Goal: Register for event/course: Sign up to attend an event or enroll in a course

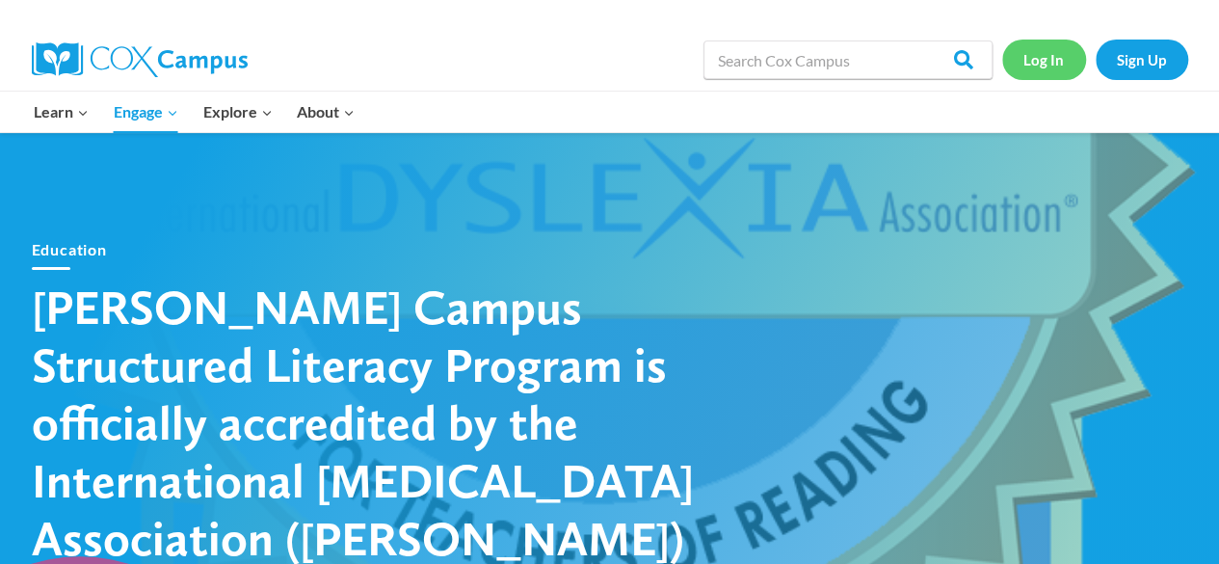
click at [1050, 55] on link "Log In" at bounding box center [1044, 58] width 84 height 39
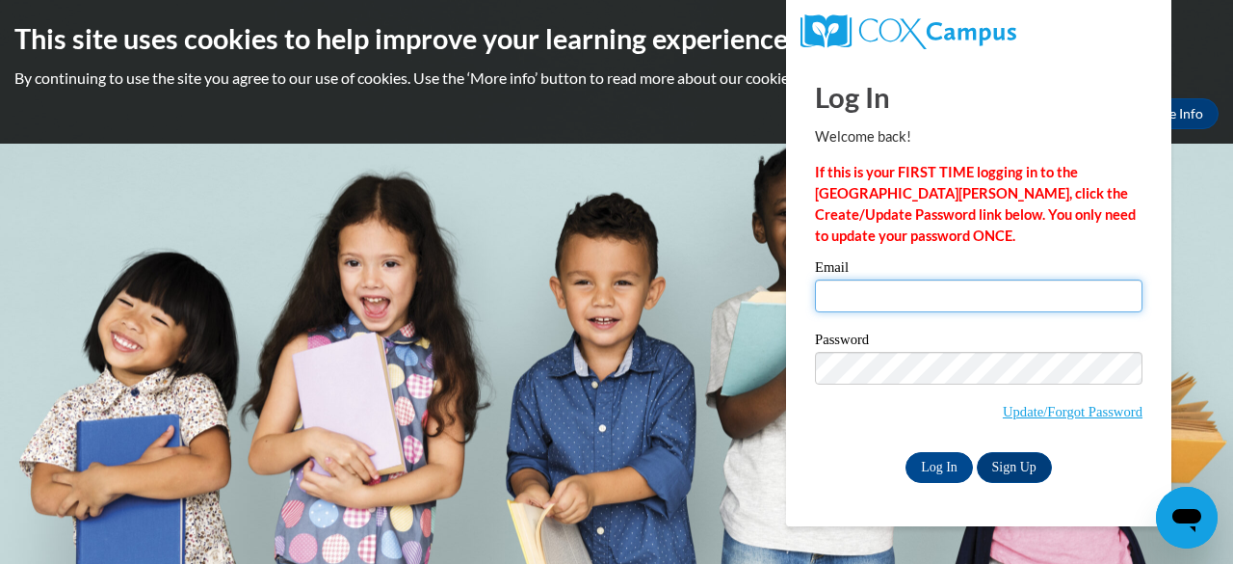
type input "[EMAIL_ADDRESS][DOMAIN_NAME]"
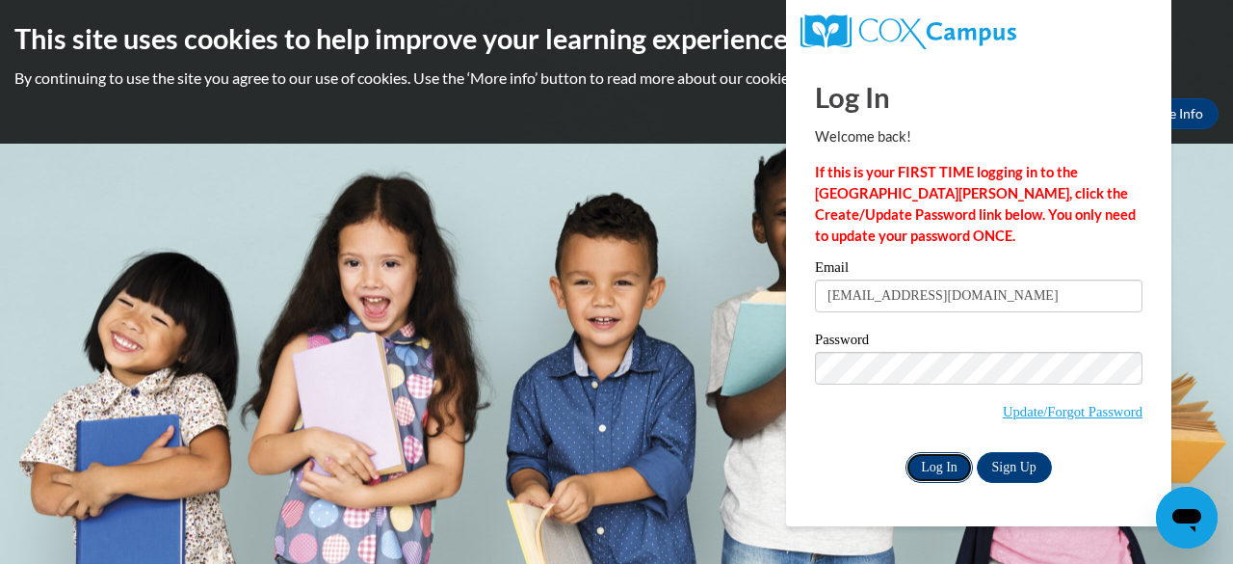
click at [936, 465] on input "Log In" at bounding box center [939, 467] width 67 height 31
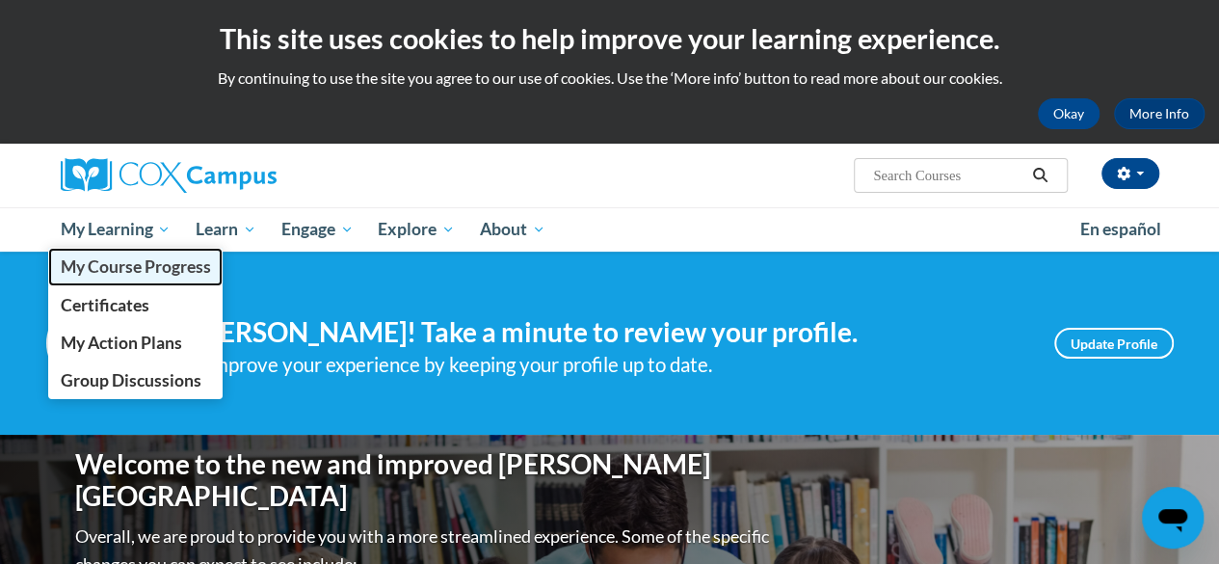
click at [135, 268] on span "My Course Progress" at bounding box center [135, 266] width 150 height 20
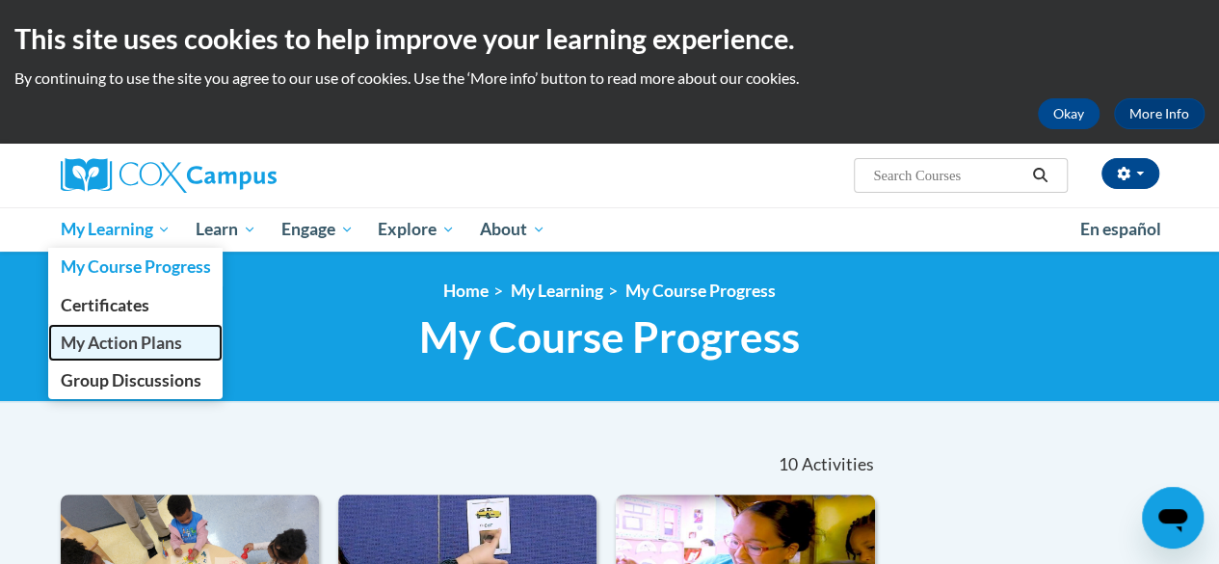
click at [146, 340] on span "My Action Plans" at bounding box center [120, 342] width 121 height 20
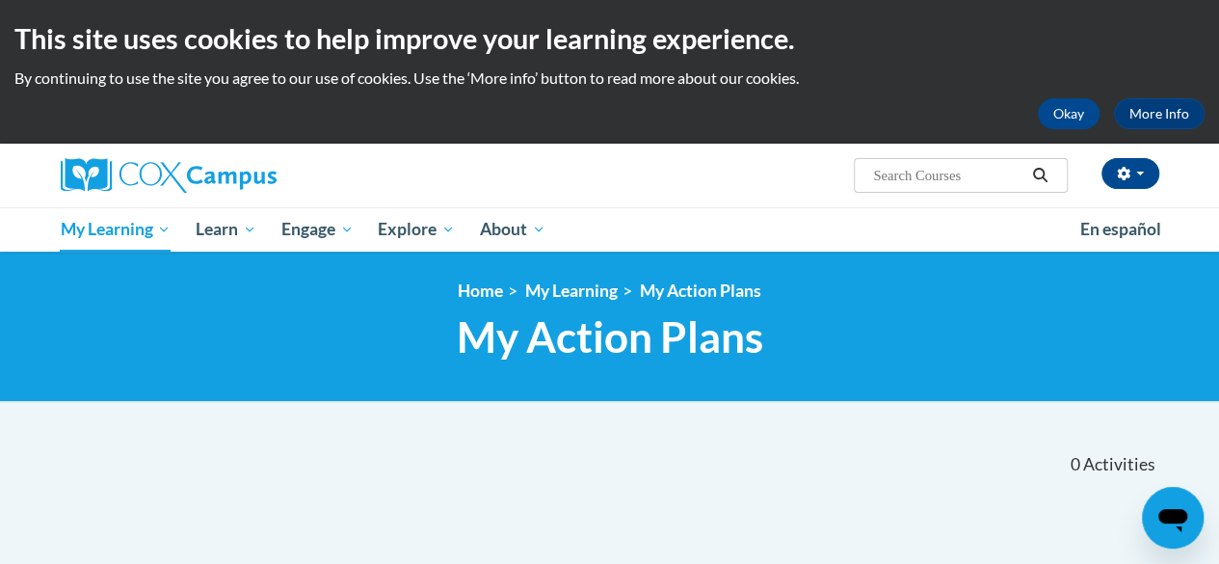
scroll to position [1, 0]
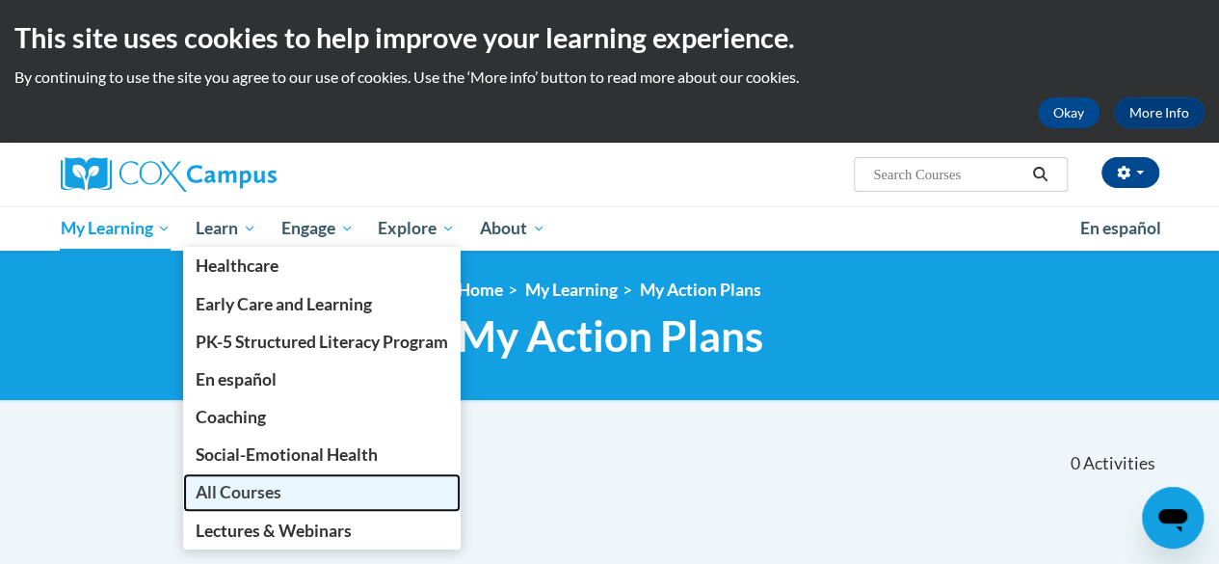
click at [237, 495] on span "All Courses" at bounding box center [239, 492] width 86 height 20
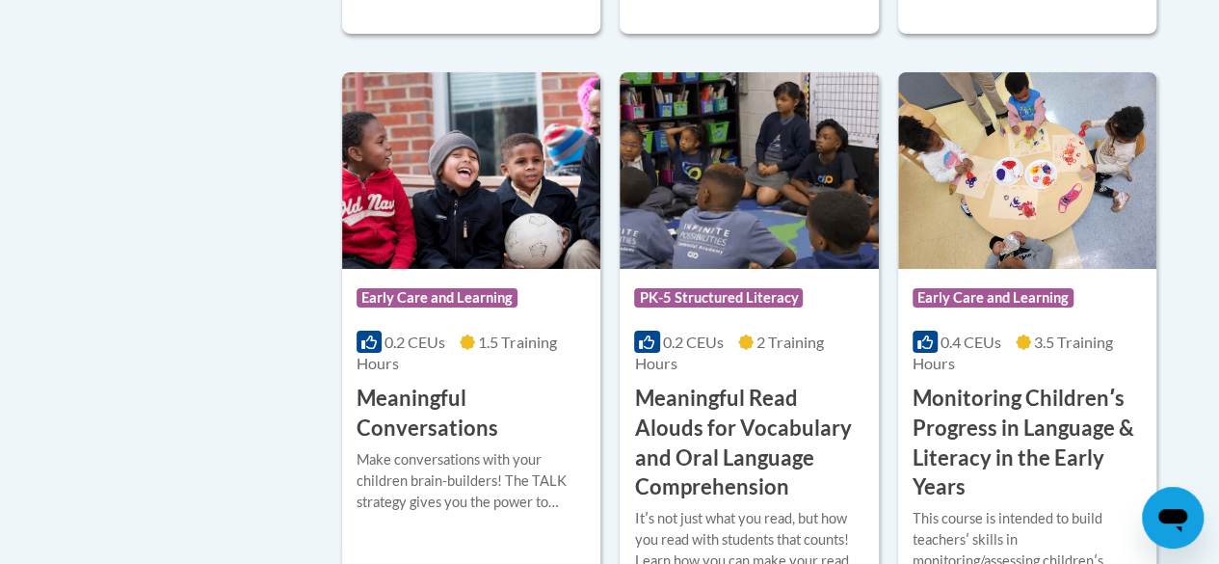
scroll to position [3178, 0]
click at [428, 287] on span "Early Care and Learning" at bounding box center [436, 296] width 161 height 19
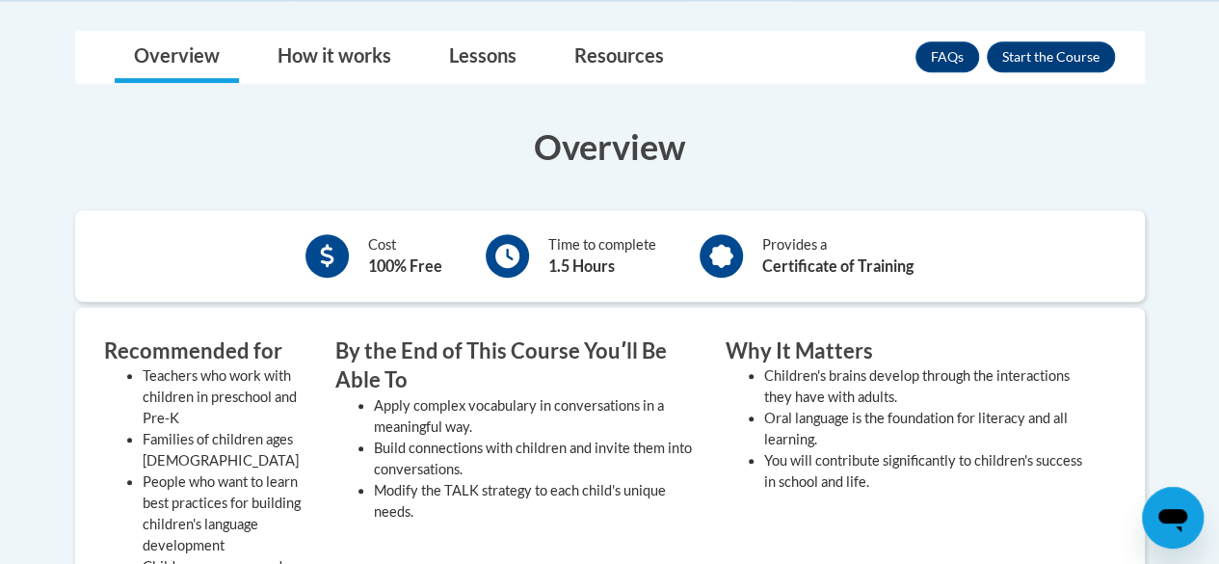
scroll to position [483, 0]
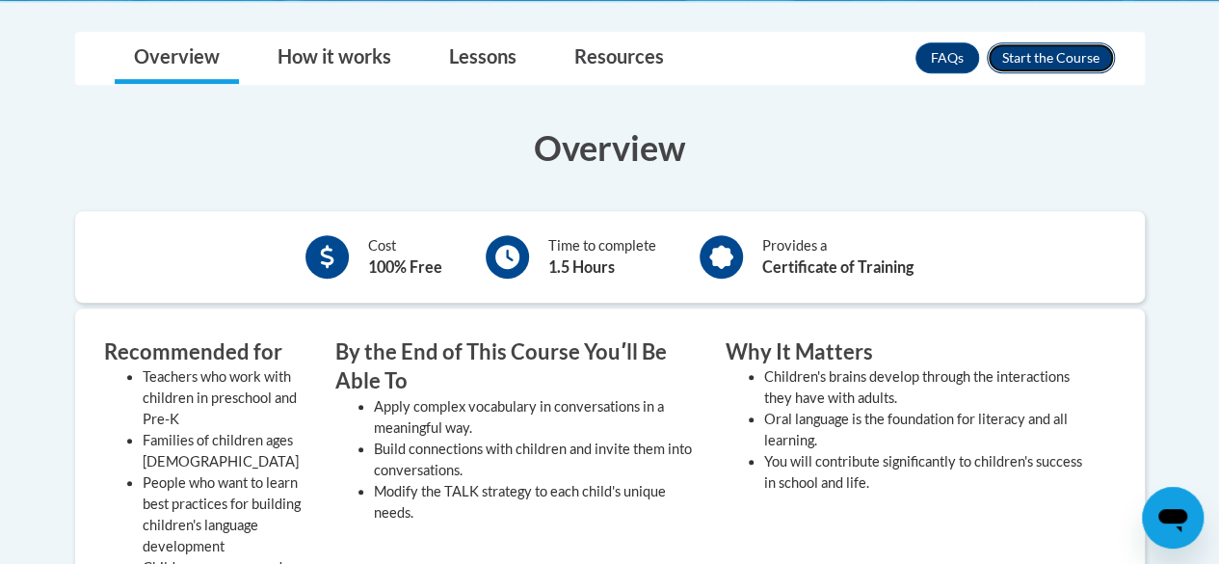
click at [1036, 51] on button "Enroll" at bounding box center [1051, 57] width 128 height 31
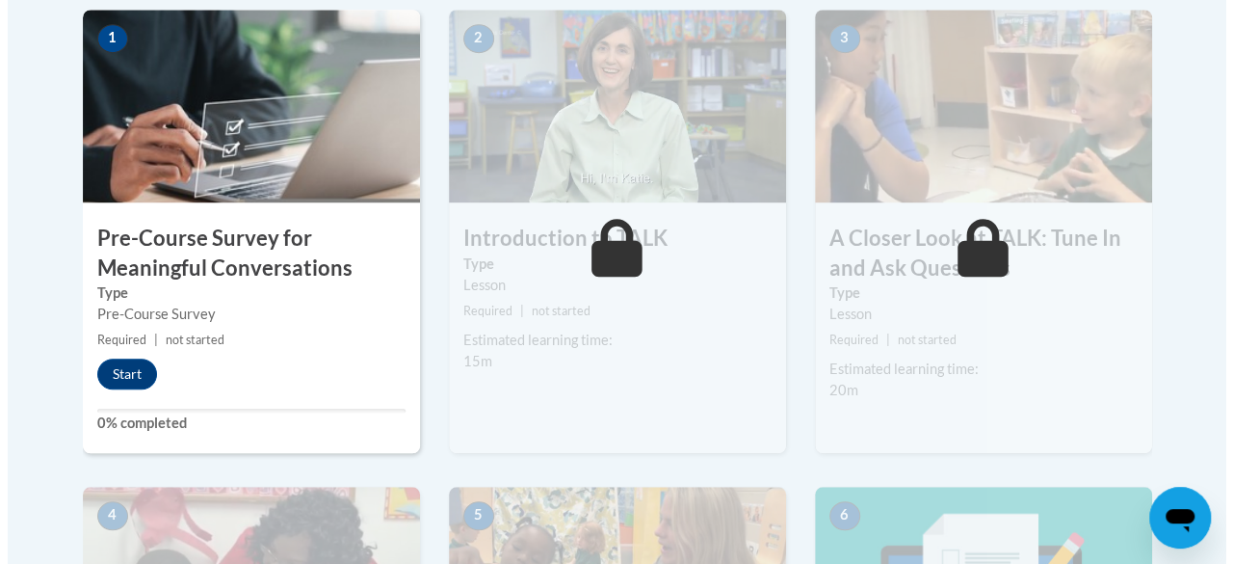
scroll to position [640, 0]
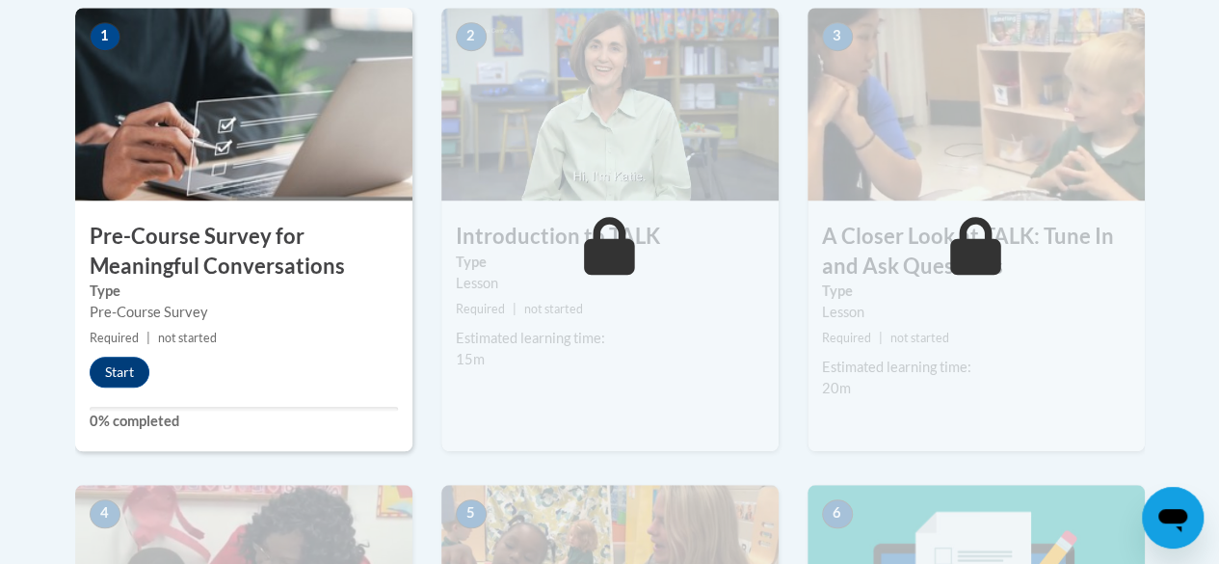
click at [188, 266] on h3 "Pre-Course Survey for Meaningful Conversations" at bounding box center [243, 252] width 337 height 60
click at [129, 371] on button "Start" at bounding box center [120, 371] width 60 height 31
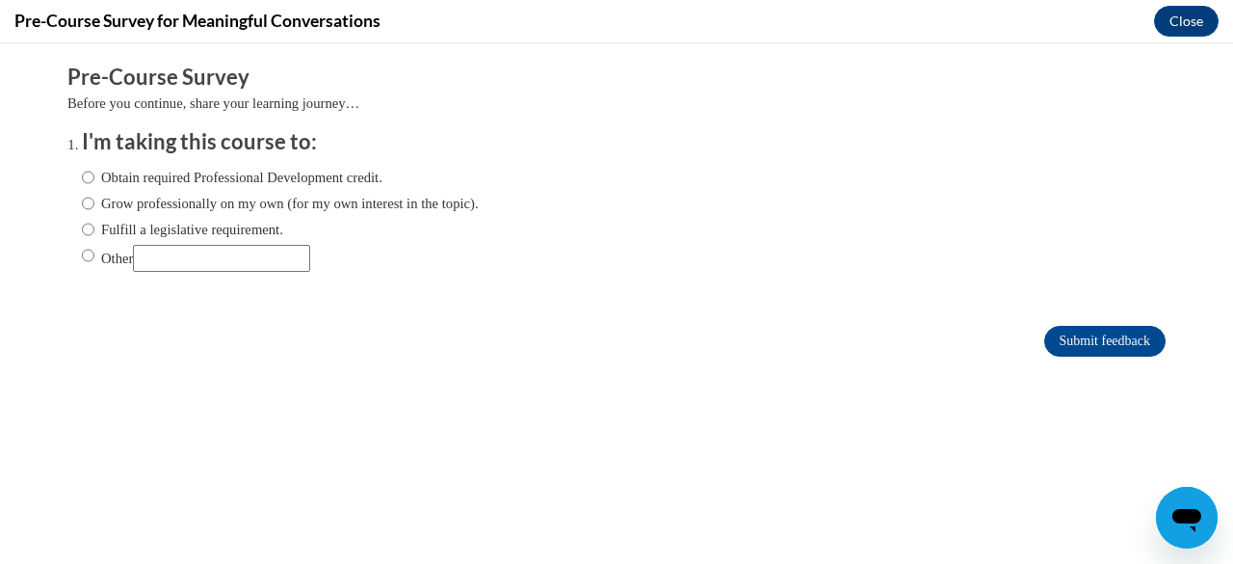
scroll to position [0, 0]
click at [82, 250] on input "Other" at bounding box center [88, 255] width 13 height 21
radio input "true"
click at [150, 259] on input "Other" at bounding box center [221, 258] width 177 height 27
type input "license renewal"
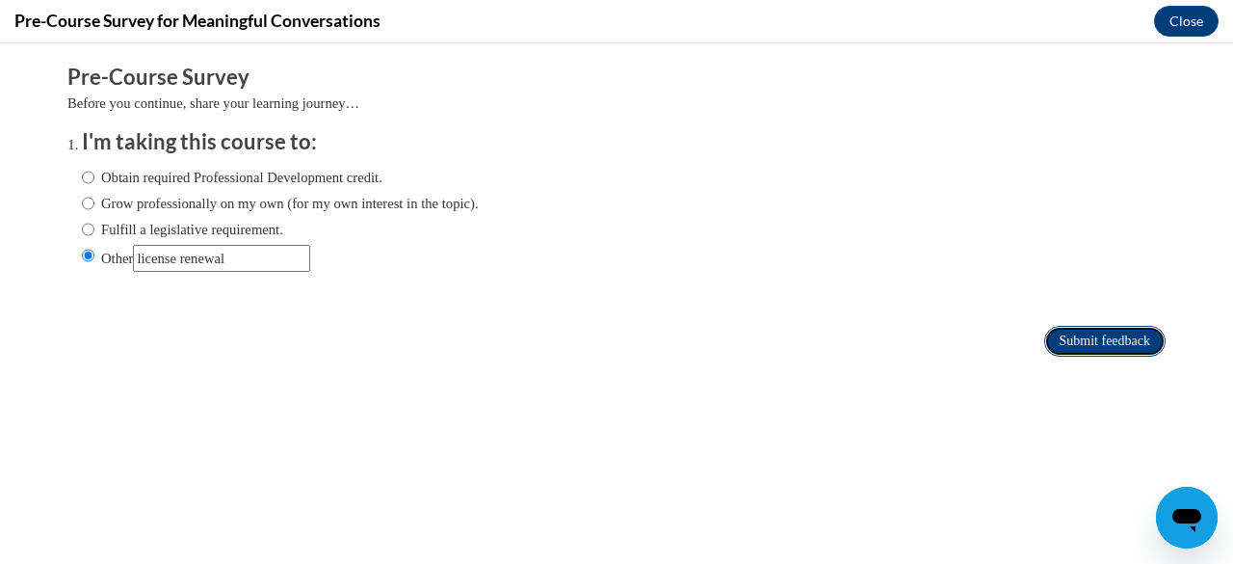
click at [1060, 341] on input "Submit feedback" at bounding box center [1104, 341] width 121 height 31
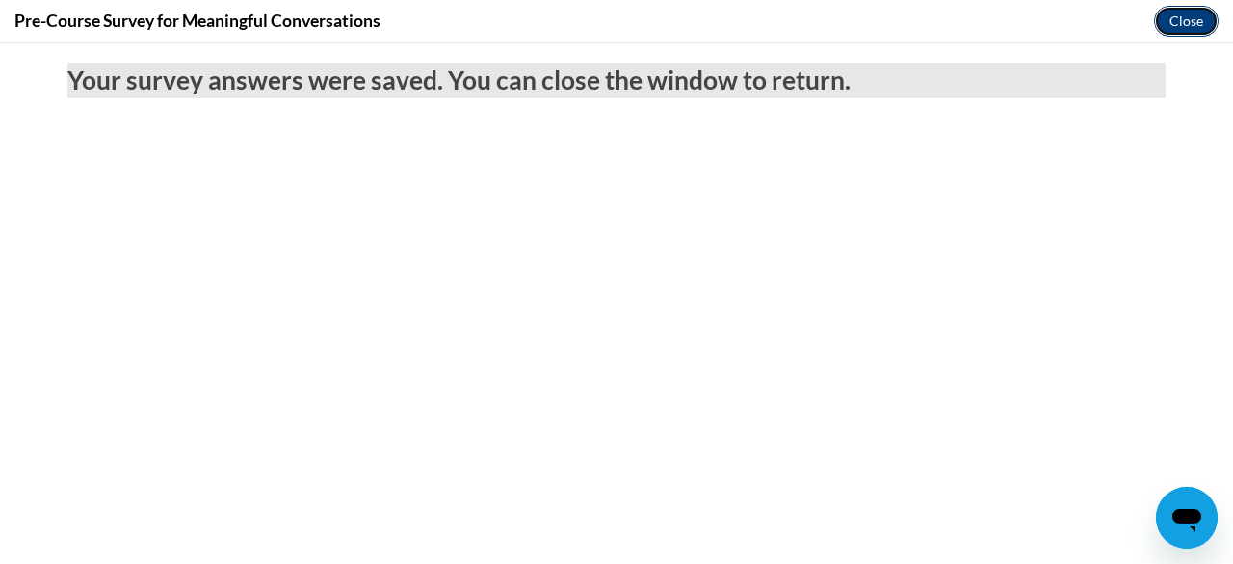
click at [1187, 20] on button "Close" at bounding box center [1186, 21] width 65 height 31
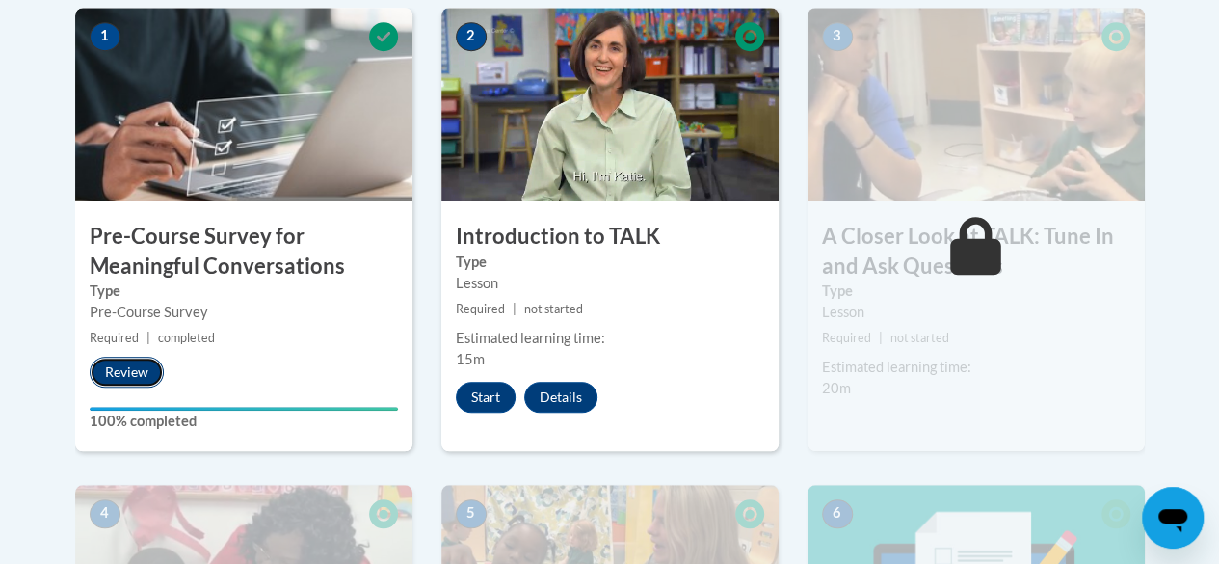
click at [116, 370] on button "Review" at bounding box center [127, 371] width 74 height 31
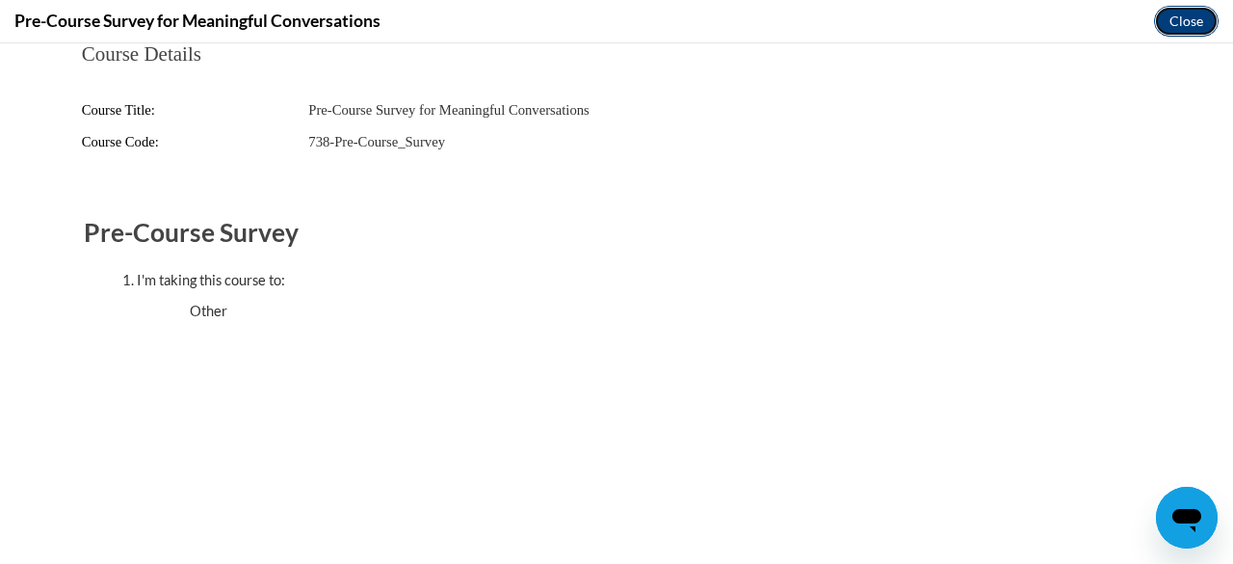
click at [1198, 22] on button "Close" at bounding box center [1186, 21] width 65 height 31
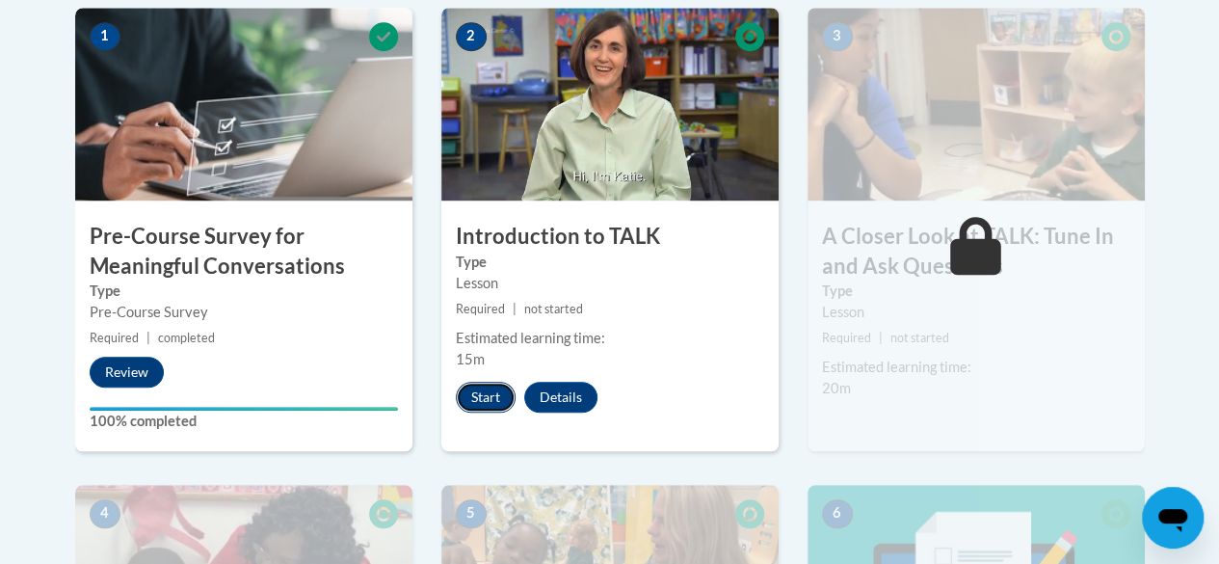
click at [479, 393] on button "Start" at bounding box center [486, 397] width 60 height 31
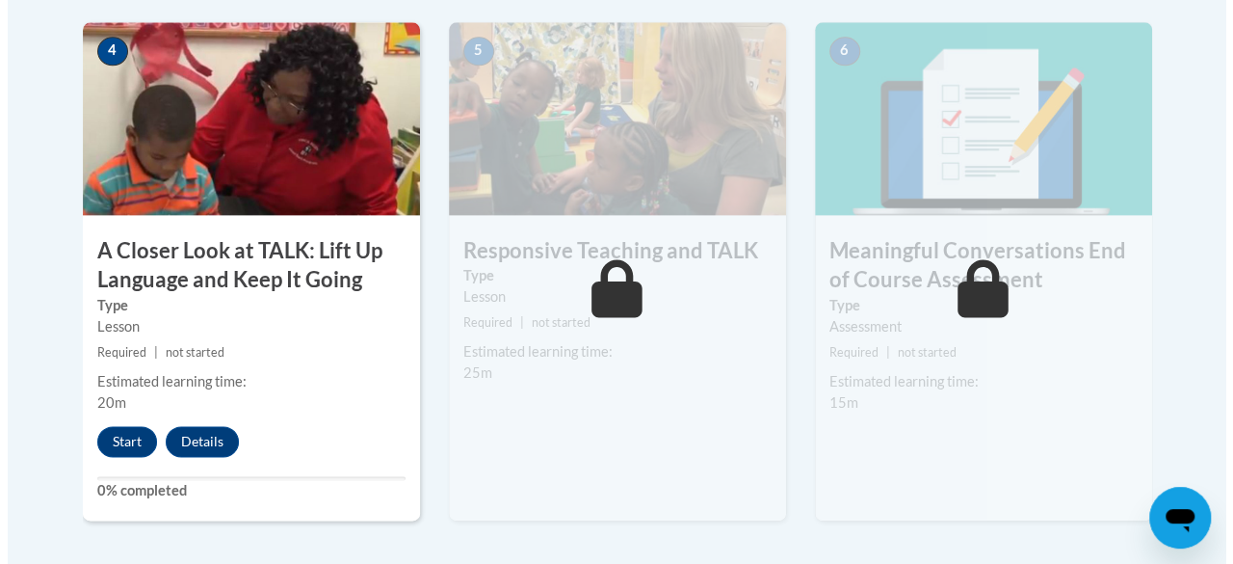
scroll to position [1159, 0]
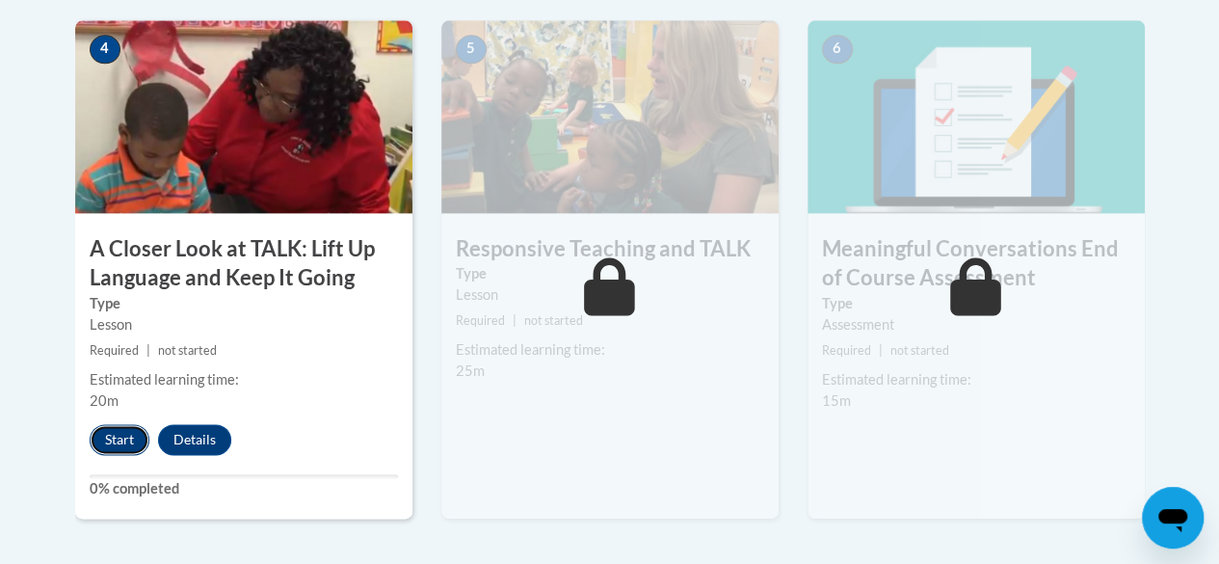
click at [116, 437] on button "Start" at bounding box center [120, 439] width 60 height 31
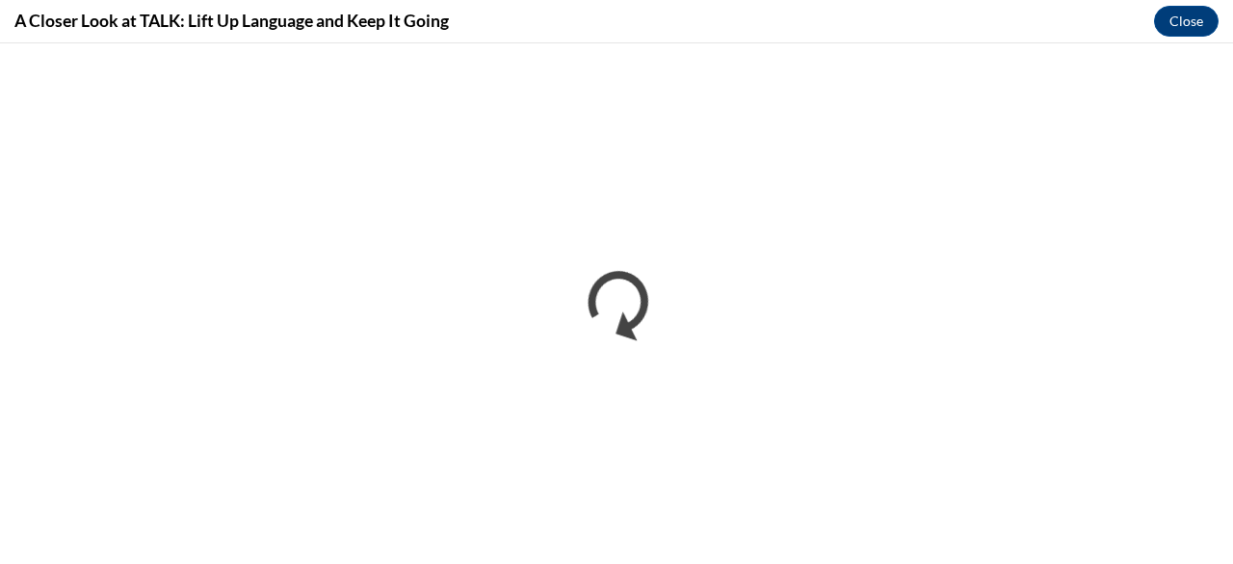
scroll to position [0, 0]
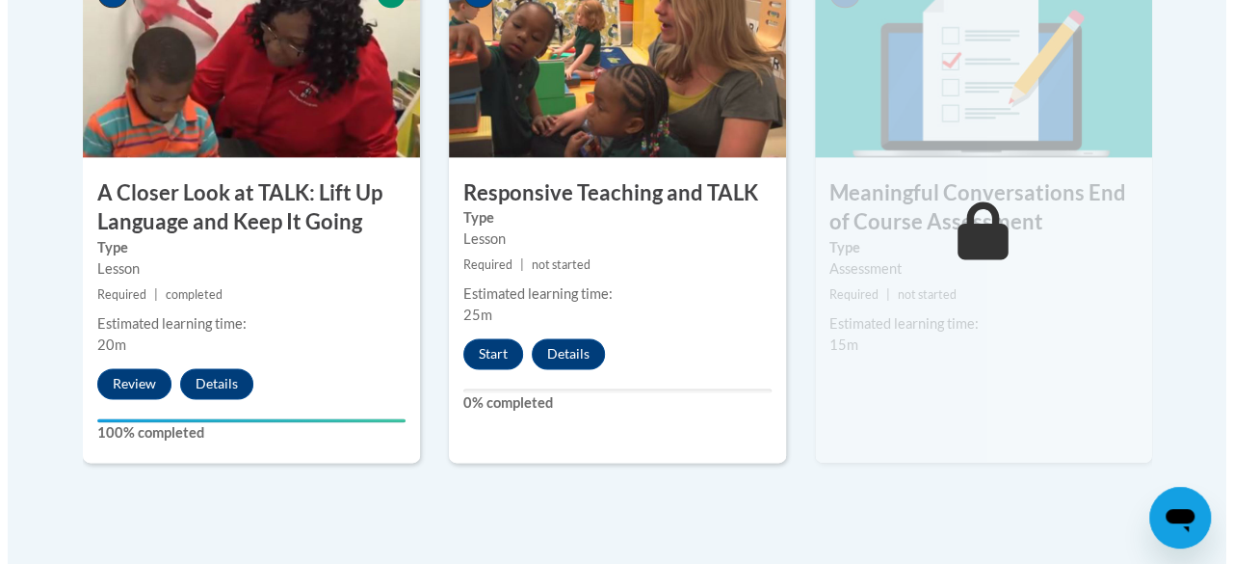
scroll to position [1216, 0]
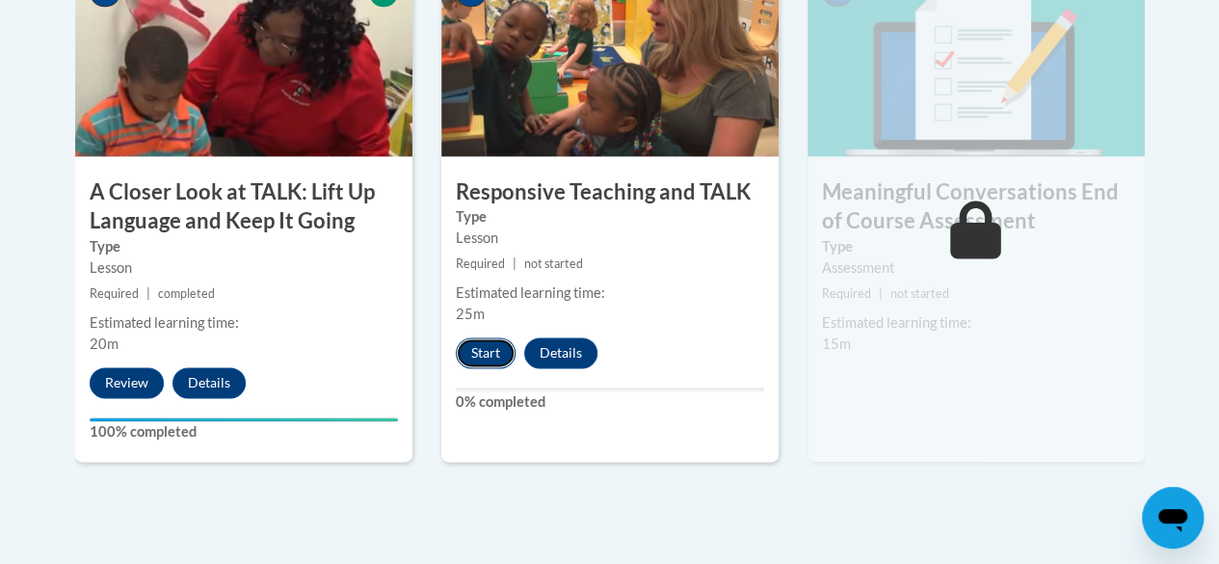
click at [484, 354] on button "Start" at bounding box center [486, 352] width 60 height 31
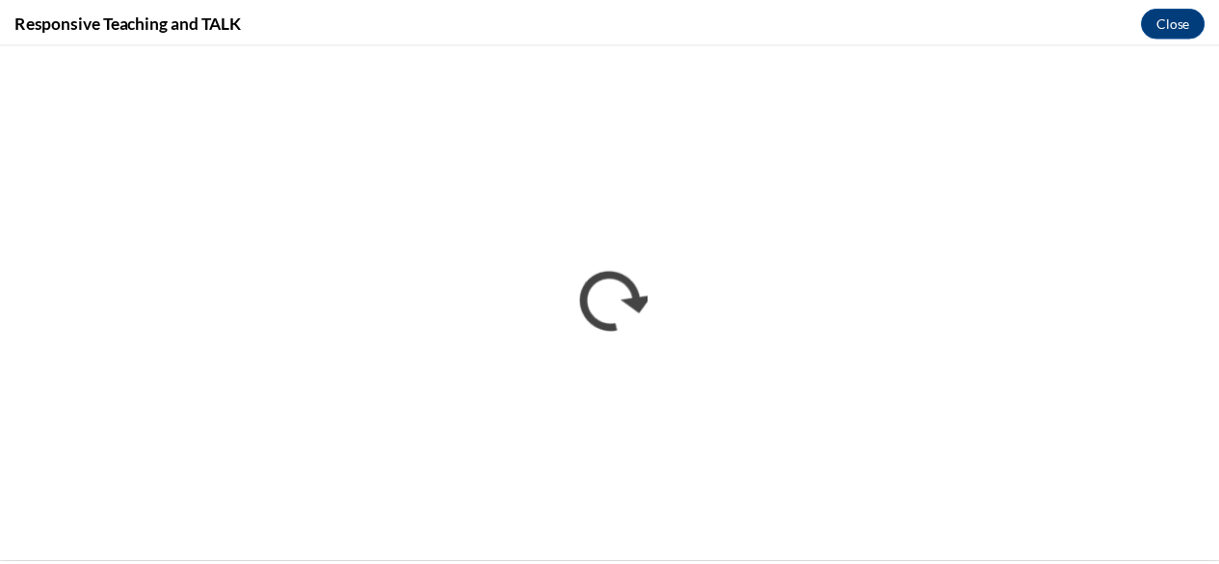
scroll to position [0, 0]
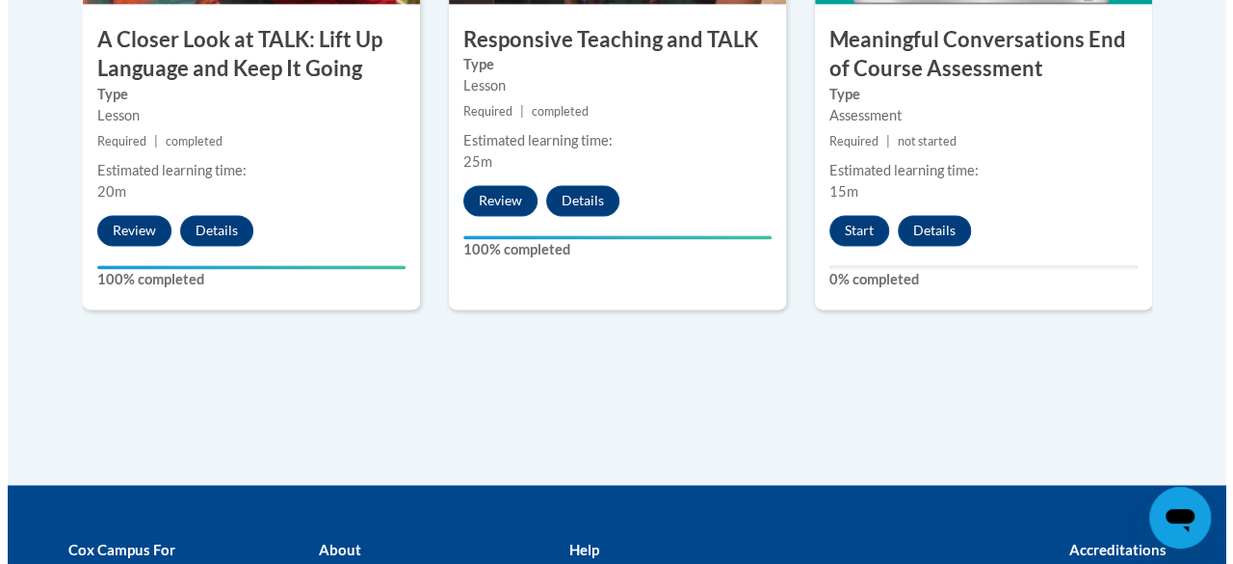
scroll to position [1379, 0]
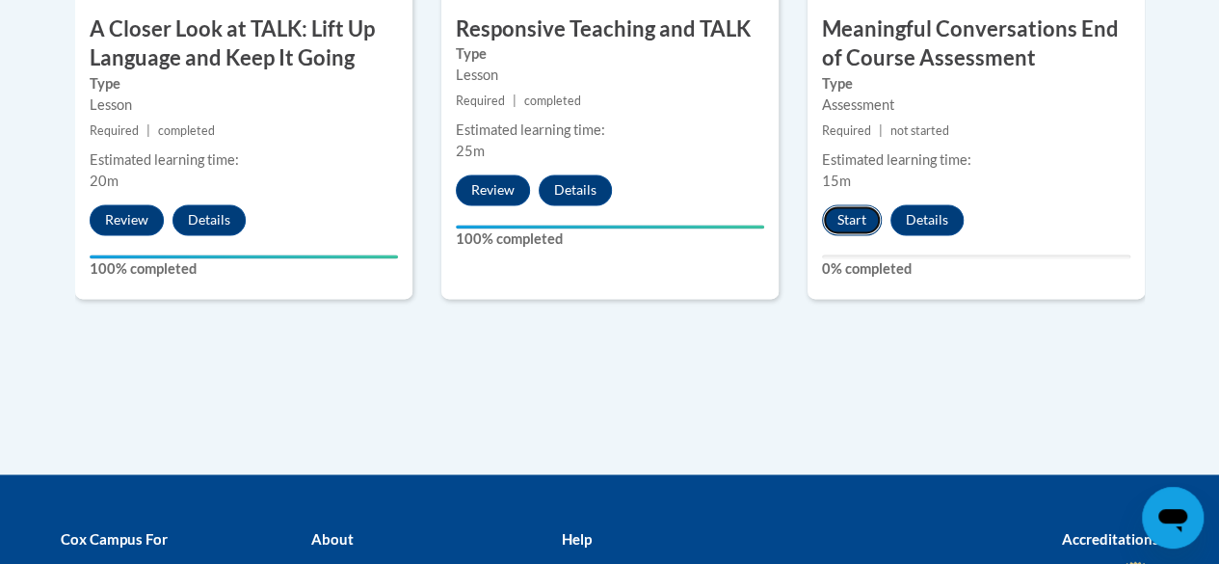
click at [846, 219] on button "Start" at bounding box center [852, 219] width 60 height 31
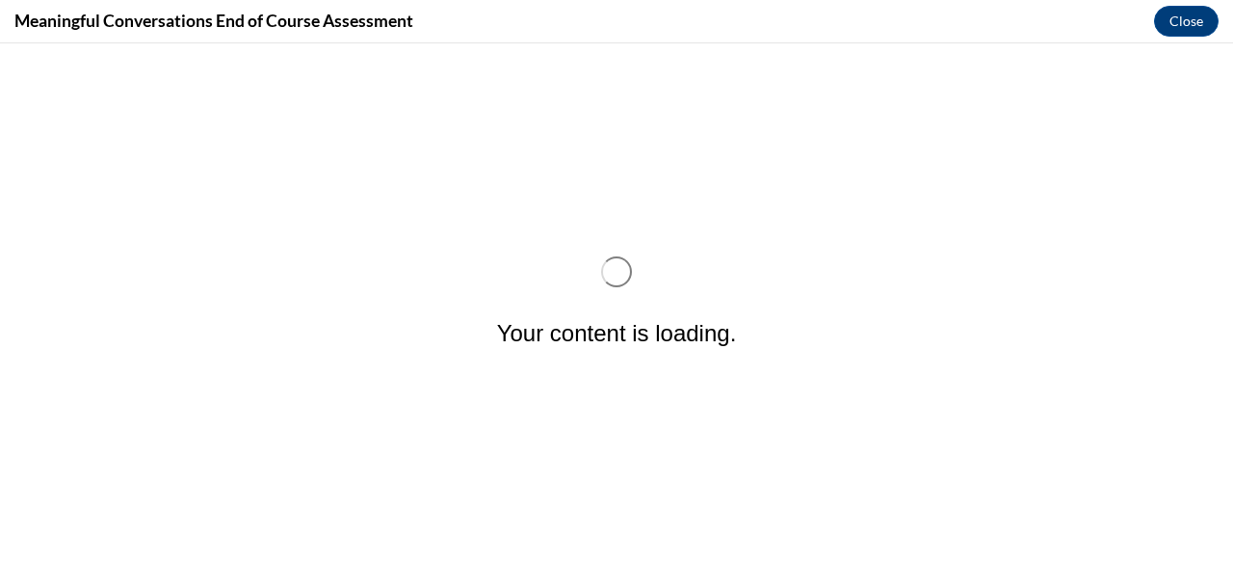
scroll to position [0, 0]
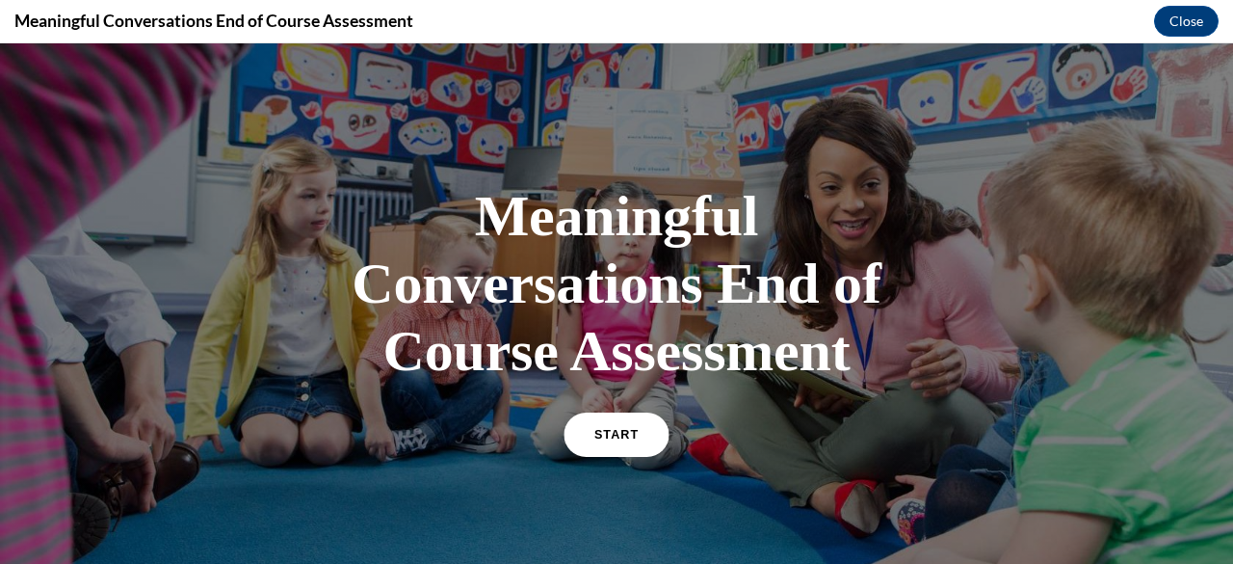
click at [619, 441] on link "START" at bounding box center [616, 434] width 105 height 44
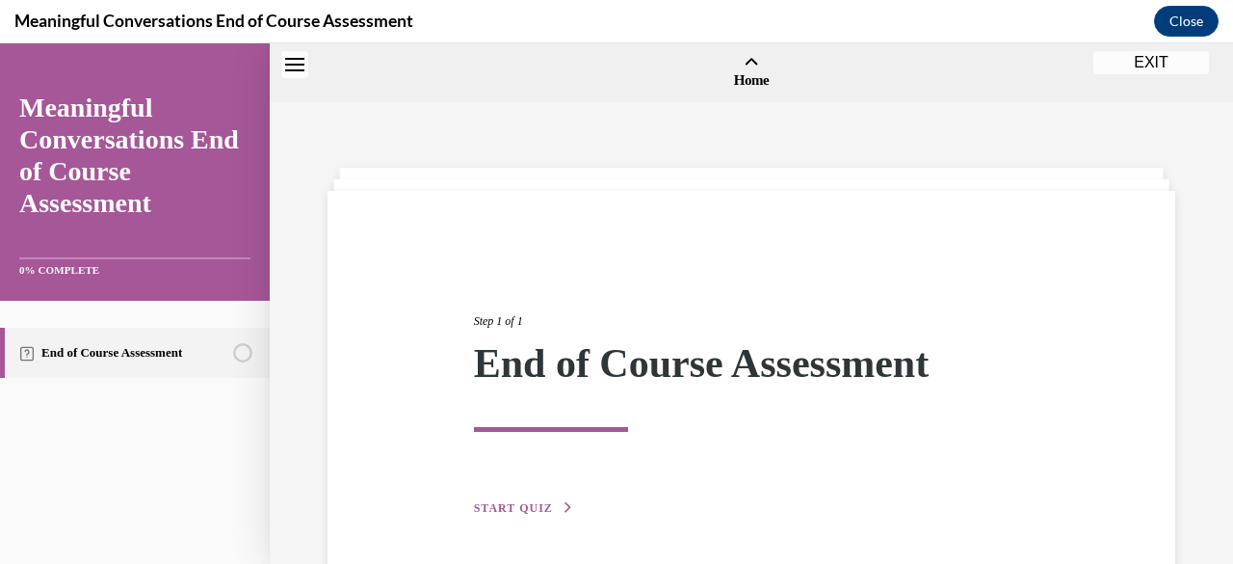
scroll to position [60, 0]
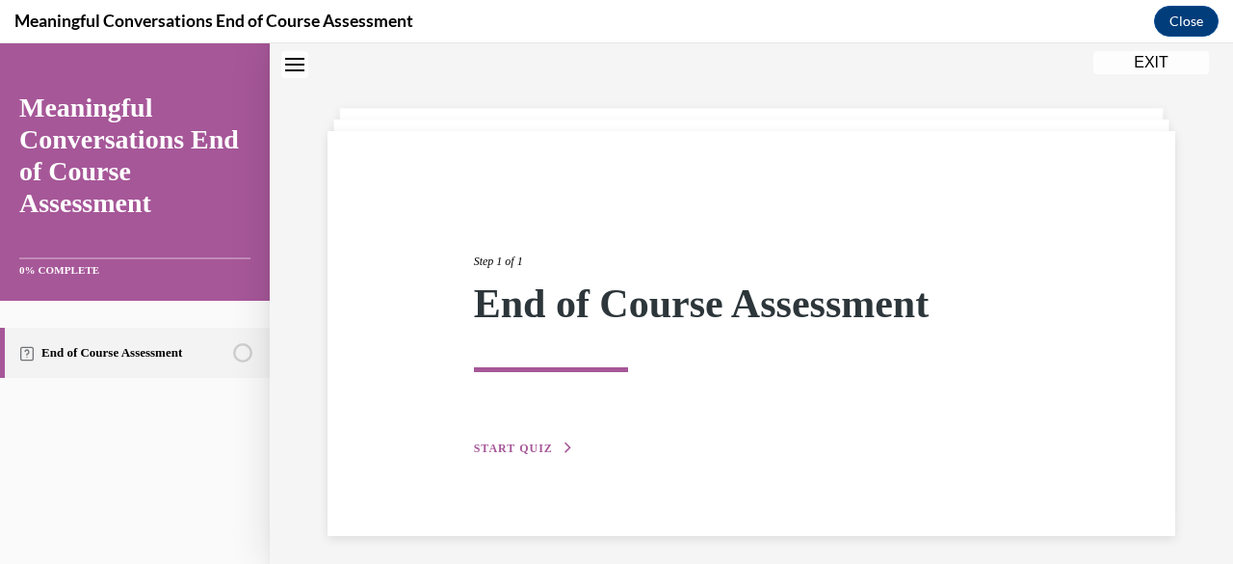
click at [524, 449] on span "START QUIZ" at bounding box center [513, 447] width 79 height 13
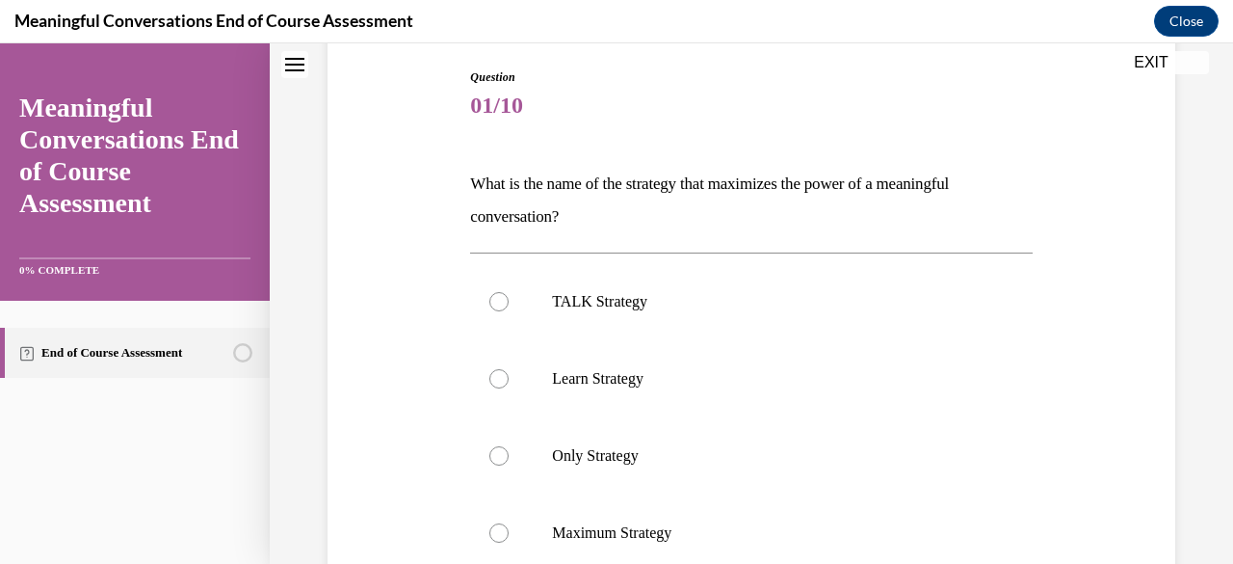
scroll to position [198, 0]
click at [500, 302] on div at bounding box center [498, 302] width 19 height 19
click at [500, 302] on input "TALK Strategy" at bounding box center [498, 302] width 19 height 19
radio input "true"
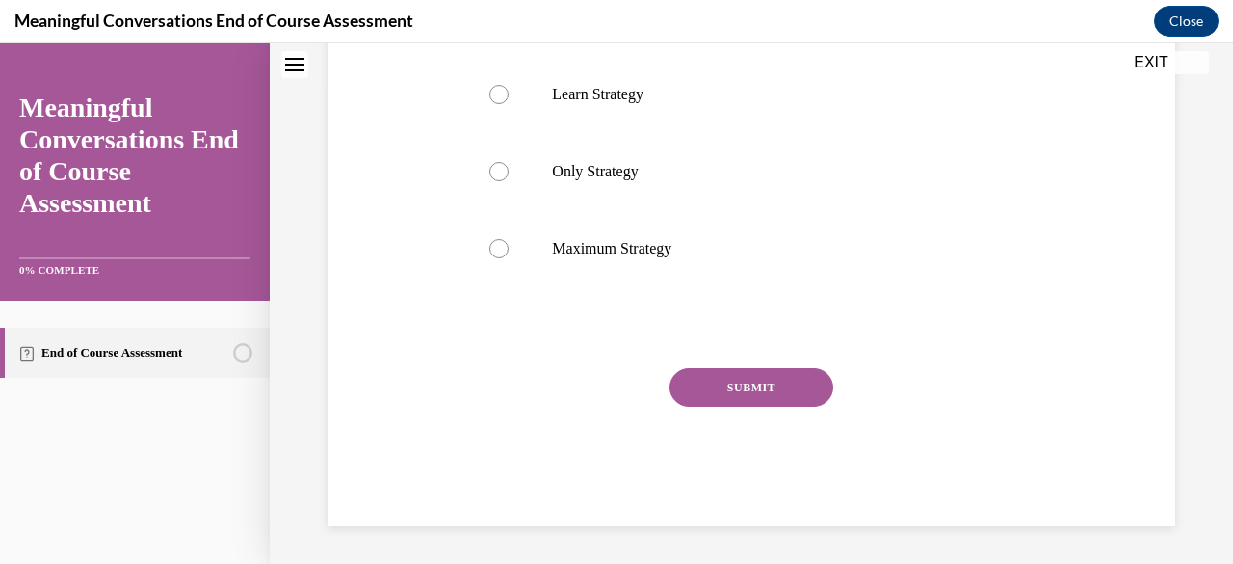
click at [759, 382] on button "SUBMIT" at bounding box center [752, 387] width 164 height 39
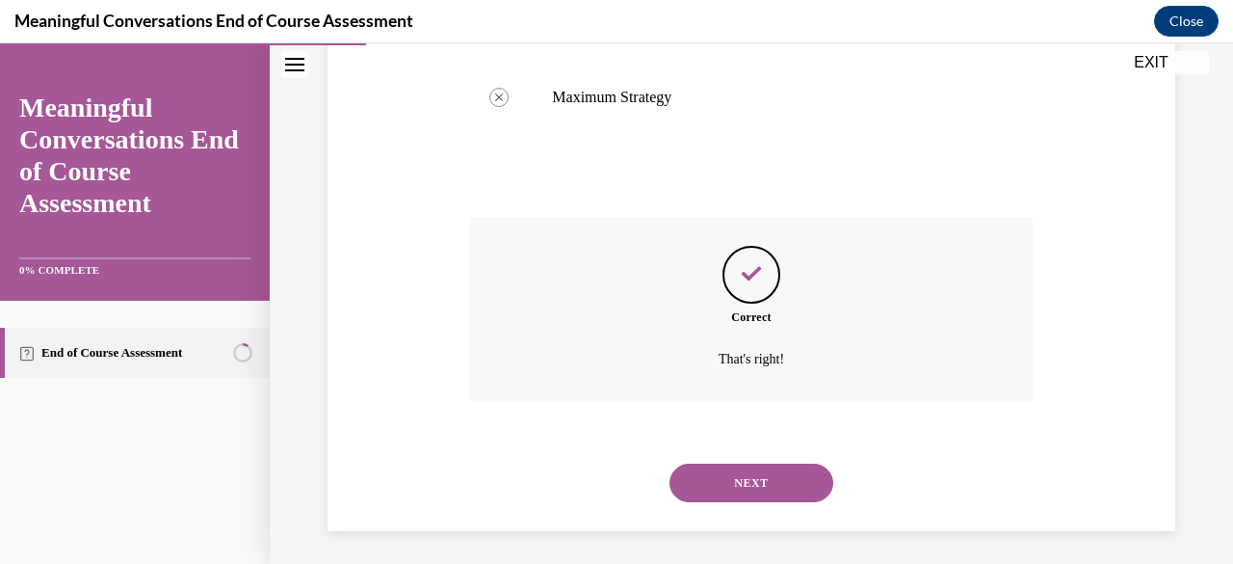
scroll to position [640, 0]
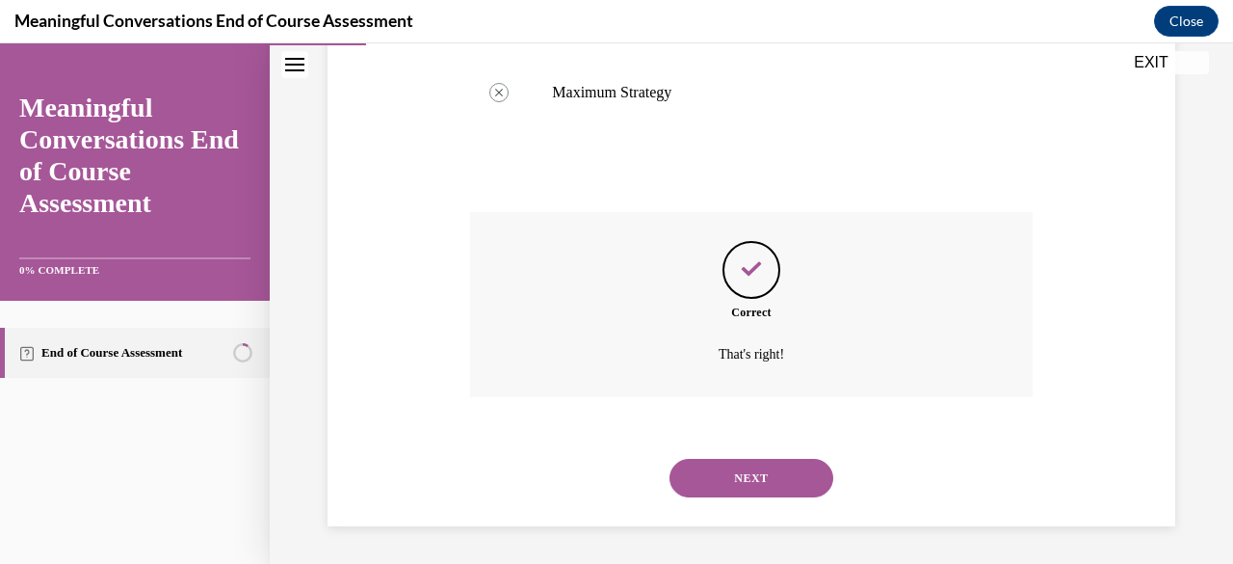
click at [745, 473] on button "NEXT" at bounding box center [752, 478] width 164 height 39
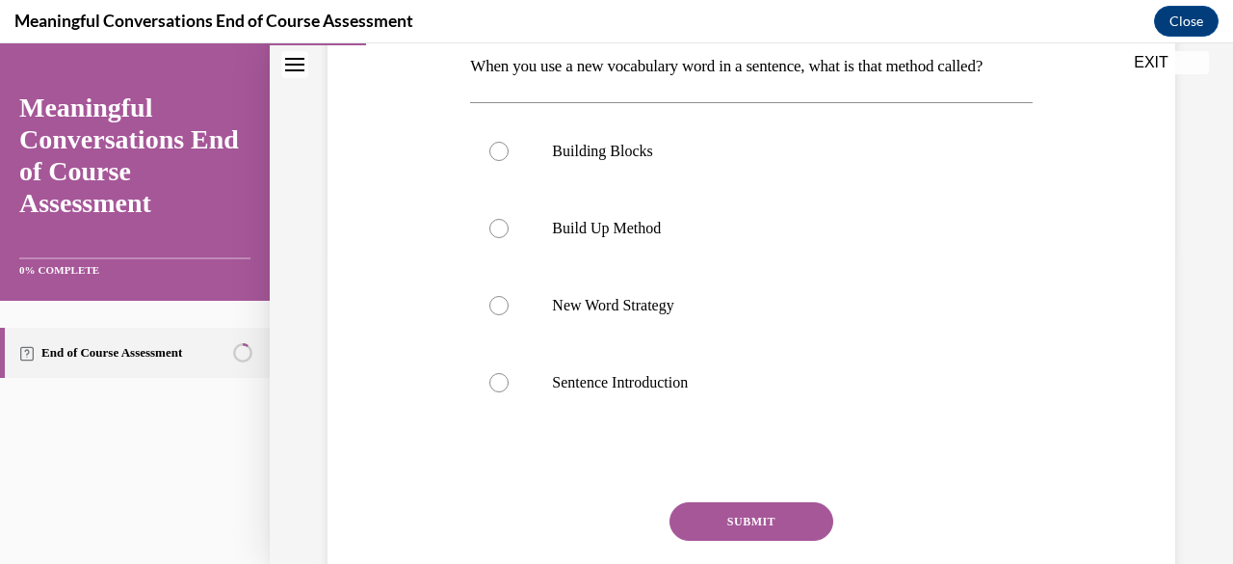
scroll to position [320, 0]
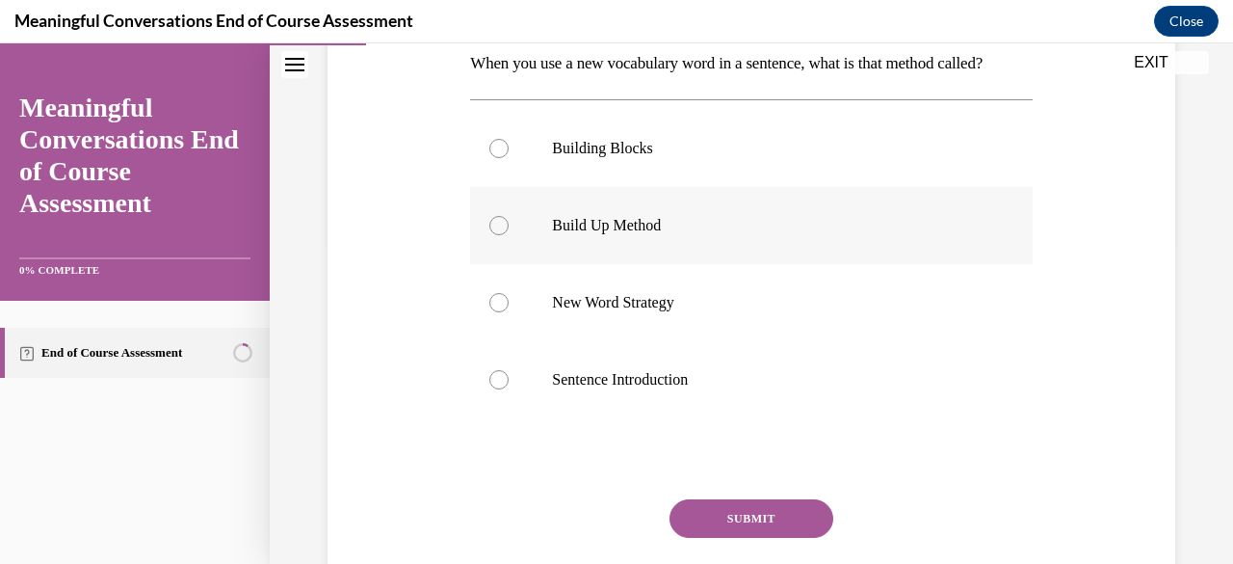
click at [495, 235] on div at bounding box center [498, 225] width 19 height 19
click at [495, 235] on input "Build Up Method" at bounding box center [498, 225] width 19 height 19
radio input "true"
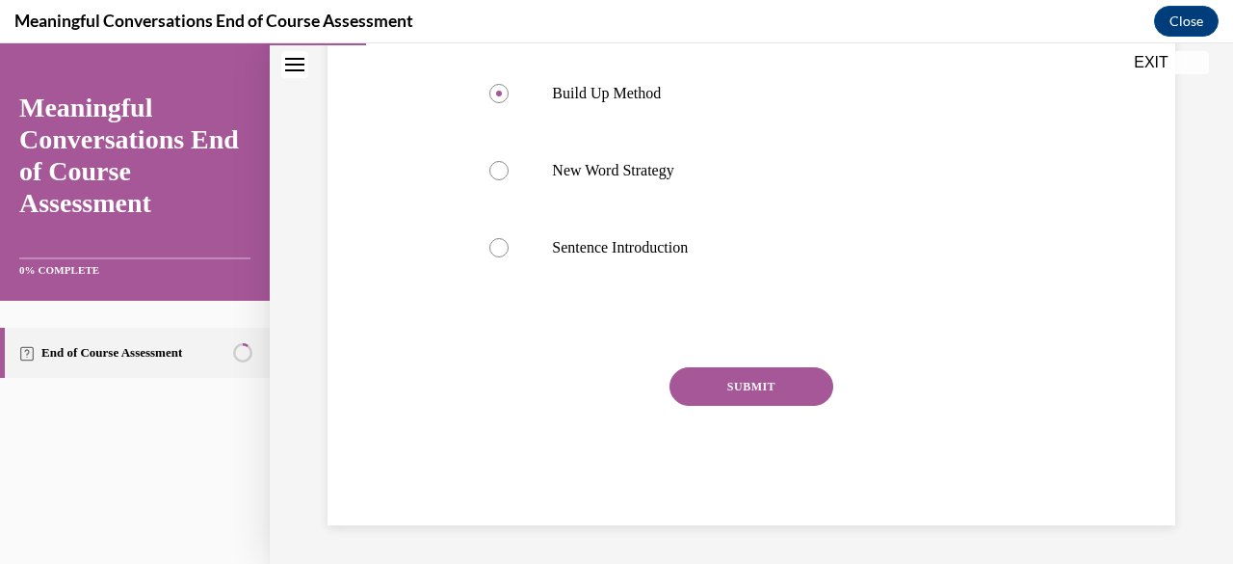
click at [766, 406] on button "SUBMIT" at bounding box center [752, 386] width 164 height 39
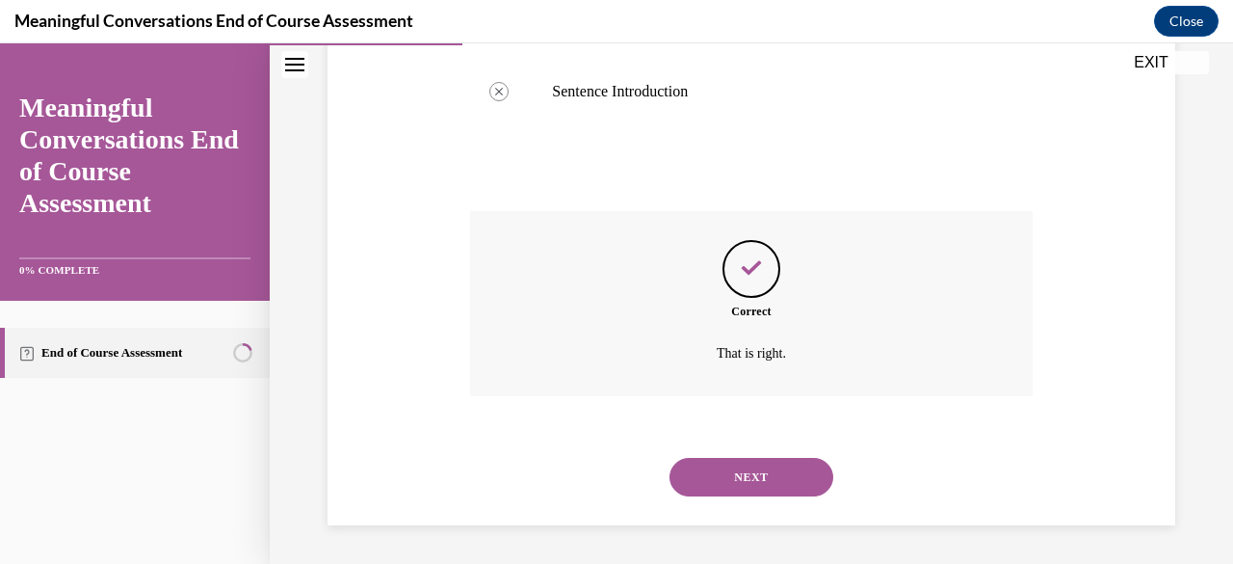
scroll to position [640, 0]
click at [749, 473] on button "NEXT" at bounding box center [752, 477] width 164 height 39
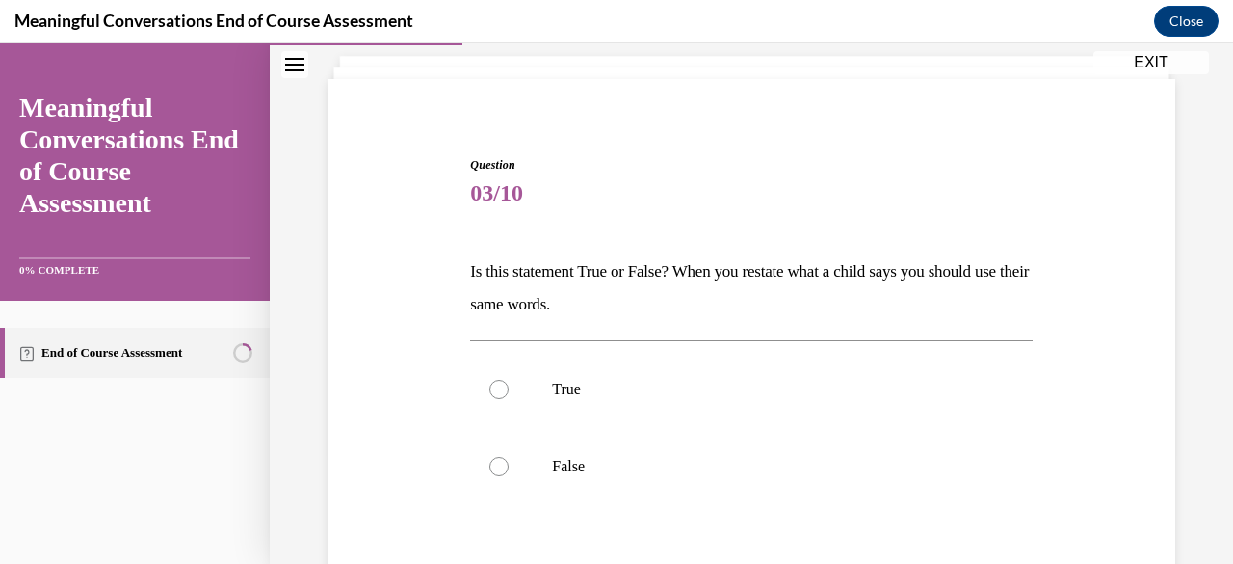
scroll to position [119, 0]
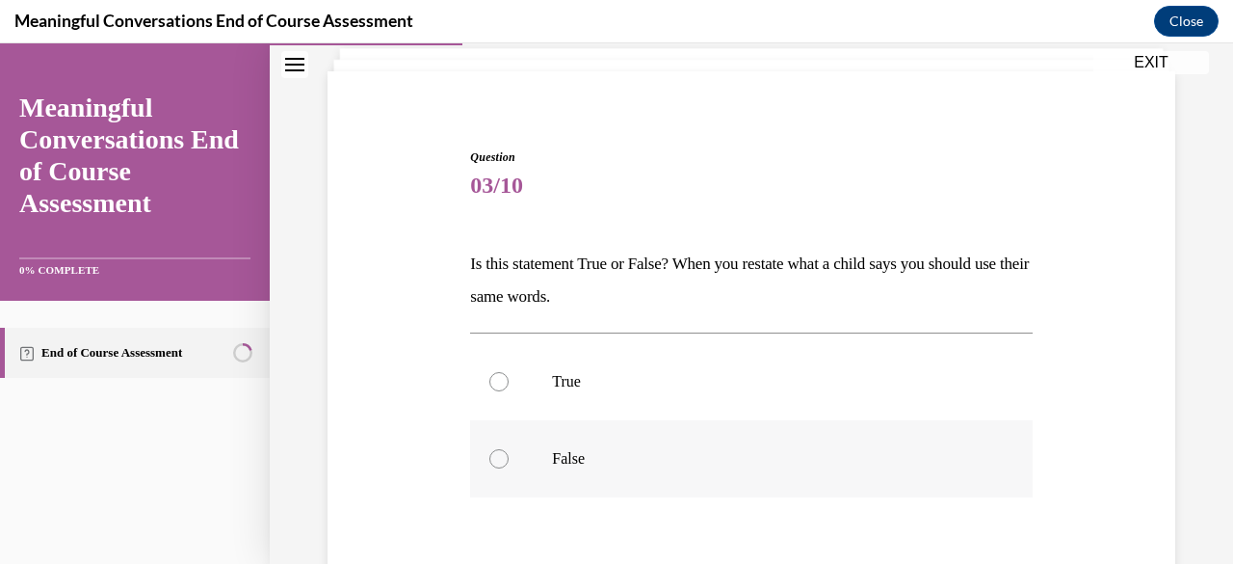
click at [498, 461] on div at bounding box center [498, 458] width 19 height 19
click at [498, 461] on input "False" at bounding box center [498, 458] width 19 height 19
radio input "true"
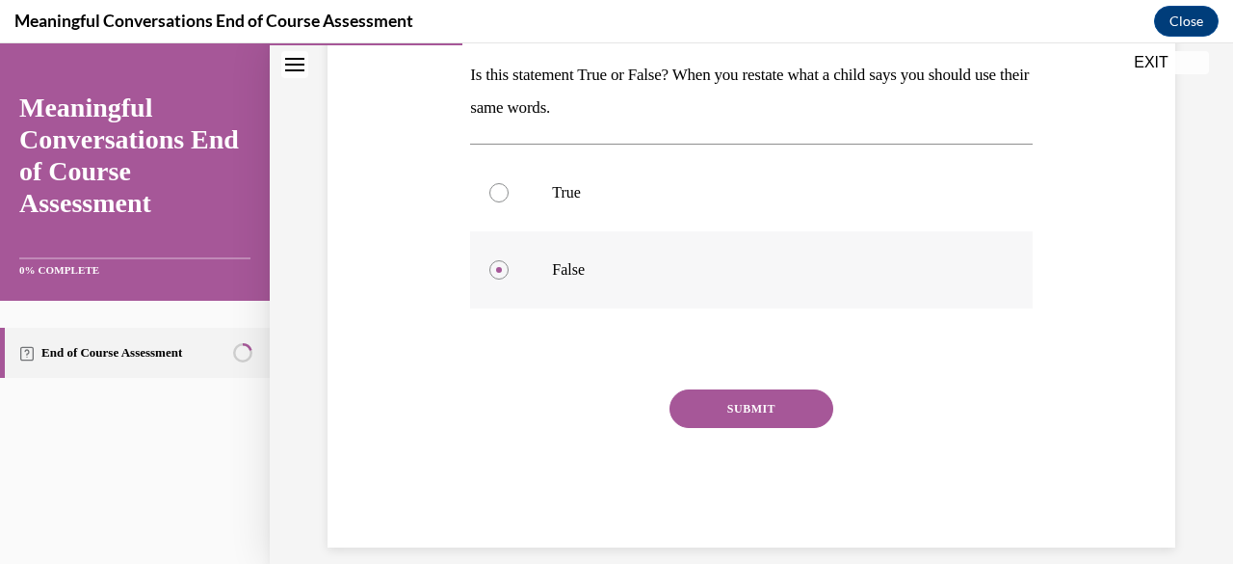
scroll to position [329, 0]
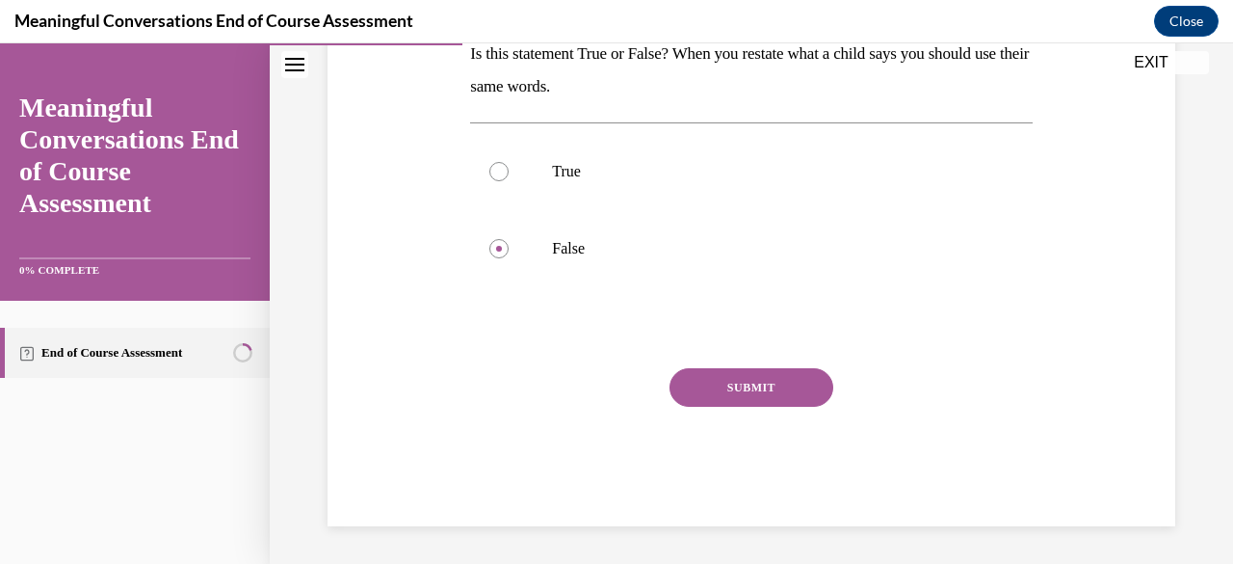
click at [751, 392] on button "SUBMIT" at bounding box center [752, 387] width 164 height 39
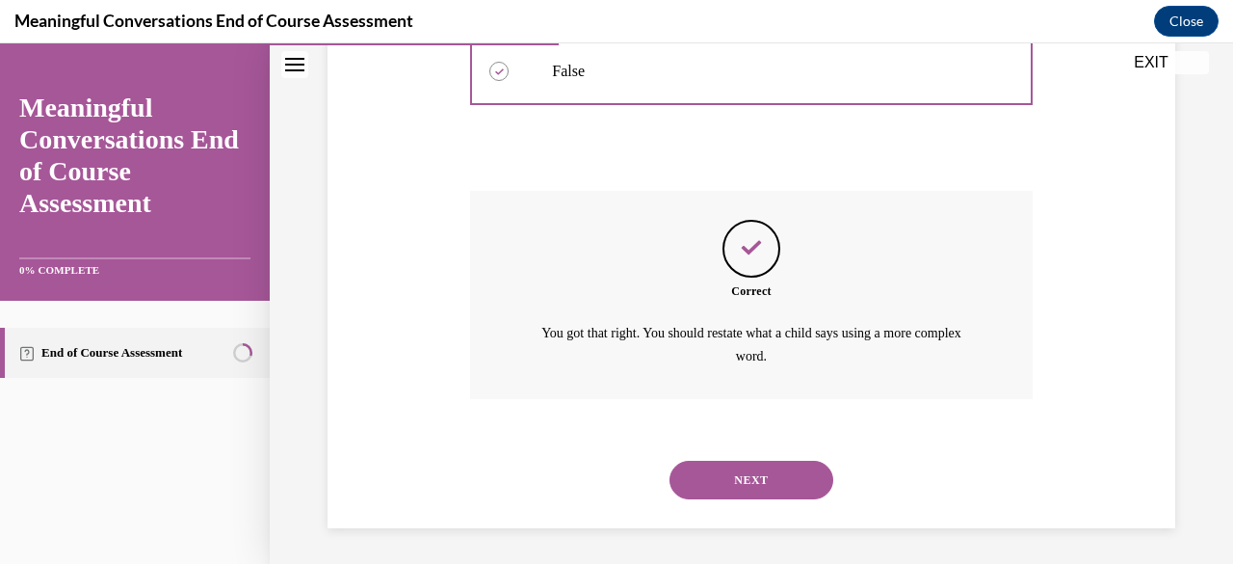
scroll to position [508, 0]
click at [756, 469] on button "NEXT" at bounding box center [752, 479] width 164 height 39
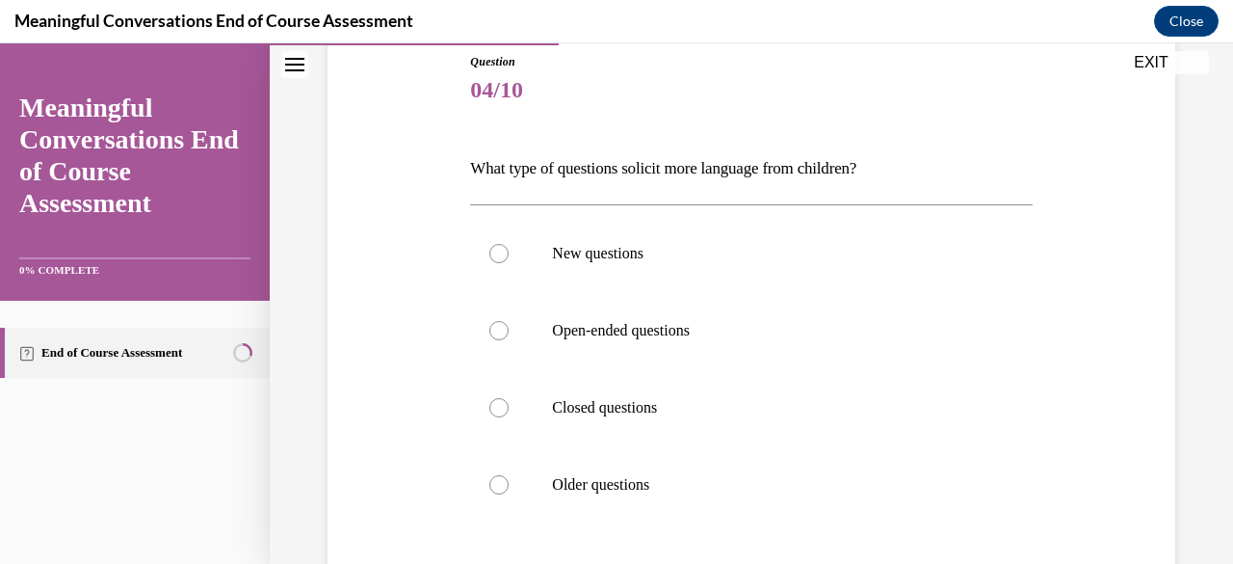
scroll to position [198, 0]
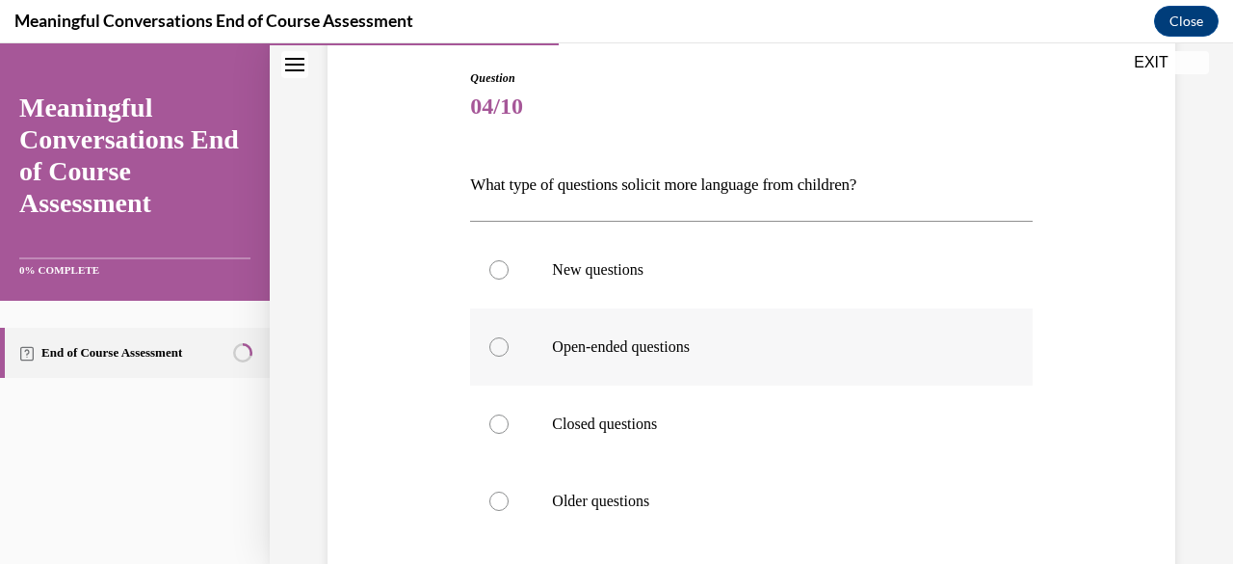
click at [491, 348] on div at bounding box center [498, 346] width 19 height 19
click at [491, 348] on input "Open-ended questions" at bounding box center [498, 346] width 19 height 19
radio input "true"
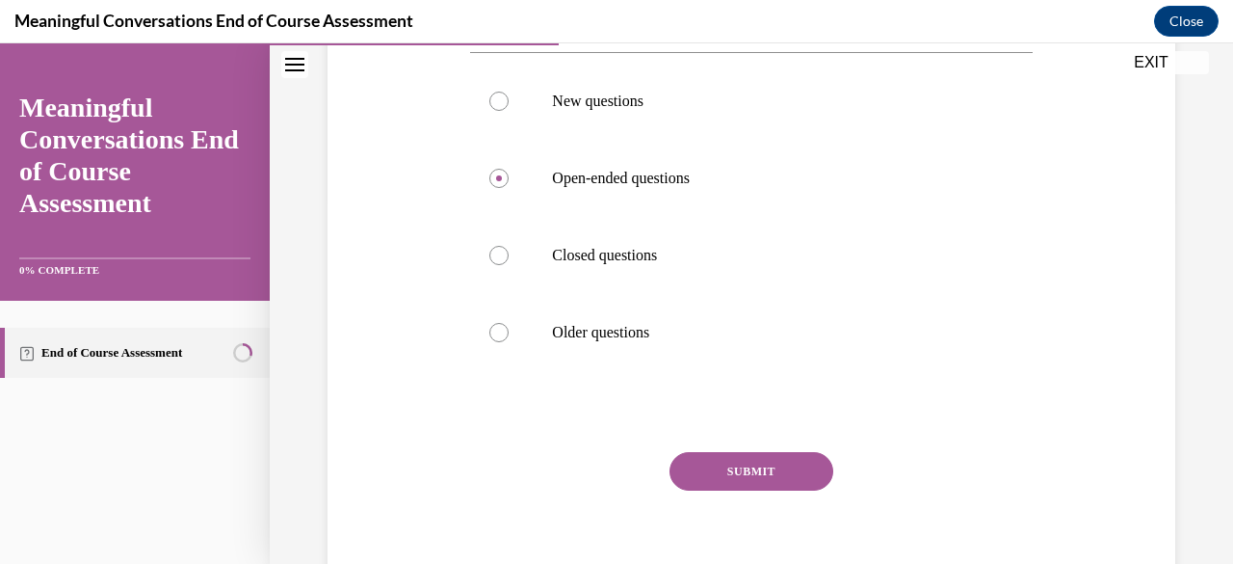
scroll to position [372, 0]
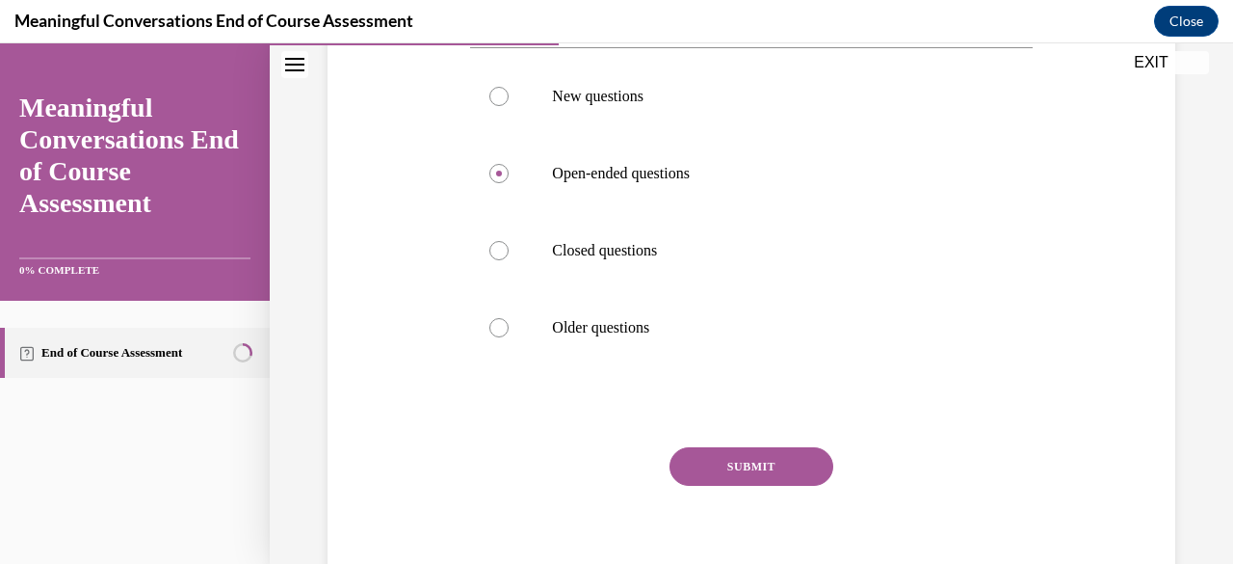
click at [769, 457] on button "SUBMIT" at bounding box center [752, 466] width 164 height 39
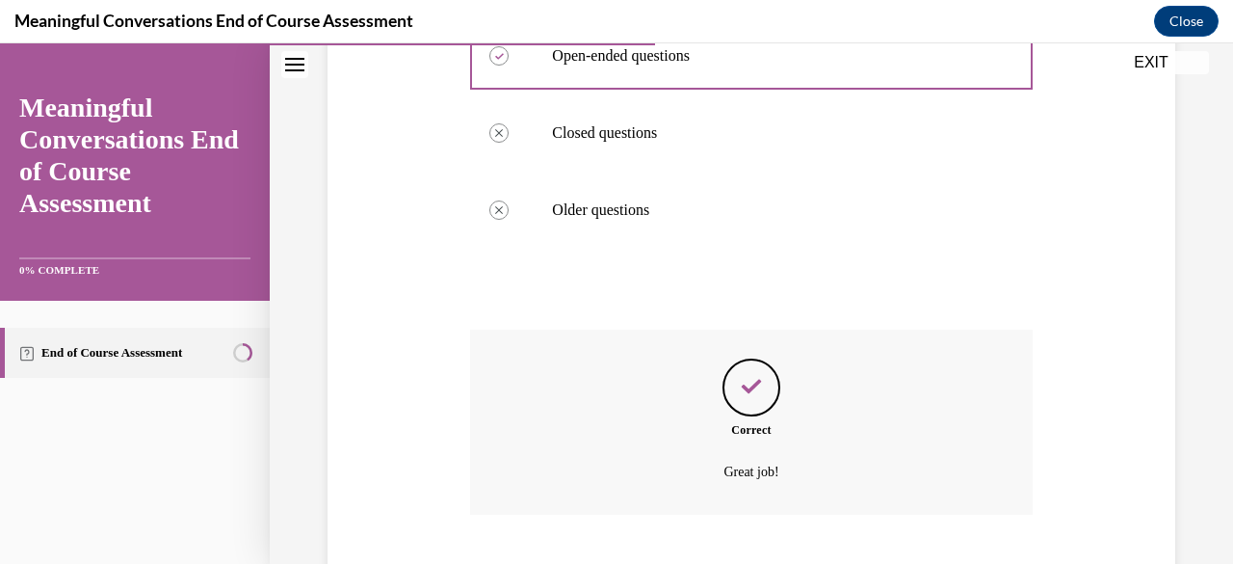
scroll to position [607, 0]
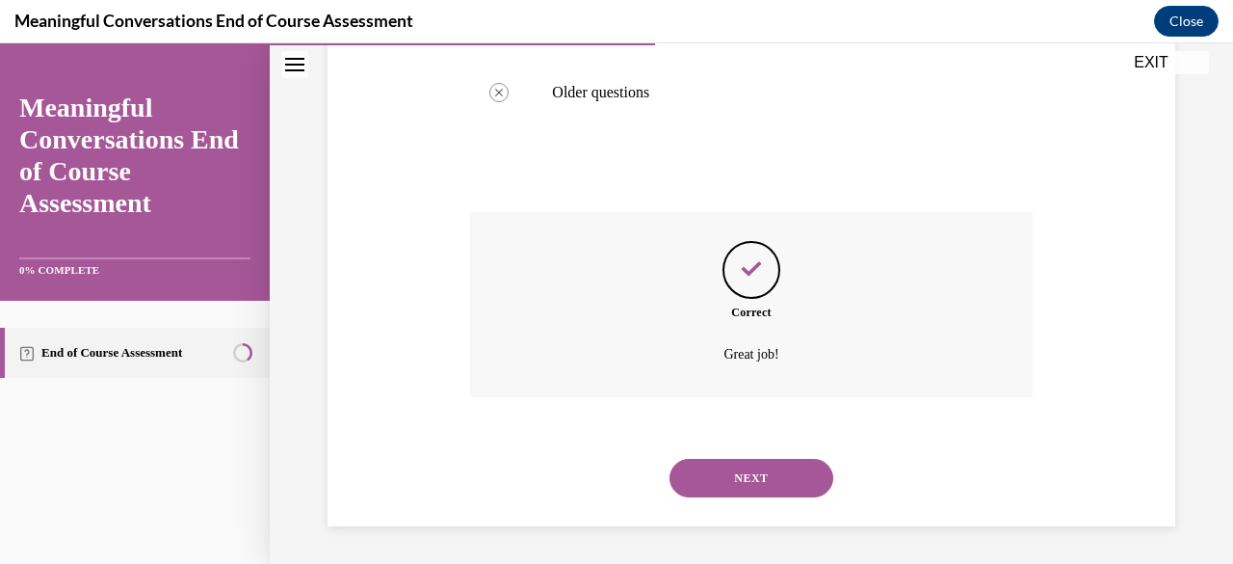
click at [768, 471] on button "NEXT" at bounding box center [752, 478] width 164 height 39
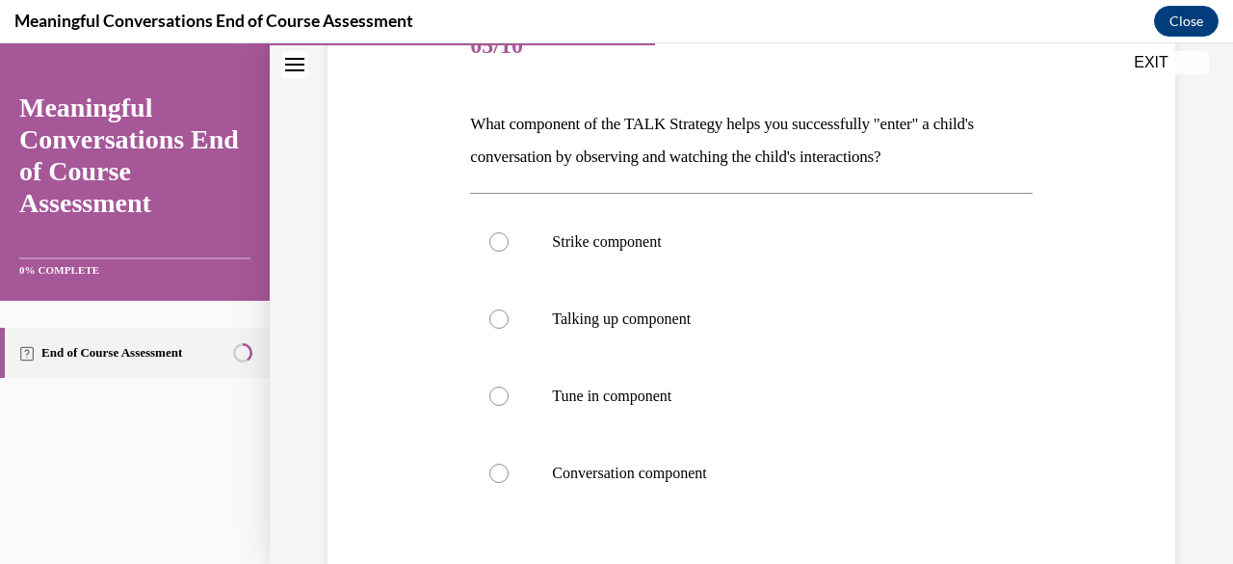
scroll to position [260, 0]
click at [489, 394] on div at bounding box center [498, 394] width 19 height 19
click at [489, 394] on input "Tune in component" at bounding box center [498, 394] width 19 height 19
radio input "true"
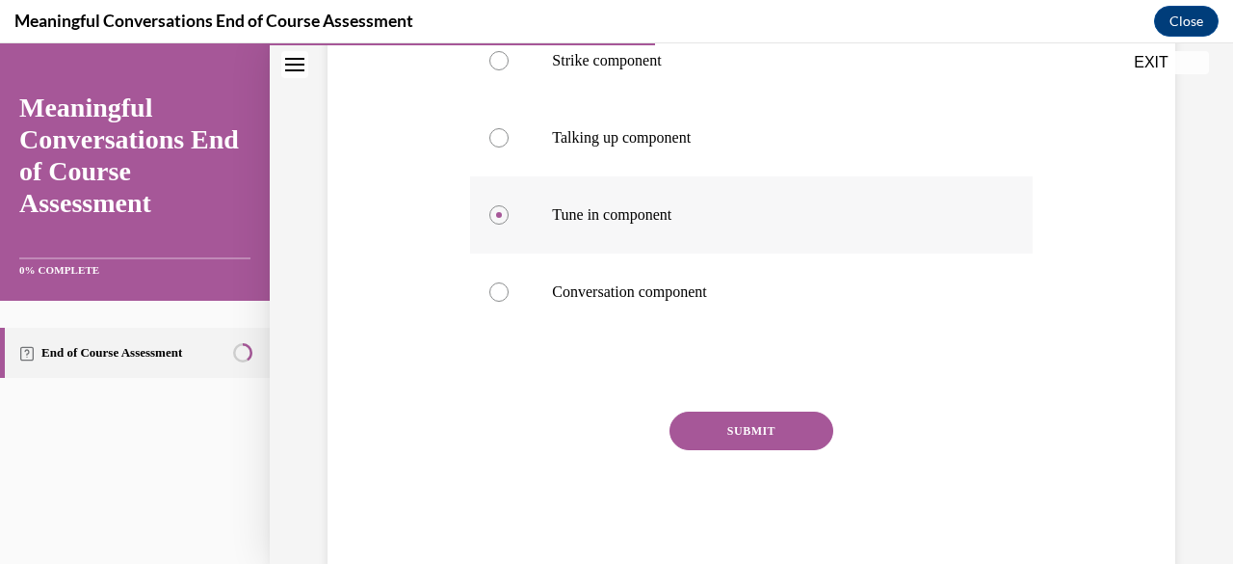
scroll to position [461, 0]
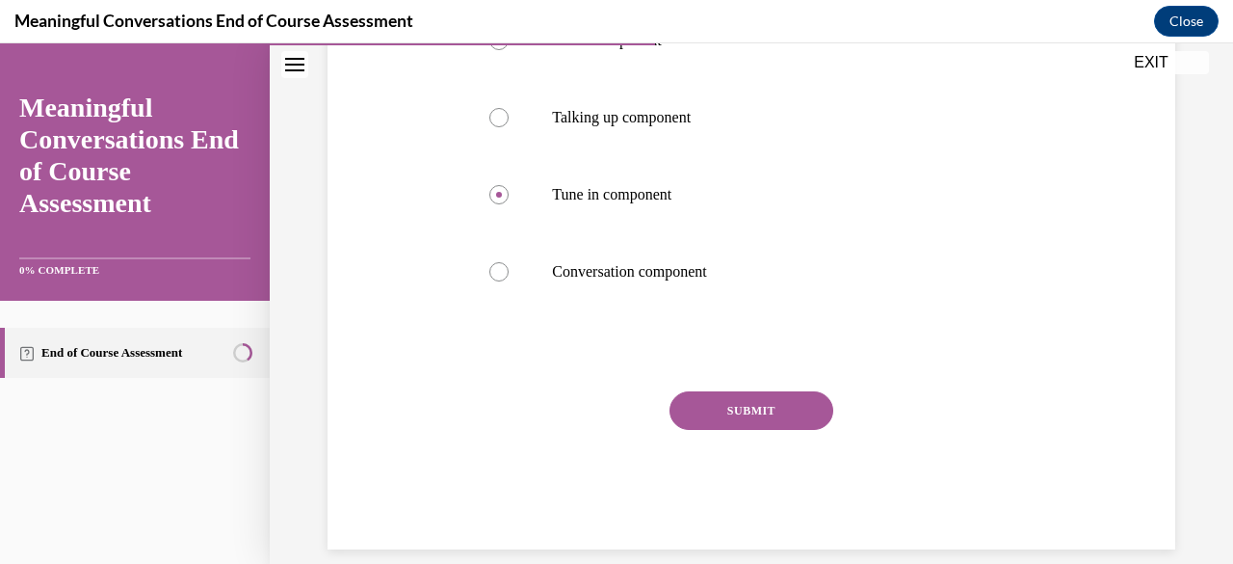
click at [735, 404] on button "SUBMIT" at bounding box center [752, 410] width 164 height 39
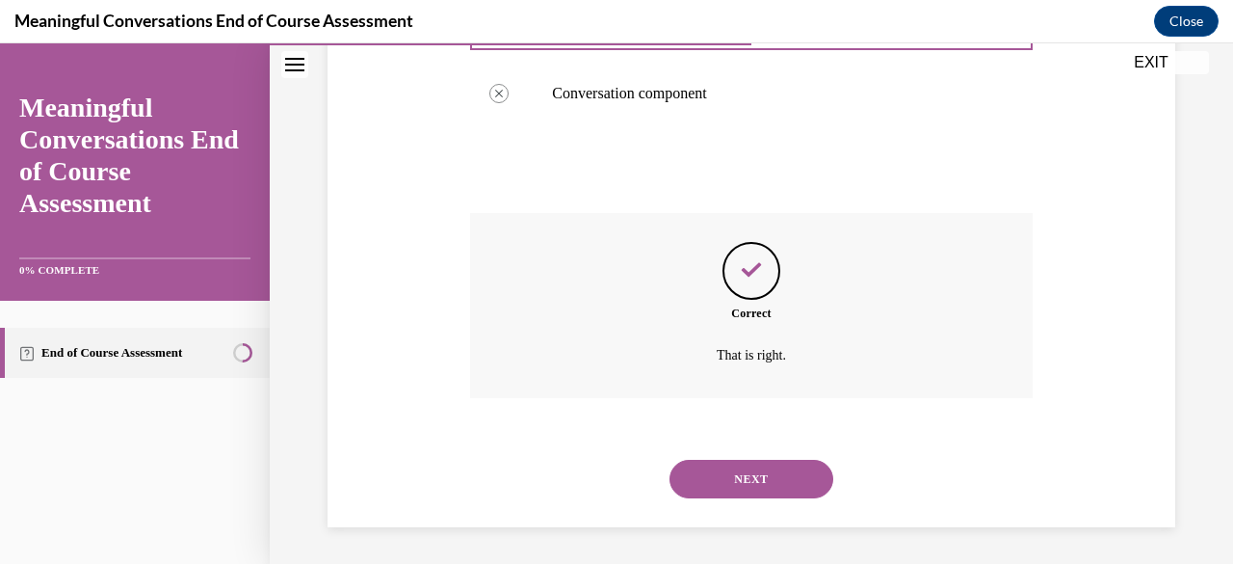
scroll to position [640, 0]
click at [750, 474] on button "NEXT" at bounding box center [752, 478] width 164 height 39
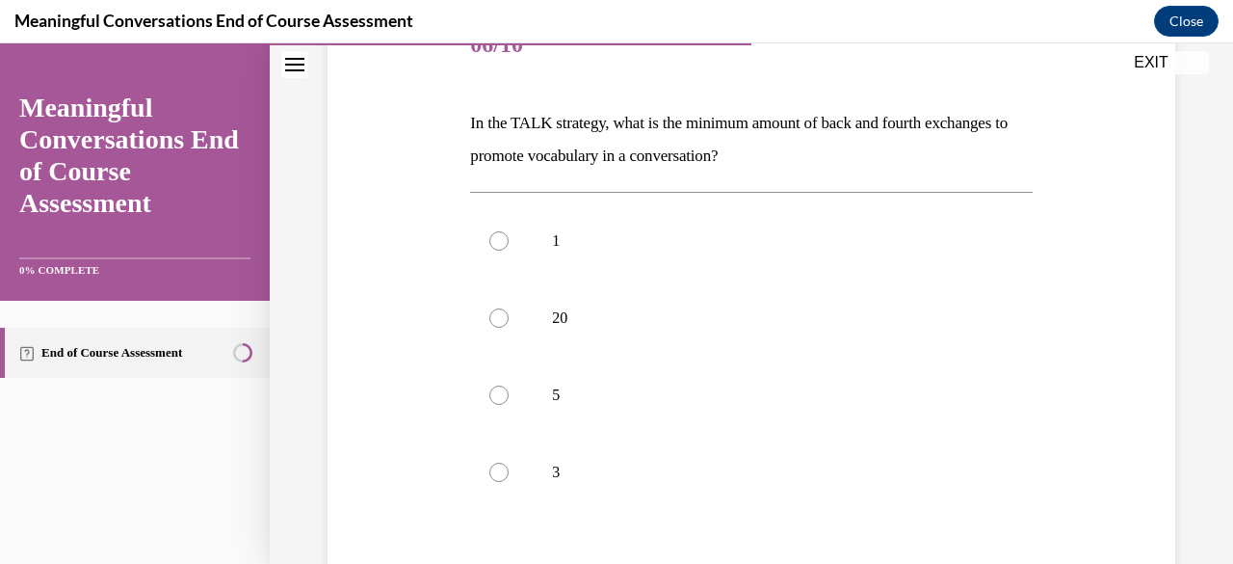
scroll to position [261, 0]
click at [497, 392] on div at bounding box center [498, 393] width 19 height 19
click at [497, 392] on input "5" at bounding box center [498, 393] width 19 height 19
radio input "true"
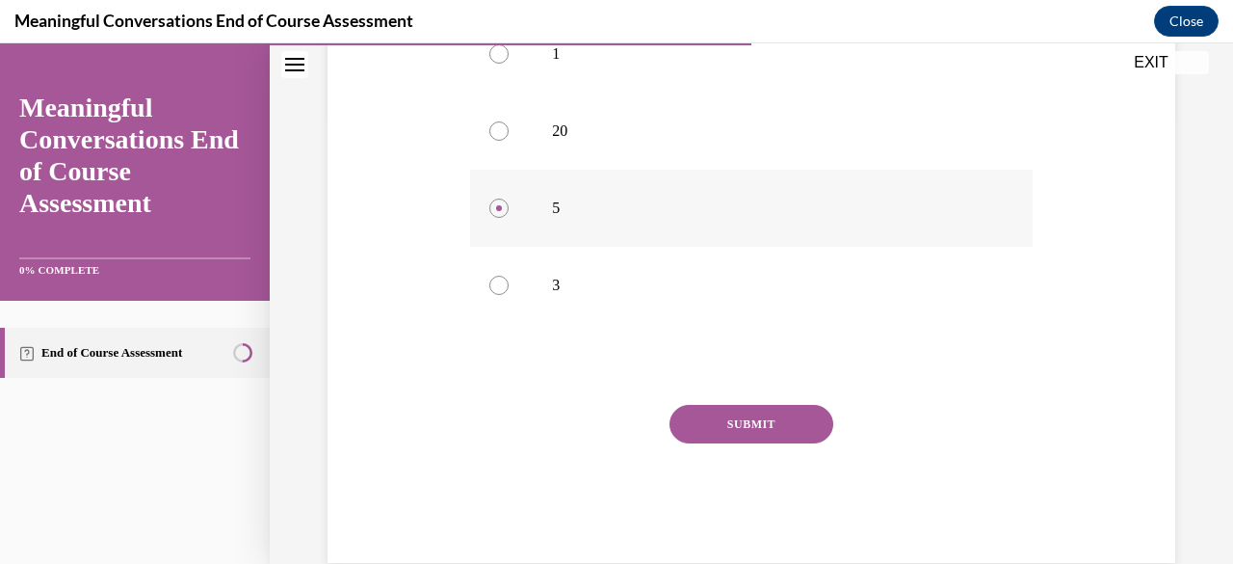
scroll to position [448, 0]
click at [734, 422] on button "SUBMIT" at bounding box center [752, 423] width 164 height 39
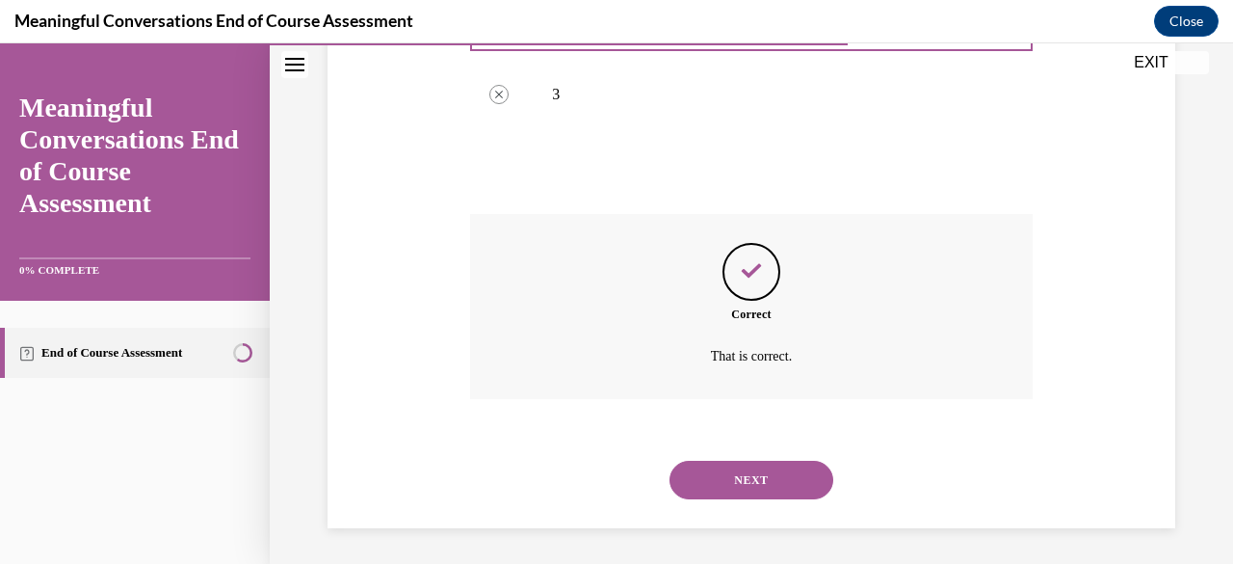
scroll to position [640, 0]
click at [746, 486] on button "NEXT" at bounding box center [752, 478] width 164 height 39
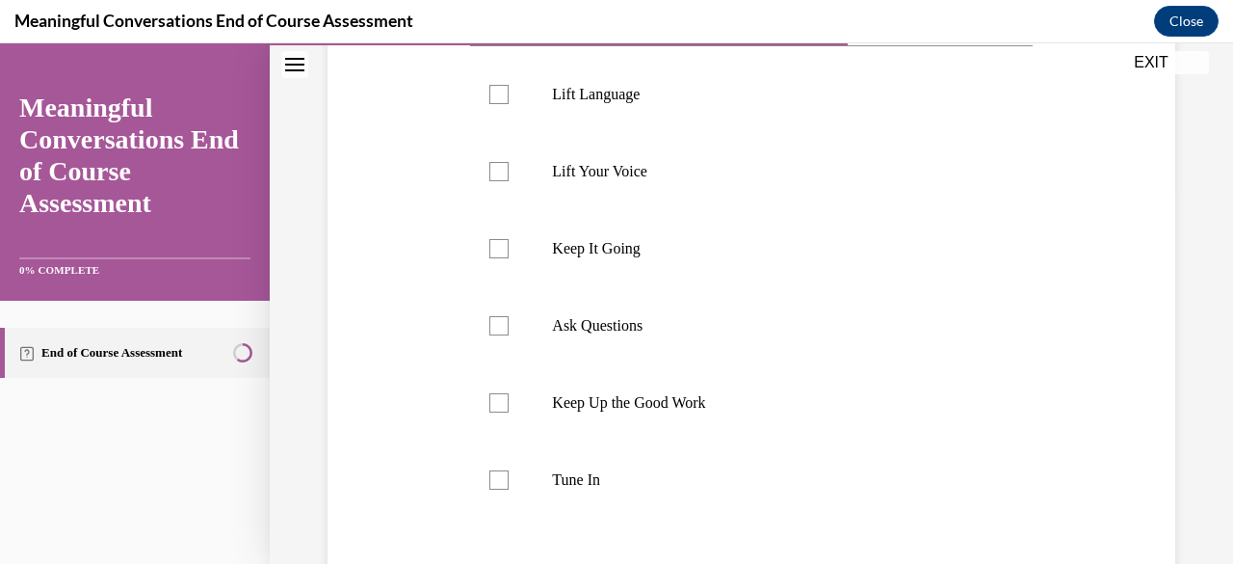
scroll to position [375, 0]
click at [497, 476] on div at bounding box center [498, 478] width 19 height 19
click at [497, 476] on input "Tune In" at bounding box center [498, 478] width 19 height 19
checkbox input "true"
click at [498, 325] on div at bounding box center [498, 324] width 19 height 19
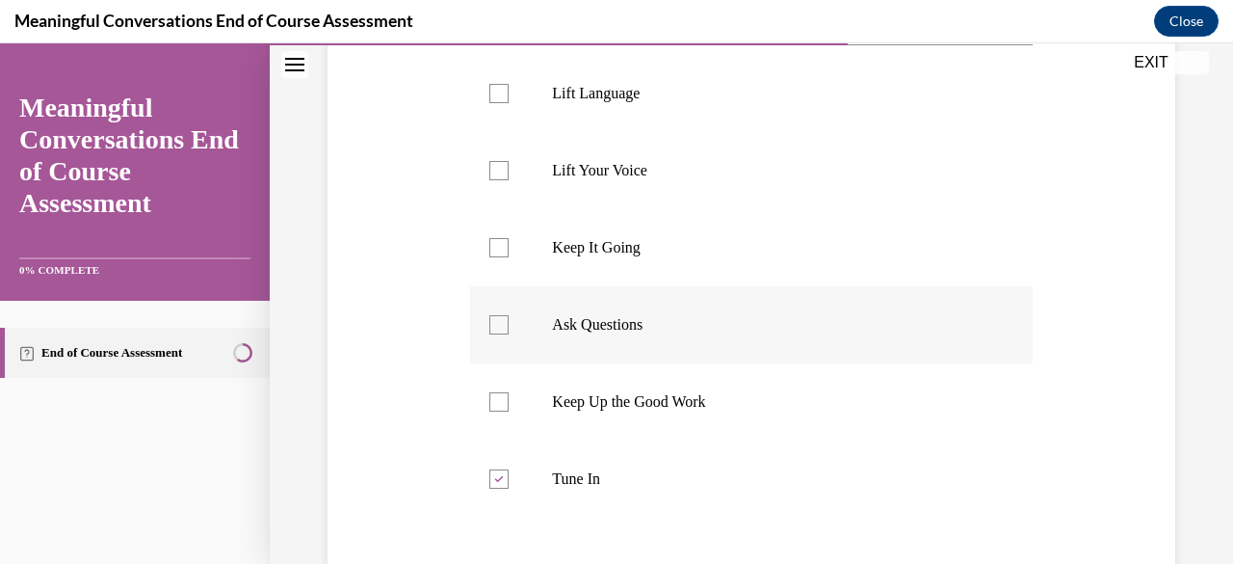
click at [498, 325] on input "Ask Questions" at bounding box center [498, 324] width 19 height 19
checkbox input "true"
click at [490, 95] on div at bounding box center [498, 93] width 19 height 19
click at [490, 95] on input "Lift Language" at bounding box center [498, 93] width 19 height 19
checkbox input "true"
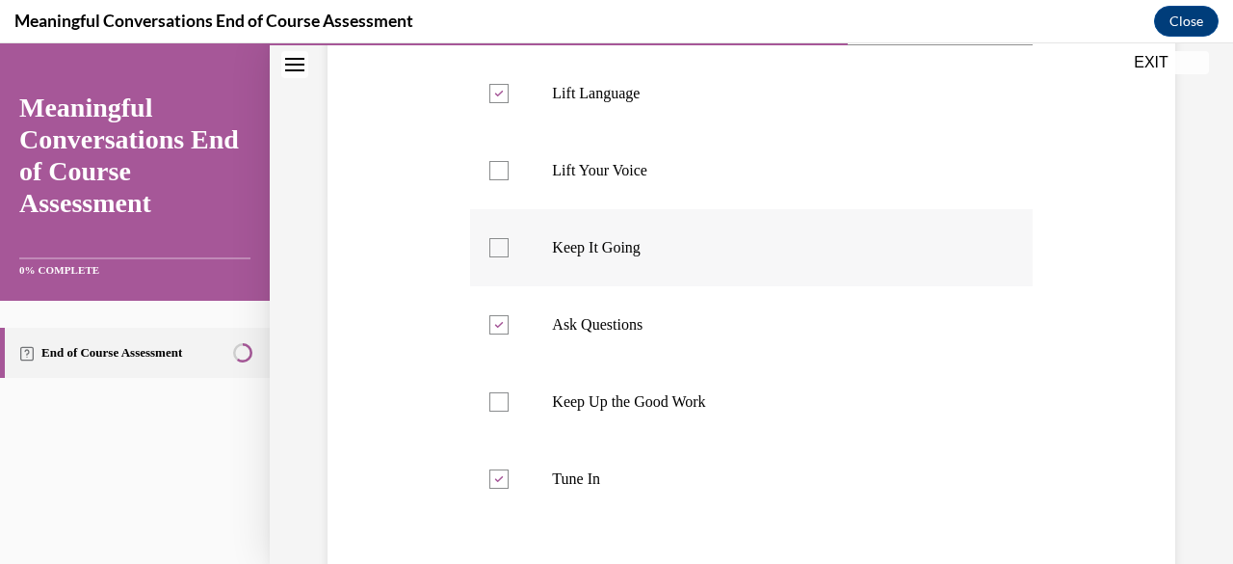
click at [496, 248] on div at bounding box center [498, 247] width 19 height 19
click at [496, 248] on input "Keep It Going" at bounding box center [498, 247] width 19 height 19
checkbox input "true"
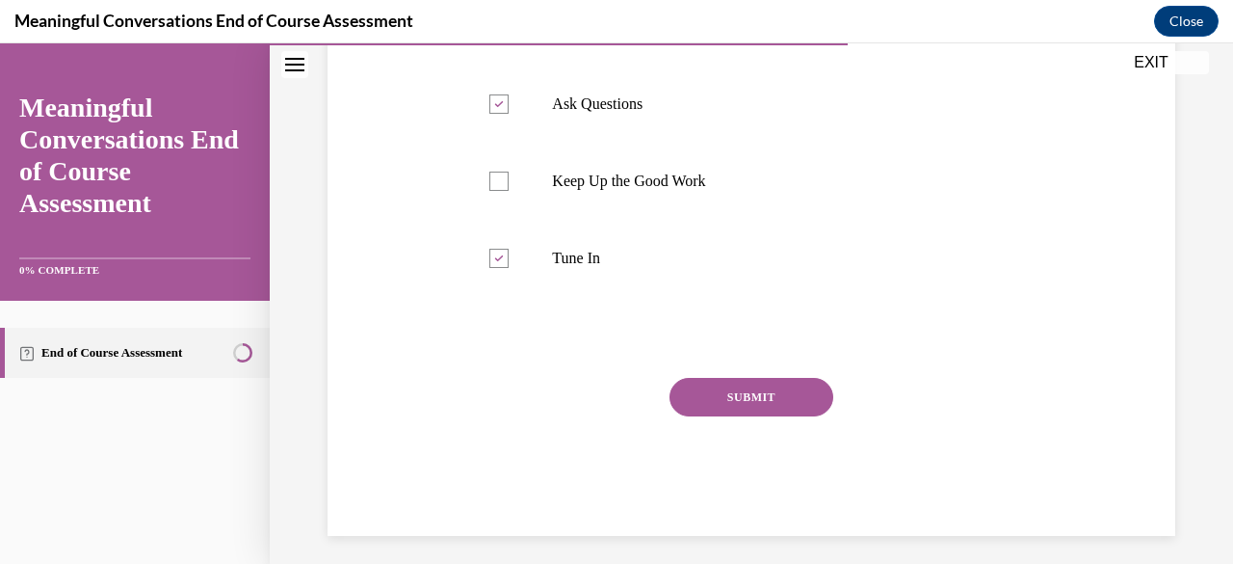
scroll to position [596, 0]
click at [750, 396] on button "SUBMIT" at bounding box center [752, 396] width 164 height 39
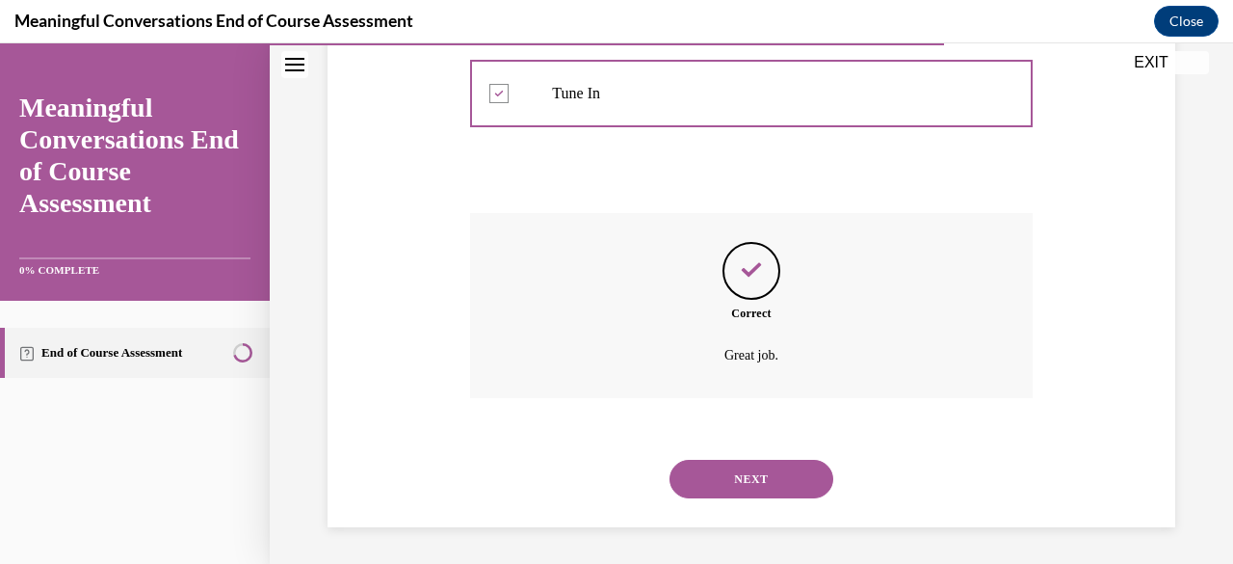
scroll to position [761, 0]
click at [740, 477] on button "NEXT" at bounding box center [752, 478] width 164 height 39
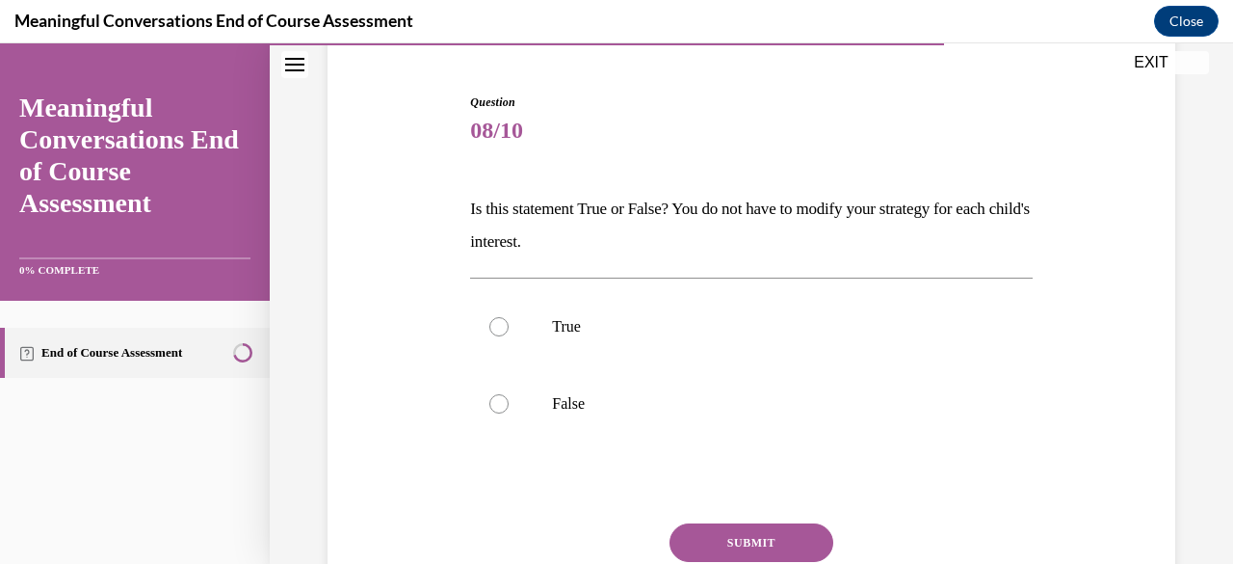
scroll to position [179, 0]
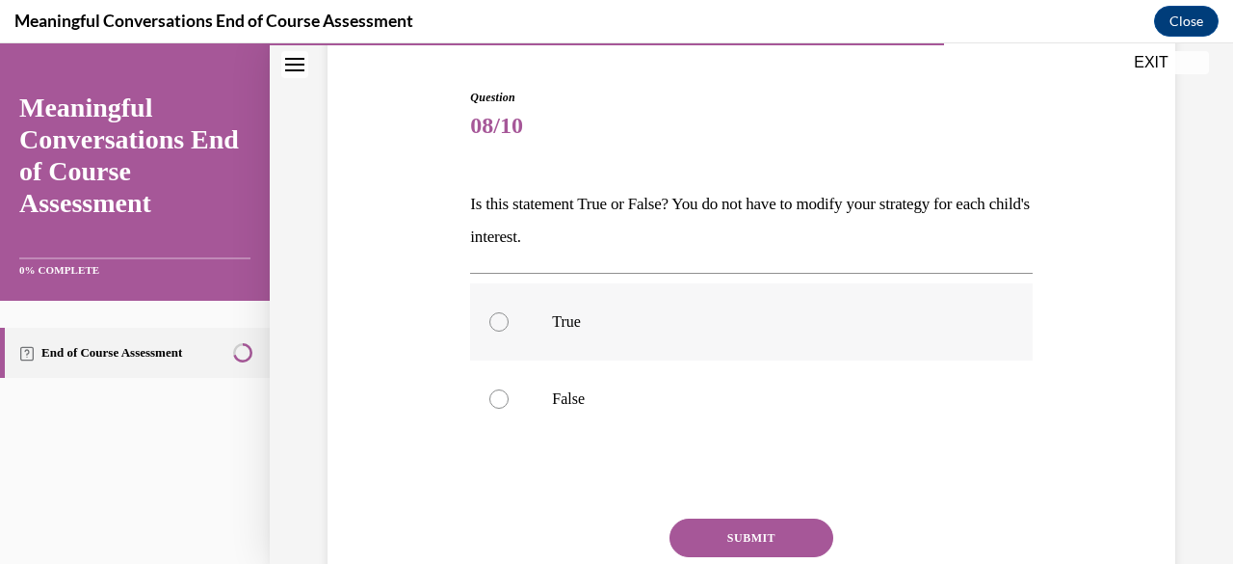
click at [492, 319] on div at bounding box center [498, 321] width 19 height 19
click at [492, 319] on input "True" at bounding box center [498, 321] width 19 height 19
radio input "true"
click at [738, 539] on button "SUBMIT" at bounding box center [752, 537] width 164 height 39
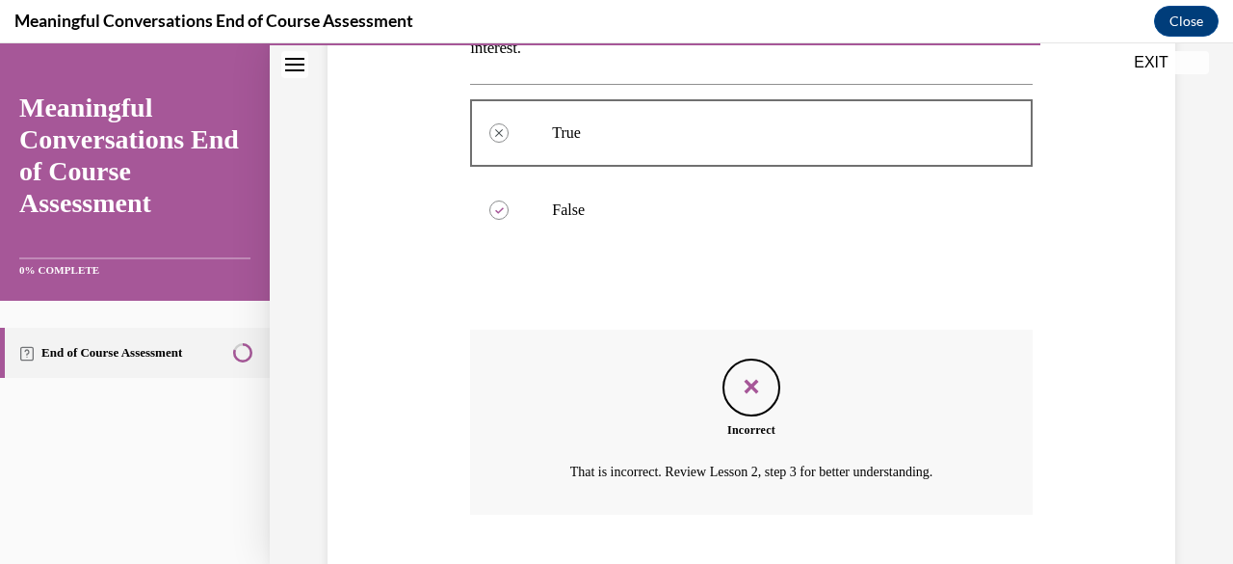
scroll to position [486, 0]
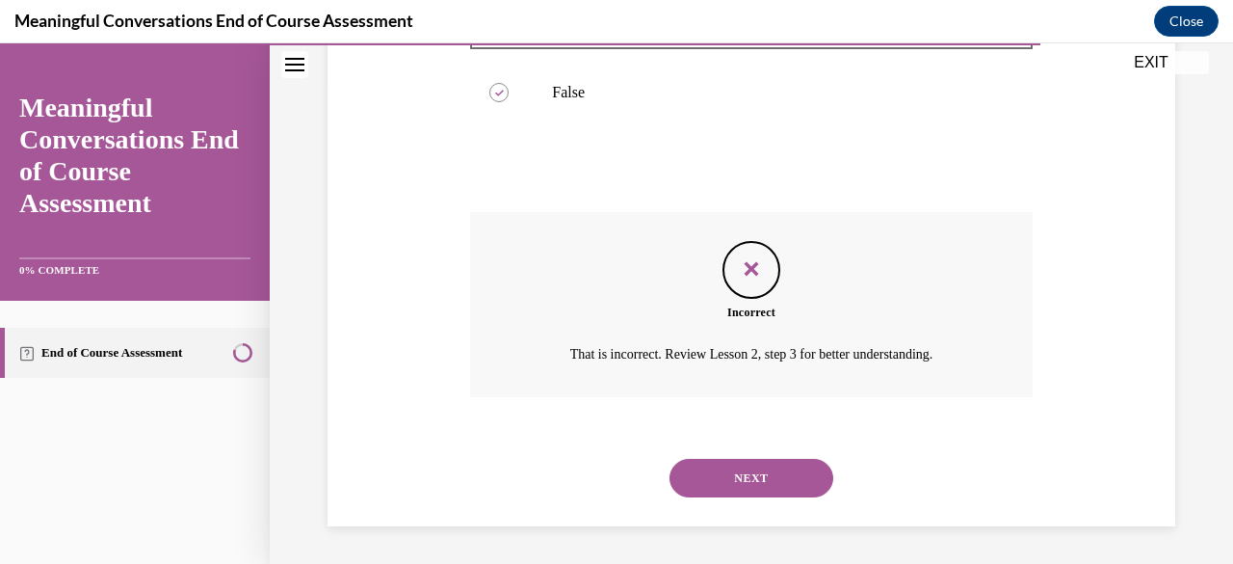
click at [739, 471] on button "NEXT" at bounding box center [752, 478] width 164 height 39
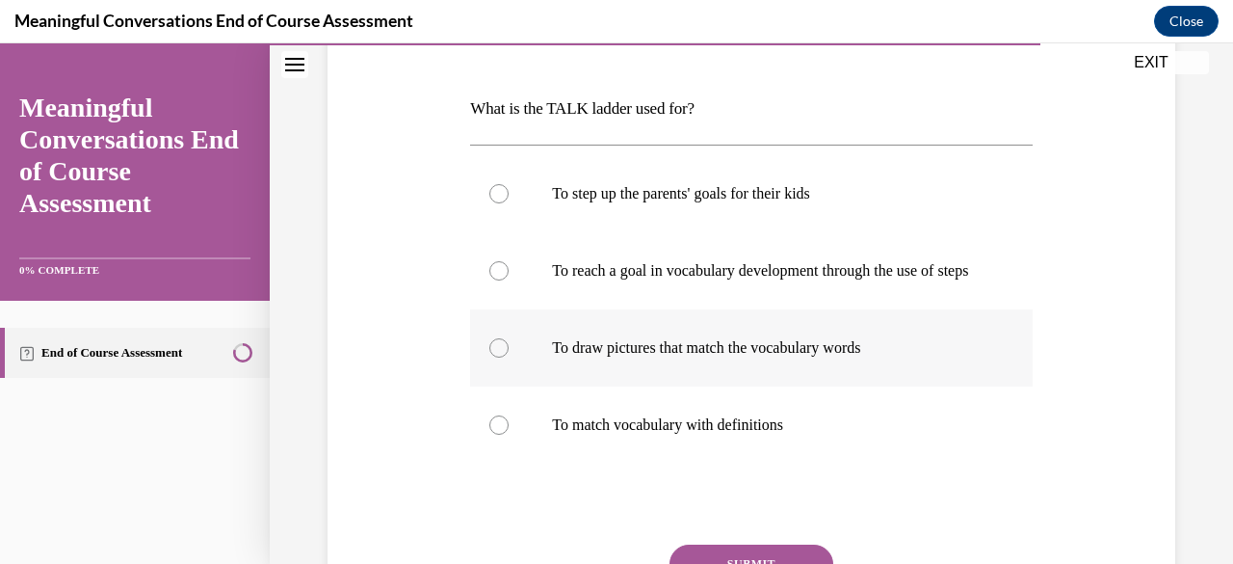
scroll to position [272, 0]
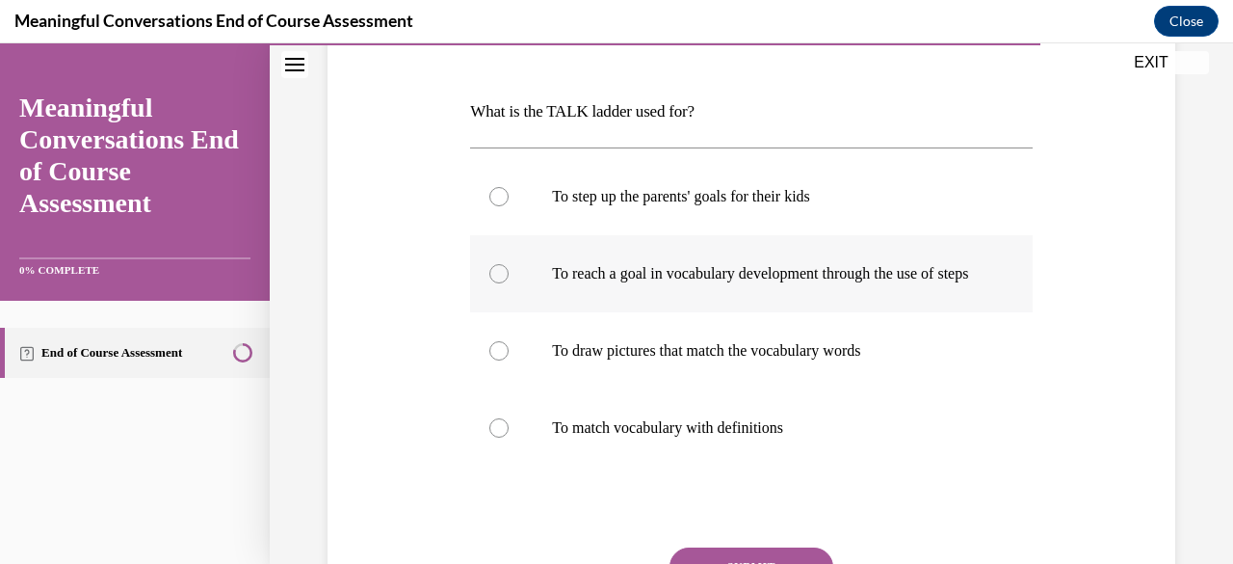
click at [493, 283] on div at bounding box center [498, 273] width 19 height 19
click at [493, 283] on input "To reach a goal in vocabulary development through the use of steps" at bounding box center [498, 273] width 19 height 19
radio input "true"
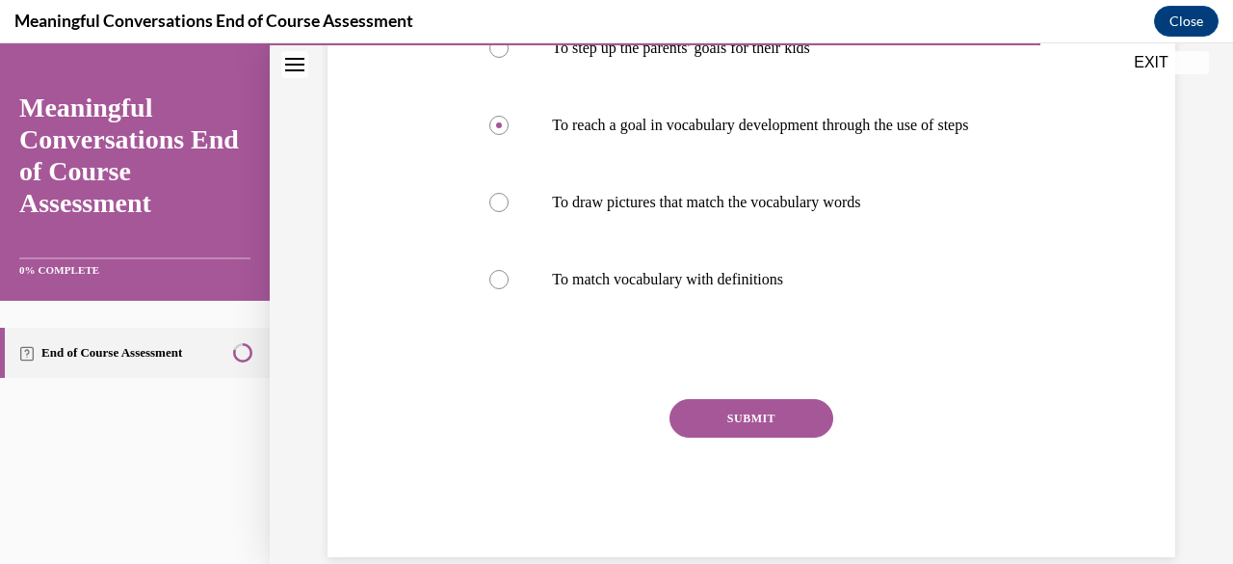
scroll to position [425, 0]
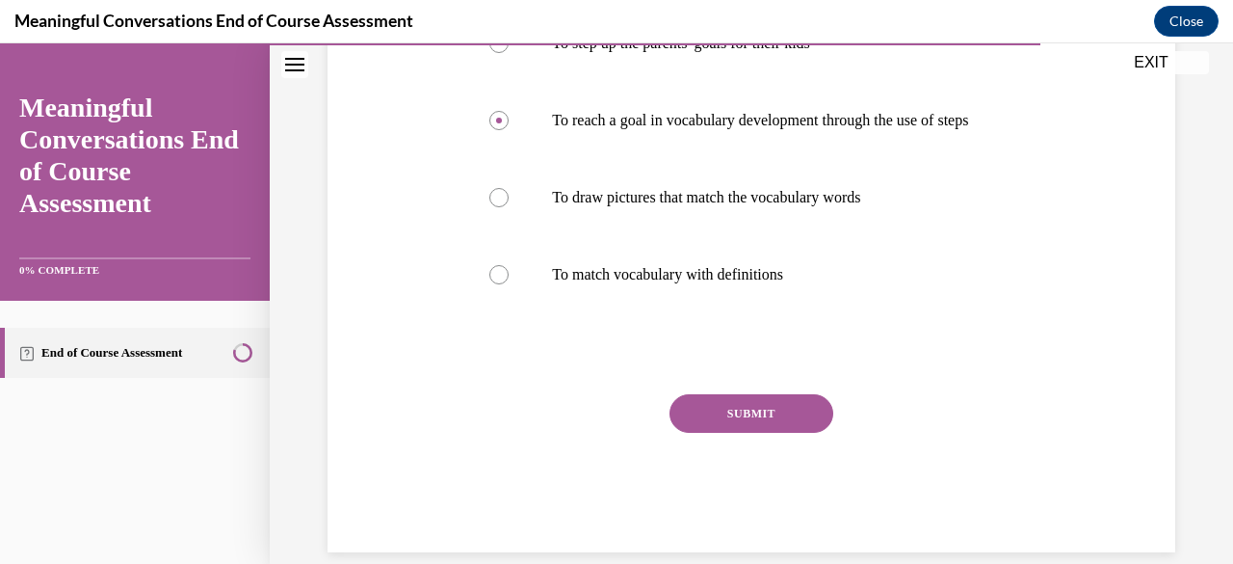
click at [727, 433] on button "SUBMIT" at bounding box center [752, 413] width 164 height 39
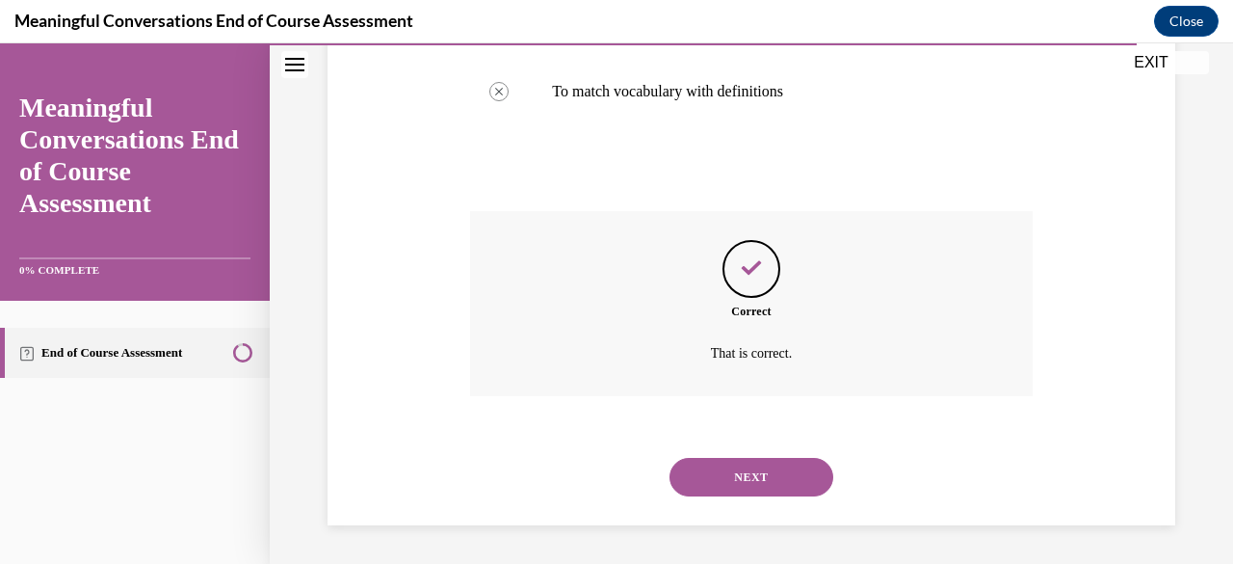
scroll to position [626, 0]
click at [750, 475] on button "NEXT" at bounding box center [752, 477] width 164 height 39
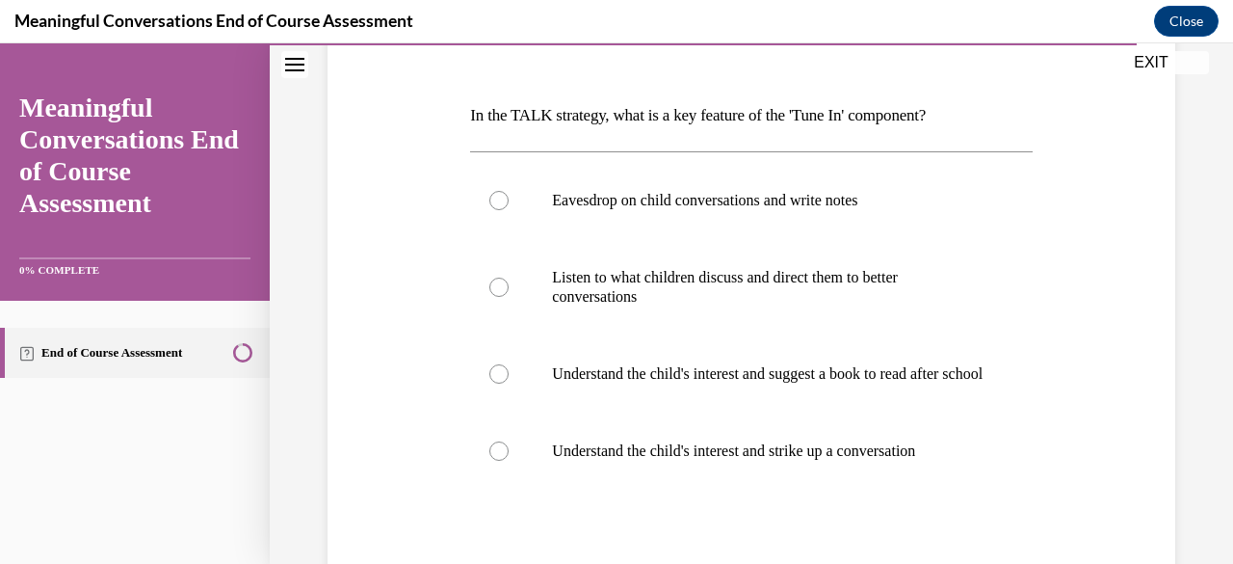
scroll to position [269, 0]
click at [499, 460] on div at bounding box center [498, 449] width 19 height 19
click at [499, 460] on input "Understand the child's interest and strike up a conversation" at bounding box center [498, 449] width 19 height 19
radio input "true"
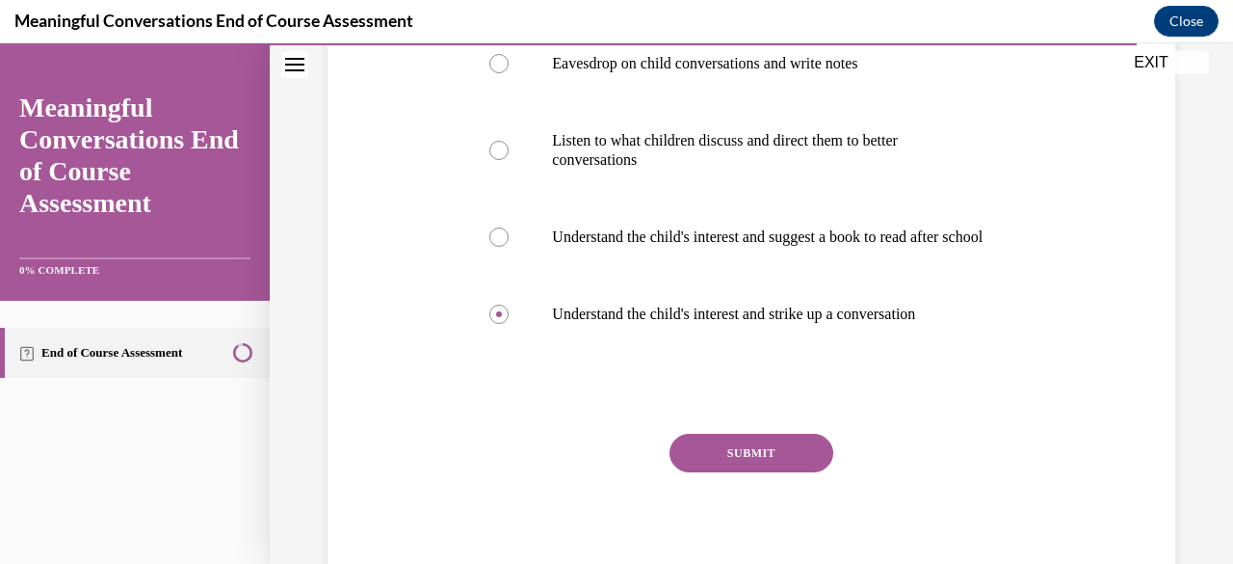
scroll to position [416, 0]
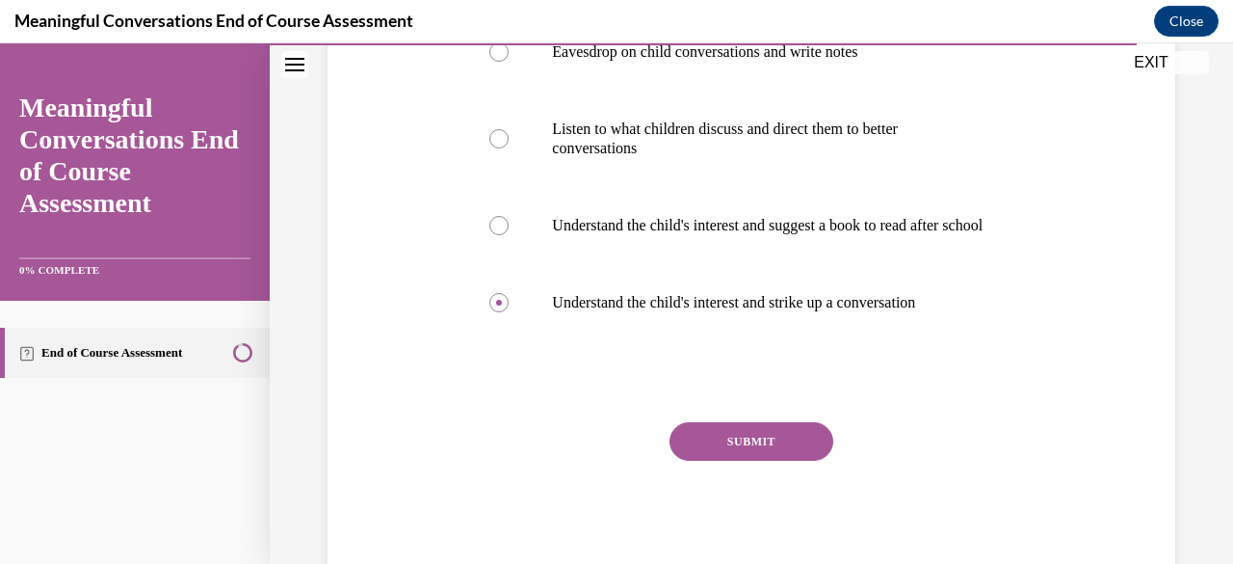
click at [749, 456] on button "SUBMIT" at bounding box center [752, 441] width 164 height 39
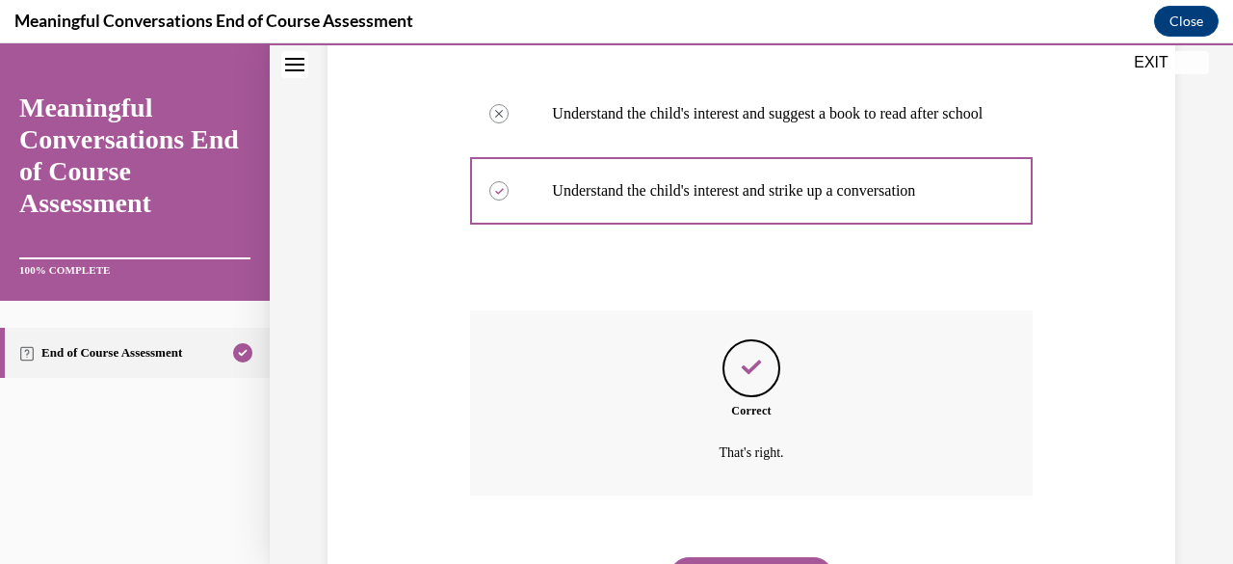
scroll to position [645, 0]
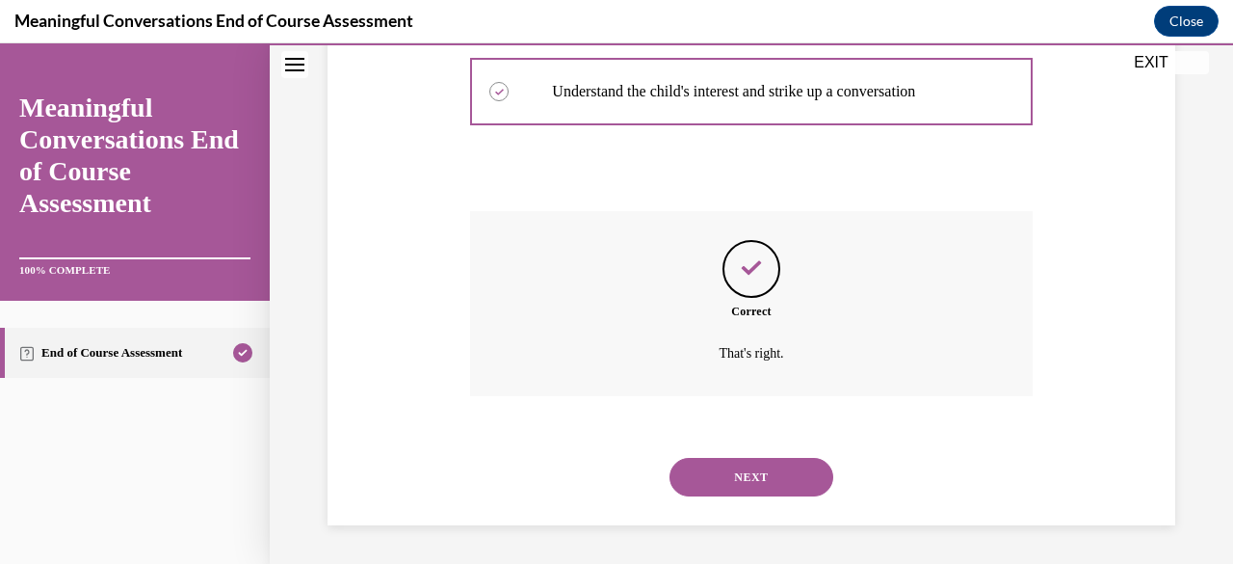
click at [746, 476] on button "NEXT" at bounding box center [752, 477] width 164 height 39
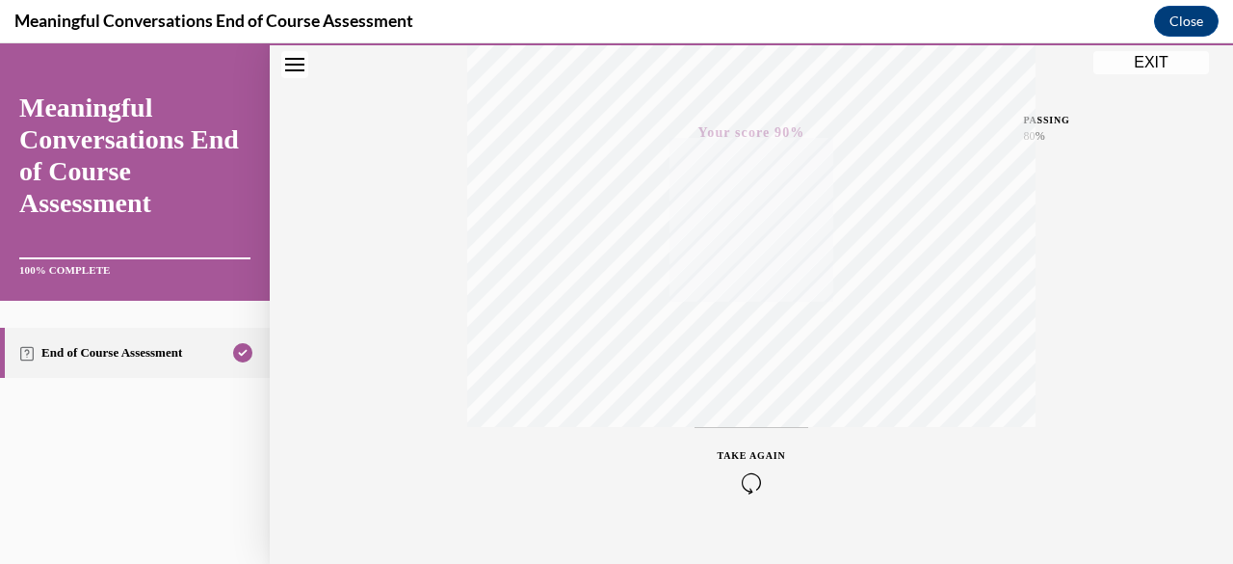
scroll to position [0, 0]
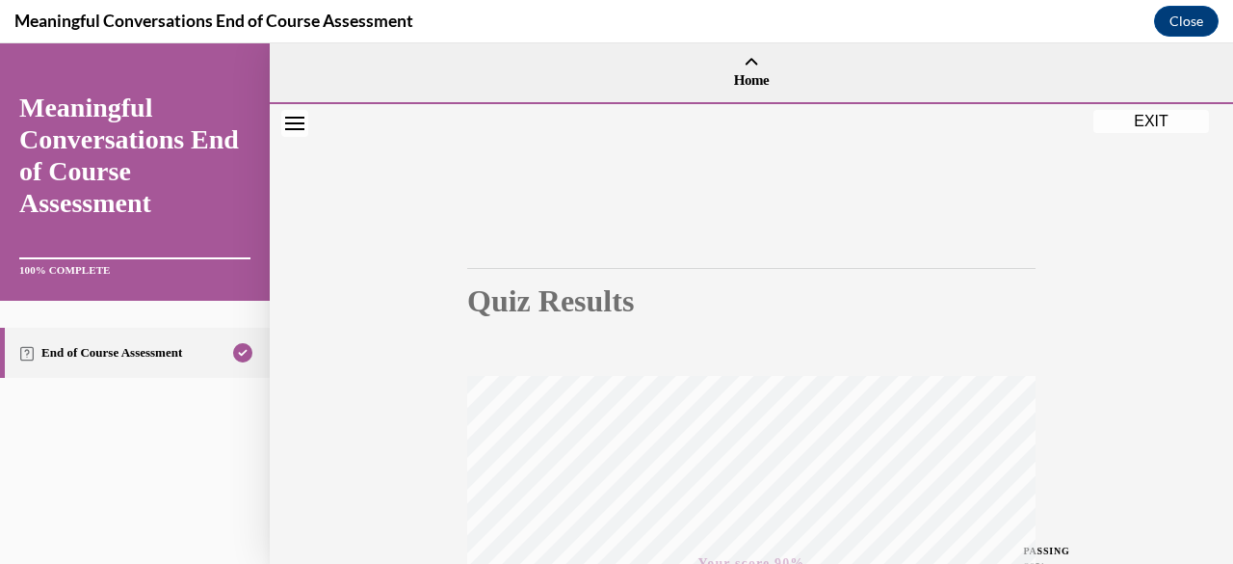
click at [1154, 116] on button "EXIT" at bounding box center [1151, 121] width 116 height 23
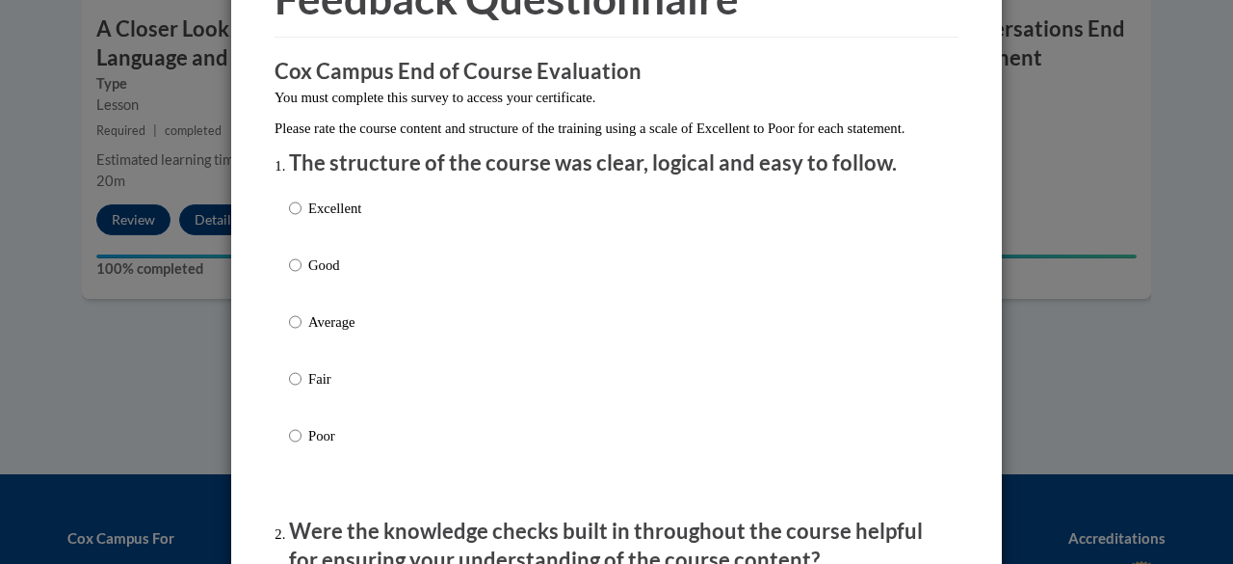
scroll to position [121, 0]
click at [289, 275] on input "Good" at bounding box center [295, 263] width 13 height 21
radio input "true"
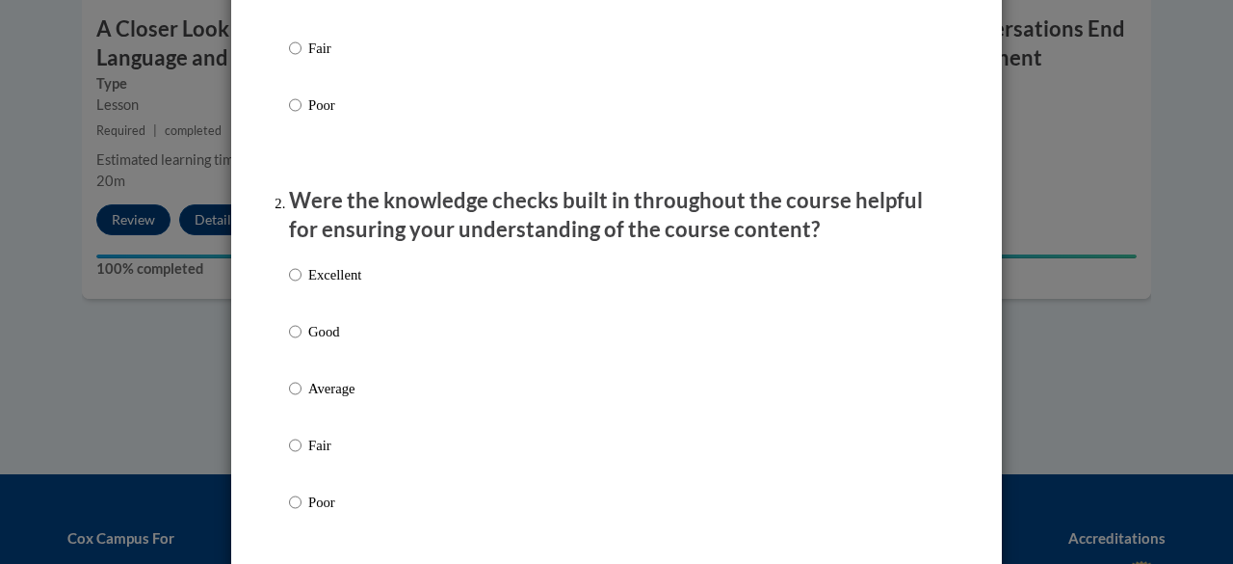
scroll to position [452, 0]
click at [289, 341] on input "Good" at bounding box center [295, 330] width 13 height 21
radio input "true"
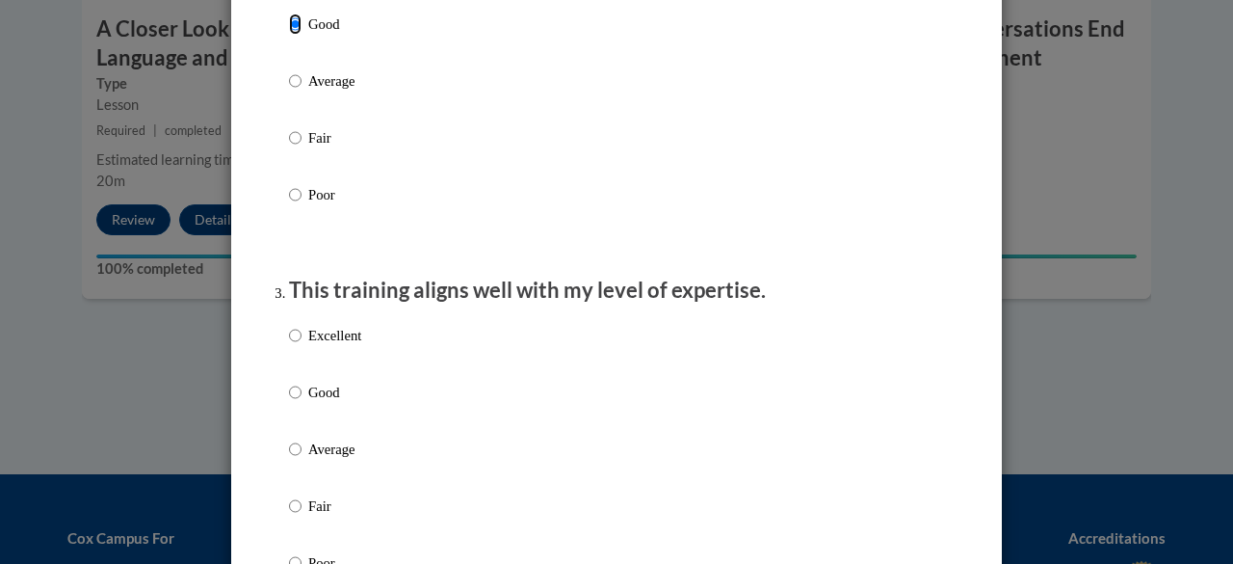
scroll to position [795, 0]
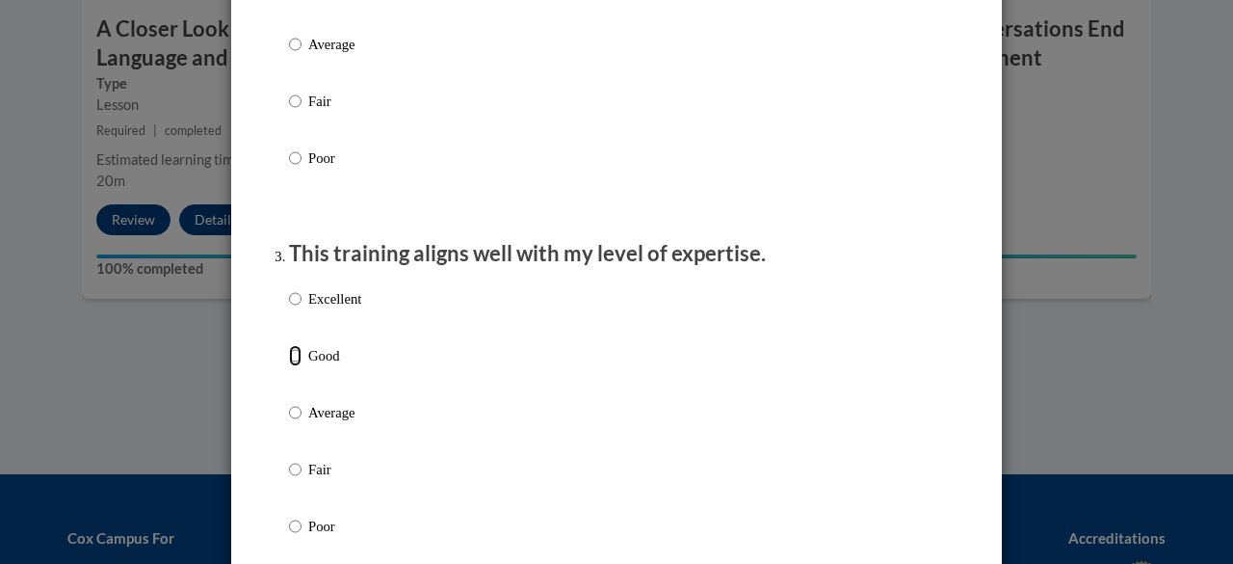
click at [289, 366] on input "Good" at bounding box center [295, 355] width 13 height 21
radio input "true"
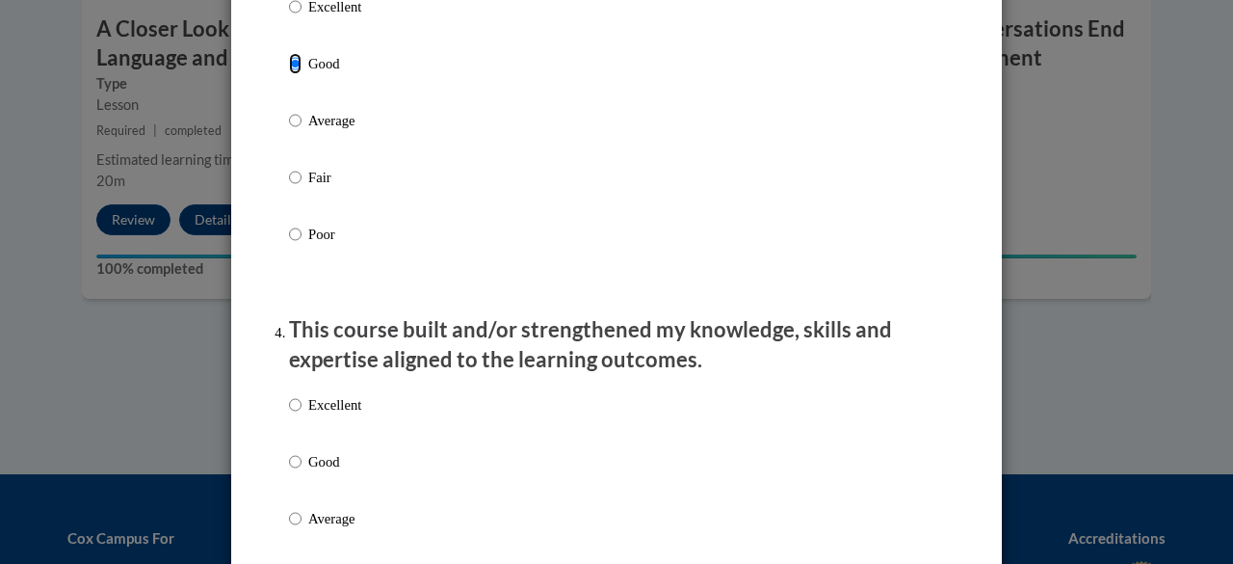
scroll to position [1105, 0]
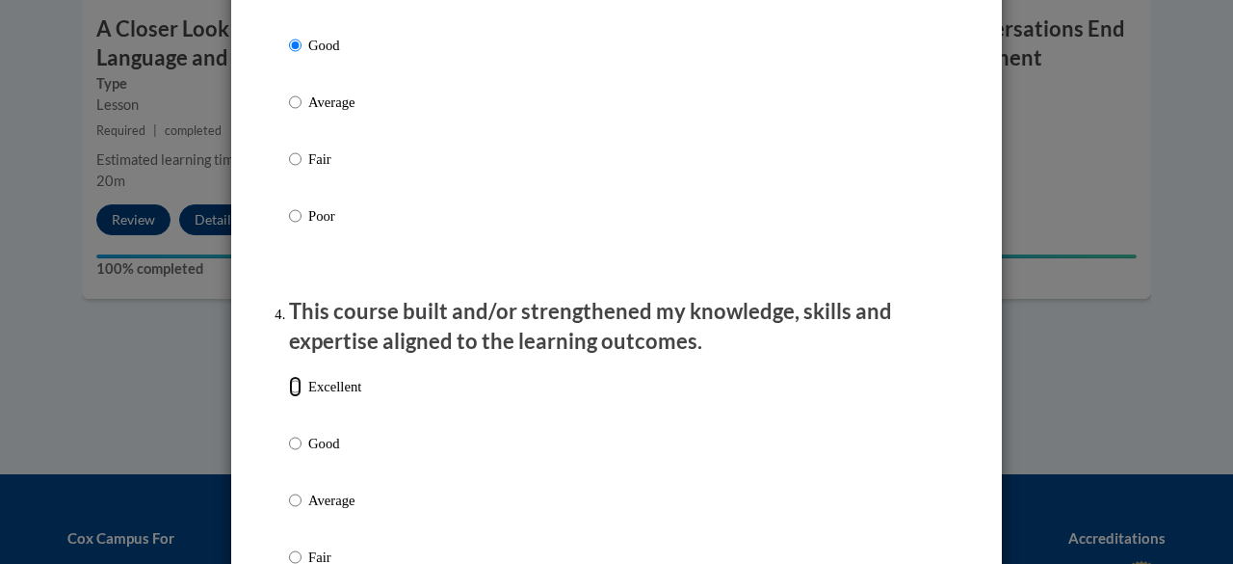
click at [289, 397] on input "Excellent" at bounding box center [295, 386] width 13 height 21
radio input "true"
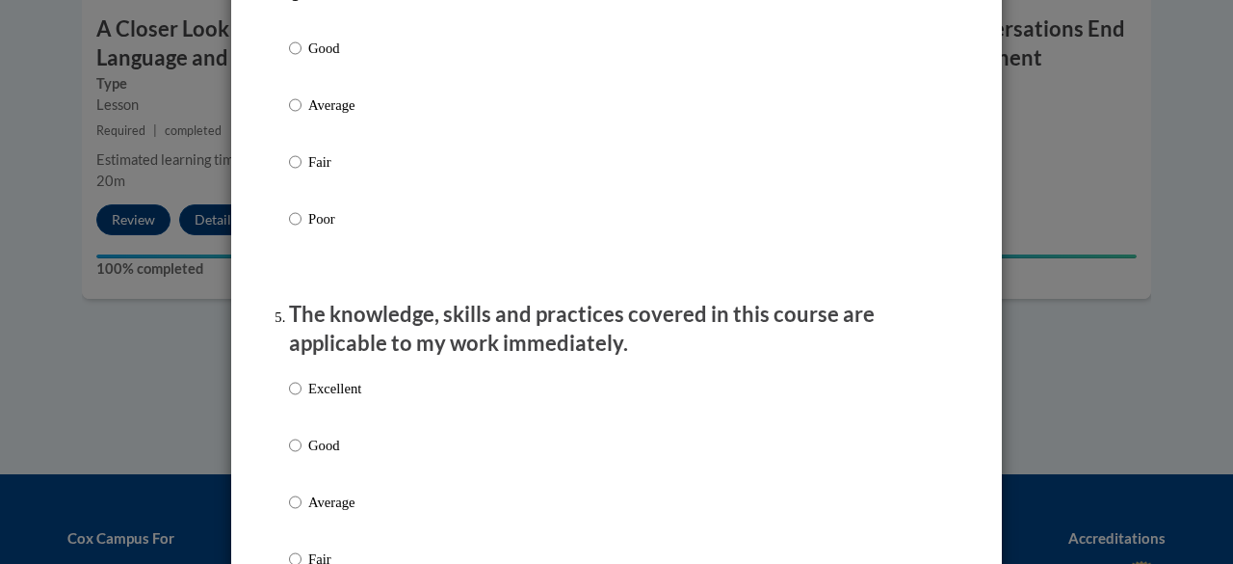
scroll to position [1502, 0]
click at [289, 454] on input "Good" at bounding box center [295, 443] width 13 height 21
radio input "true"
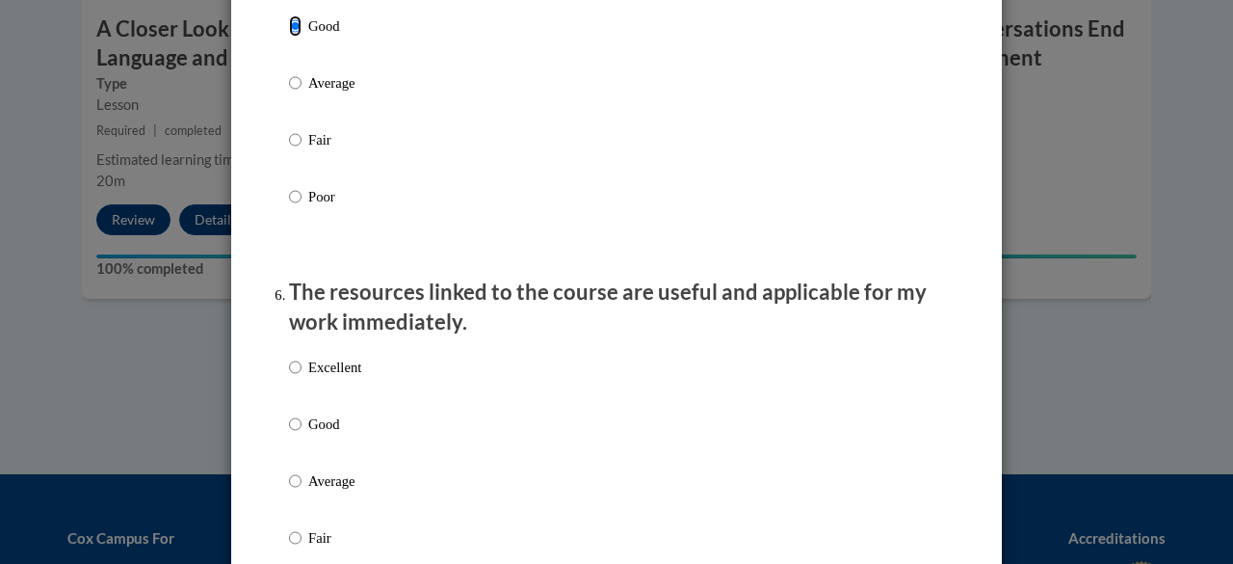
scroll to position [1920, 0]
click at [289, 377] on input "Excellent" at bounding box center [295, 365] width 13 height 21
radio input "true"
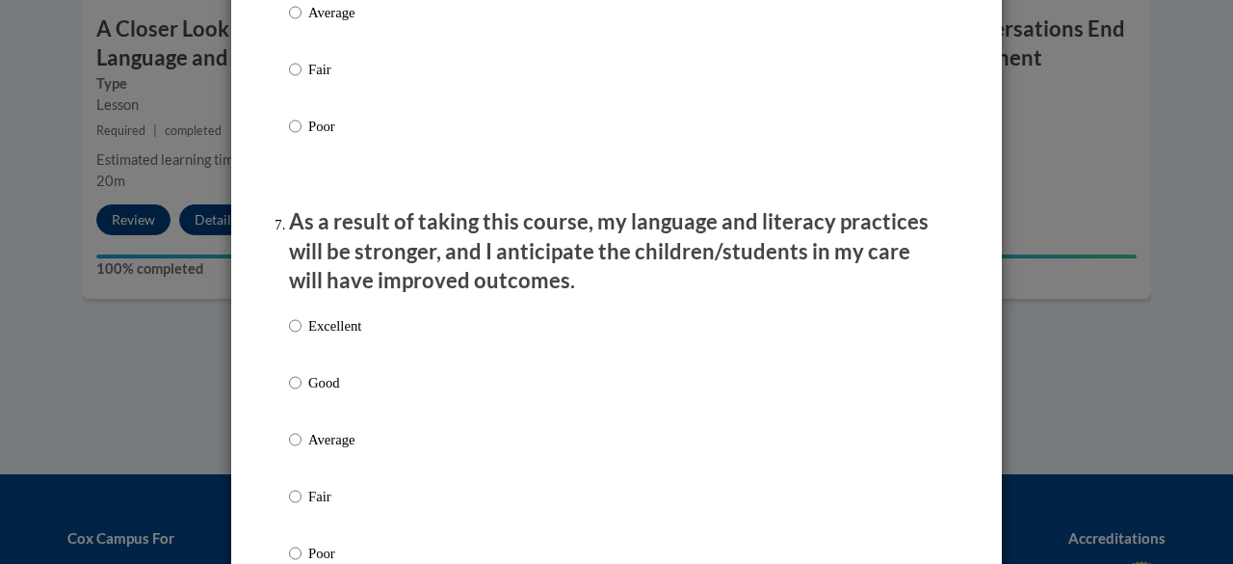
scroll to position [2388, 0]
click at [289, 392] on input "Good" at bounding box center [295, 381] width 13 height 21
radio input "true"
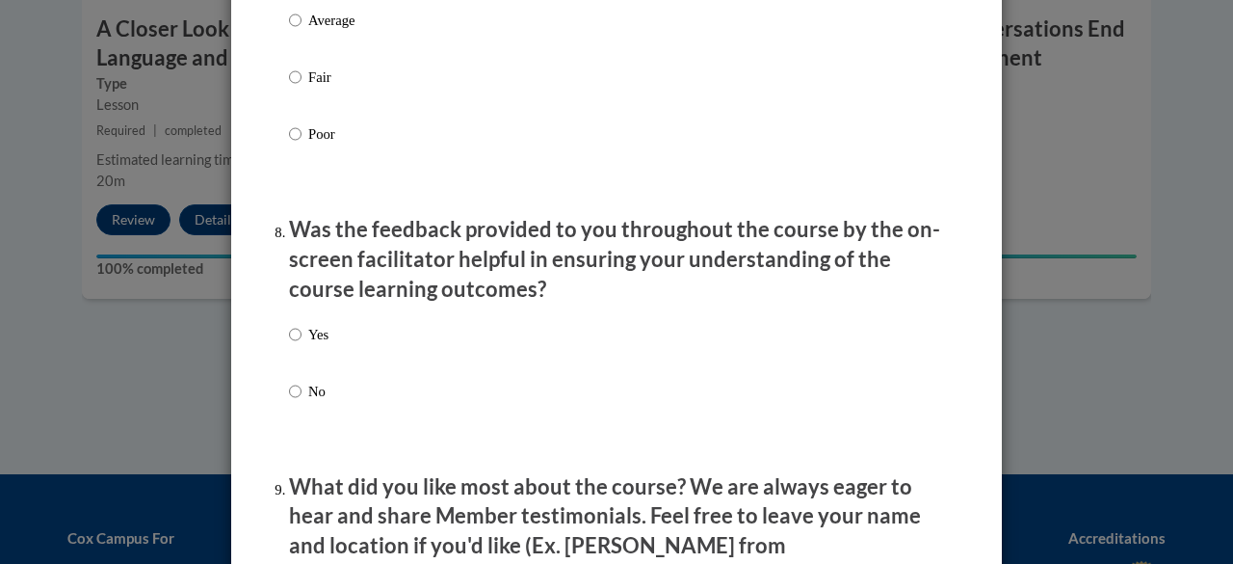
scroll to position [2808, 0]
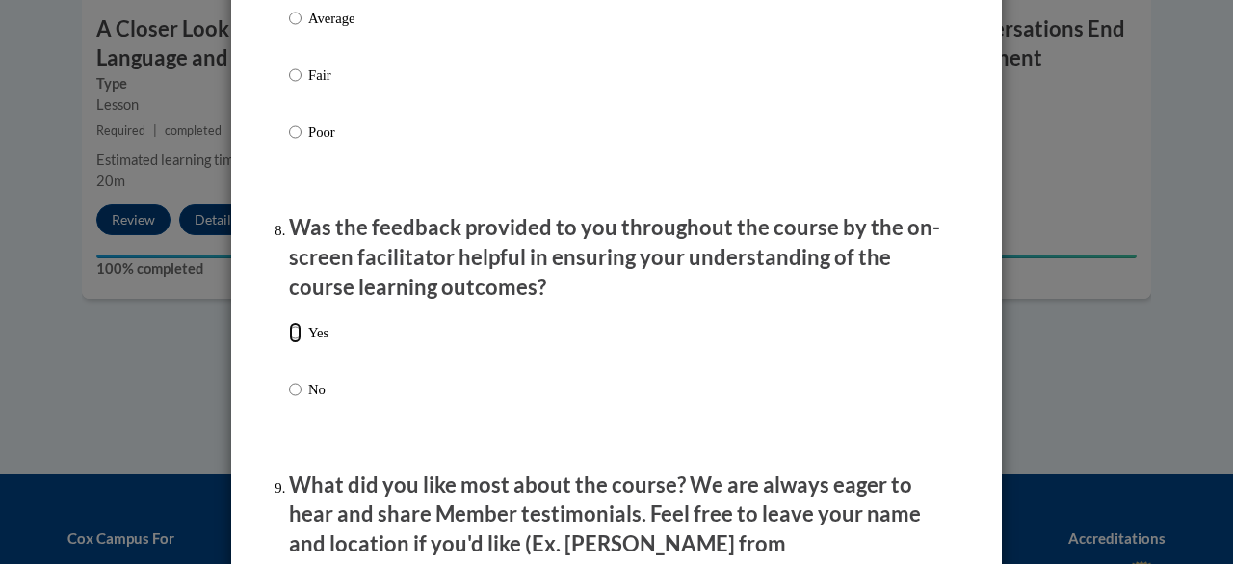
click at [289, 341] on input "Yes" at bounding box center [295, 332] width 13 height 21
radio input "true"
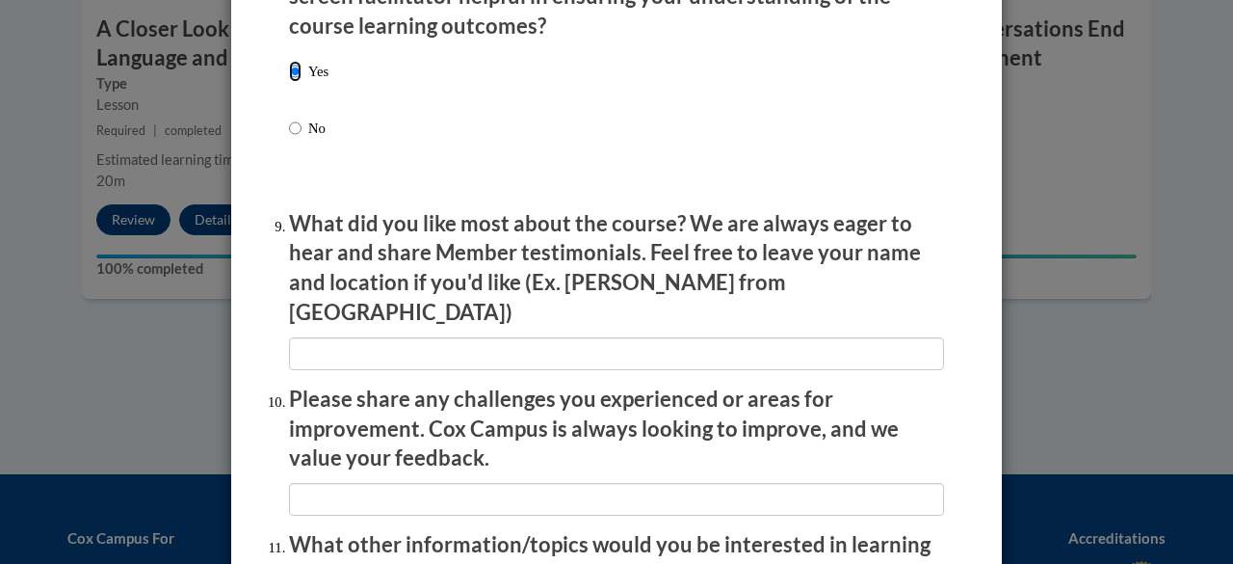
scroll to position [3076, 0]
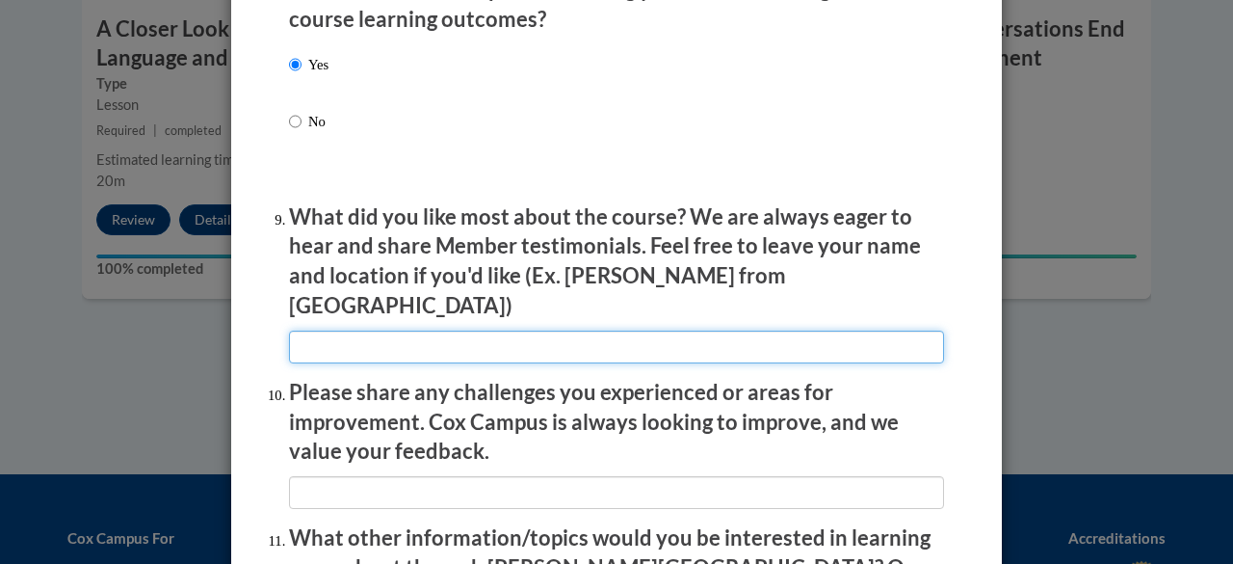
click at [294, 334] on input "textbox" at bounding box center [616, 346] width 655 height 33
type input "It was clear and concise"
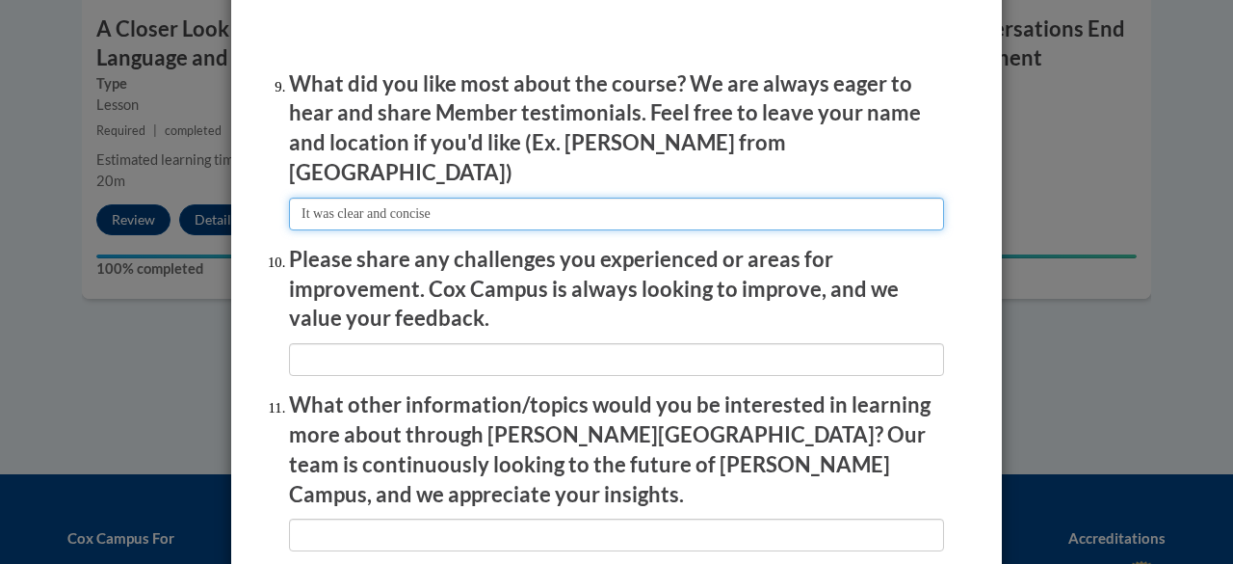
scroll to position [3208, 0]
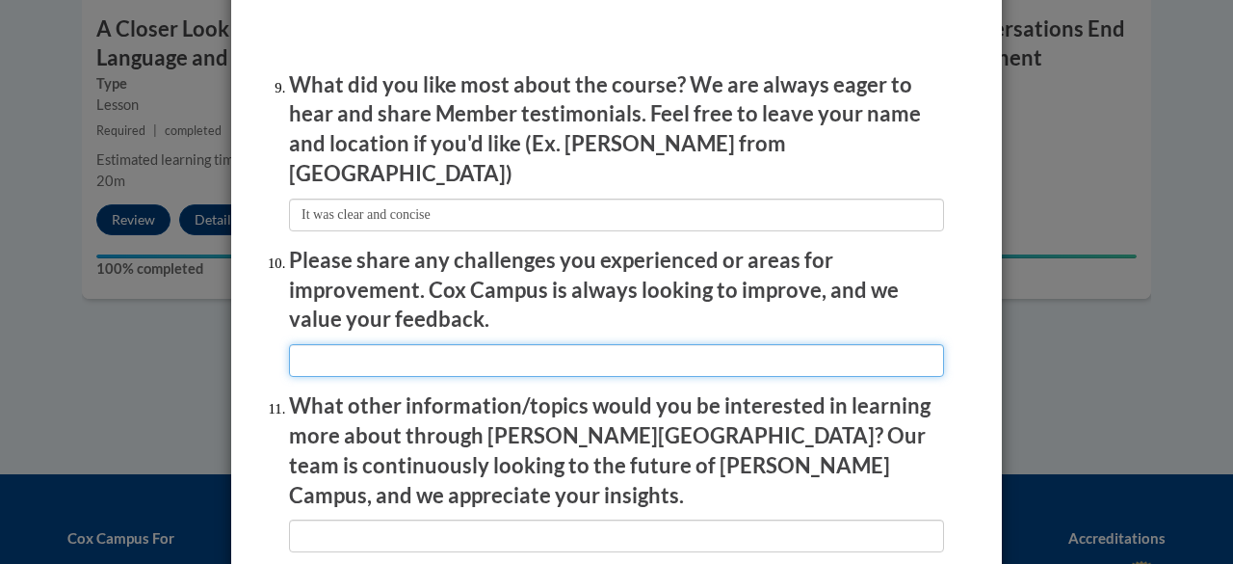
click at [349, 344] on input "textbox" at bounding box center [616, 360] width 655 height 33
type input "none"
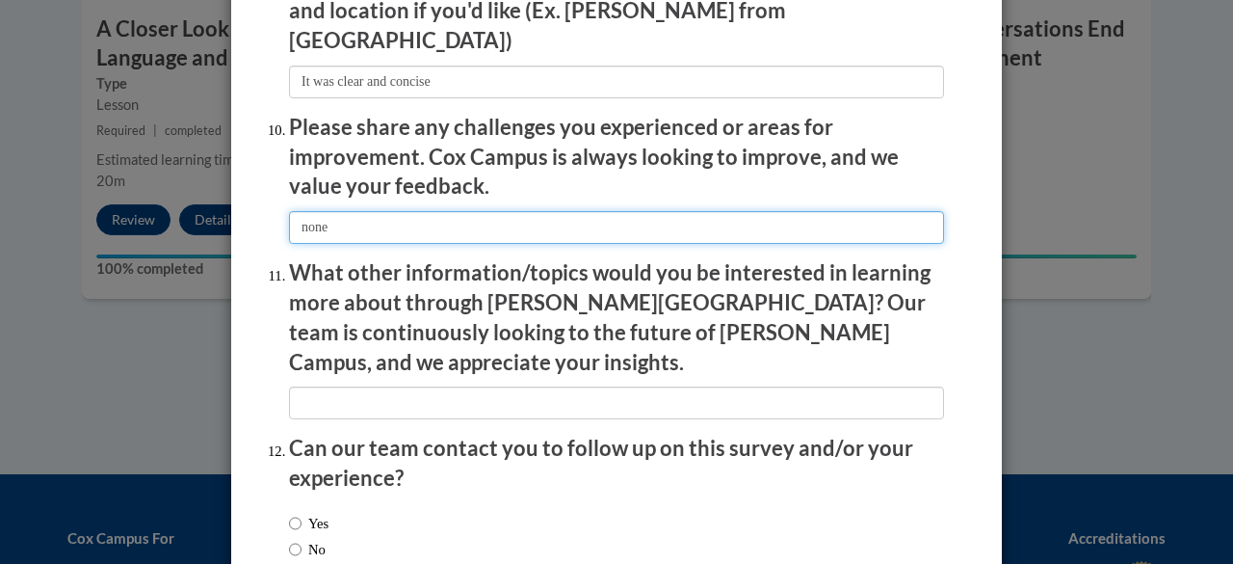
scroll to position [3347, 0]
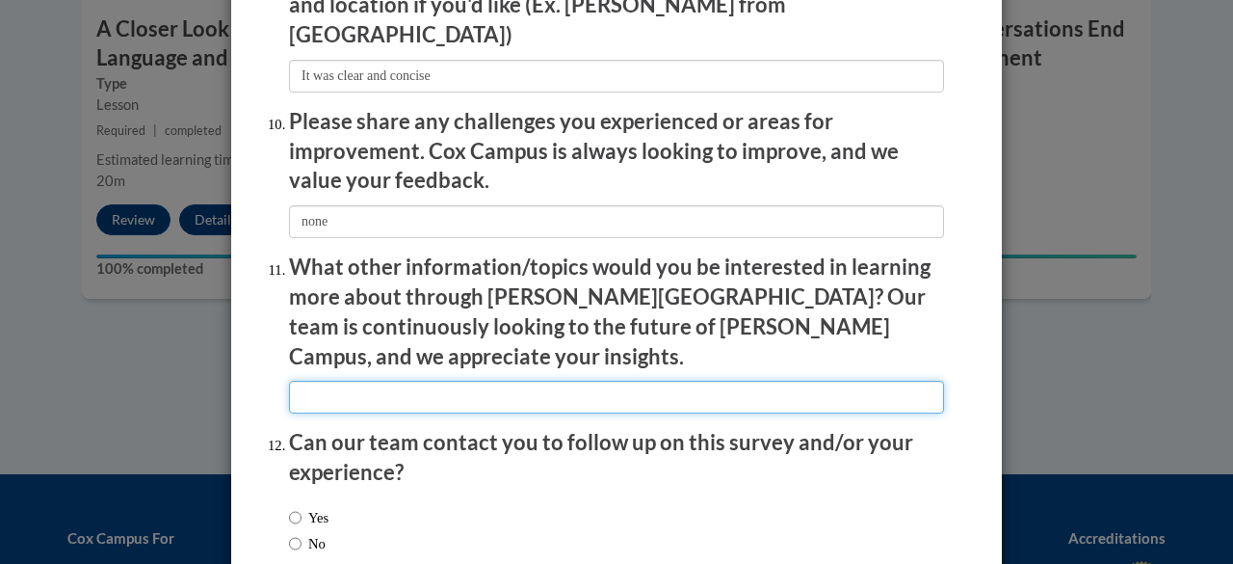
click at [363, 381] on input "textbox" at bounding box center [616, 397] width 655 height 33
type input "courses that would yield higher cEU's"
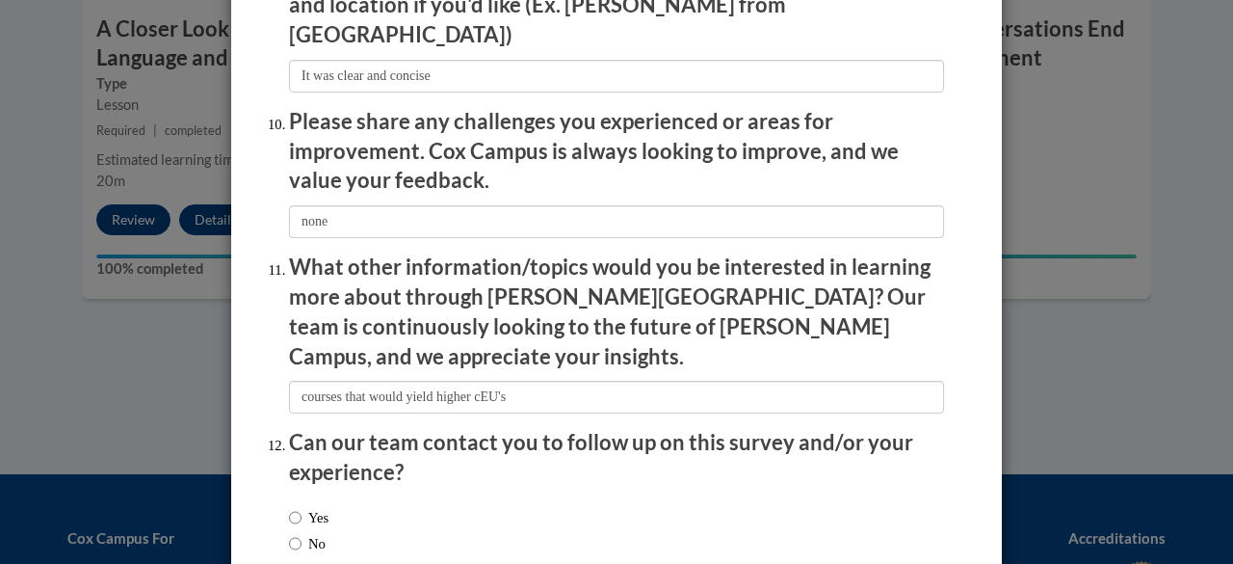
click at [295, 507] on label "Yes" at bounding box center [308, 517] width 39 height 21
click at [295, 507] on input "Yes" at bounding box center [295, 517] width 13 height 21
radio input "true"
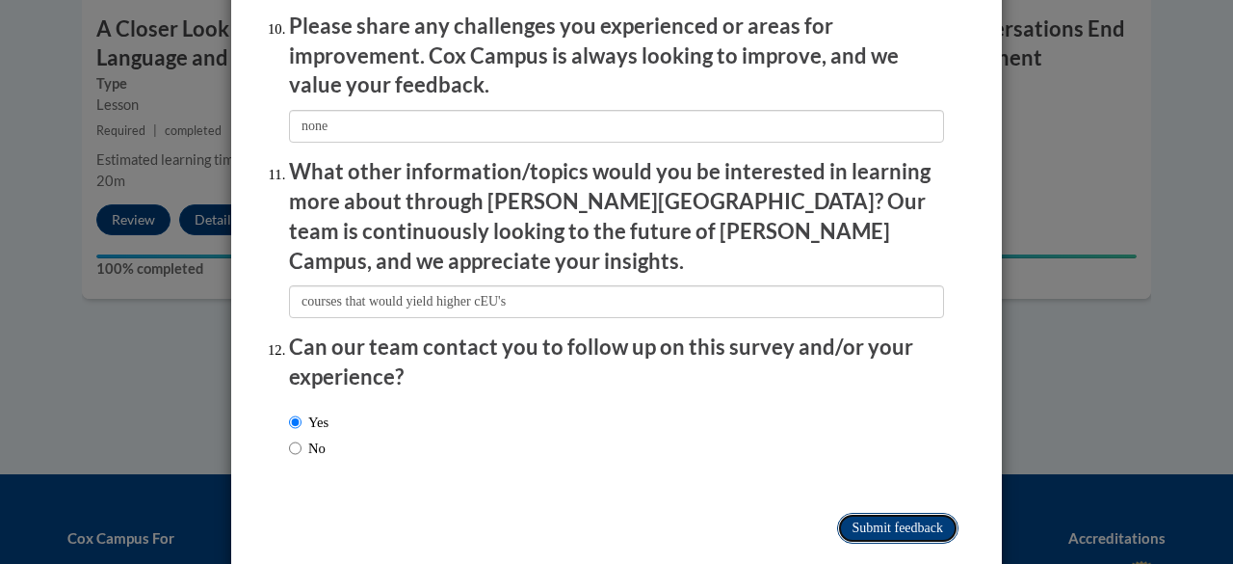
click at [858, 513] on input "Submit feedback" at bounding box center [897, 528] width 121 height 31
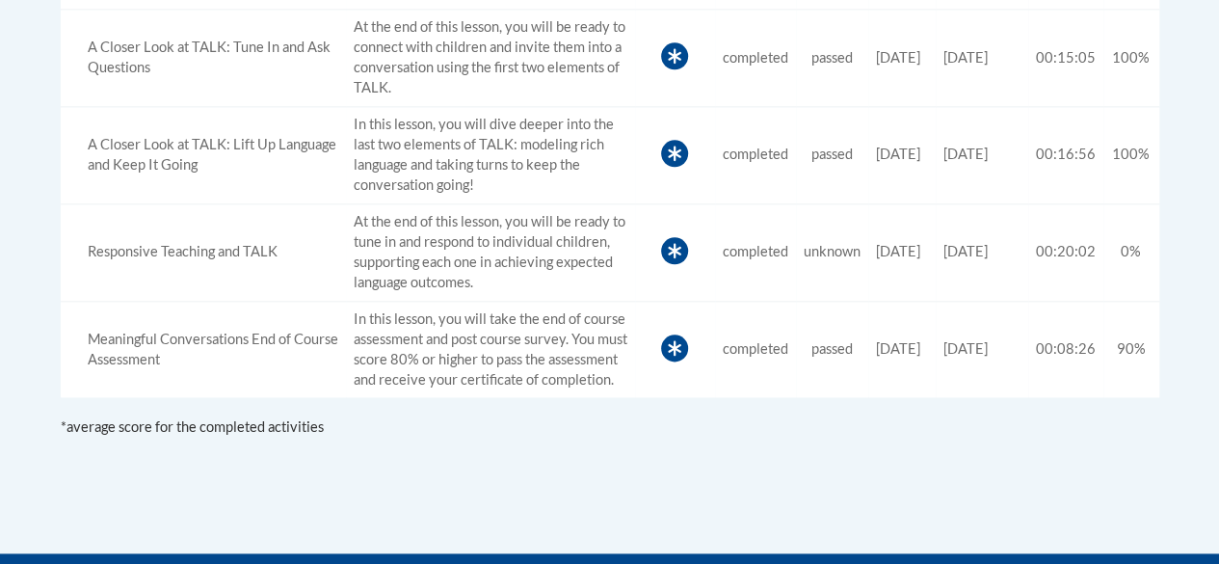
scroll to position [1032, 0]
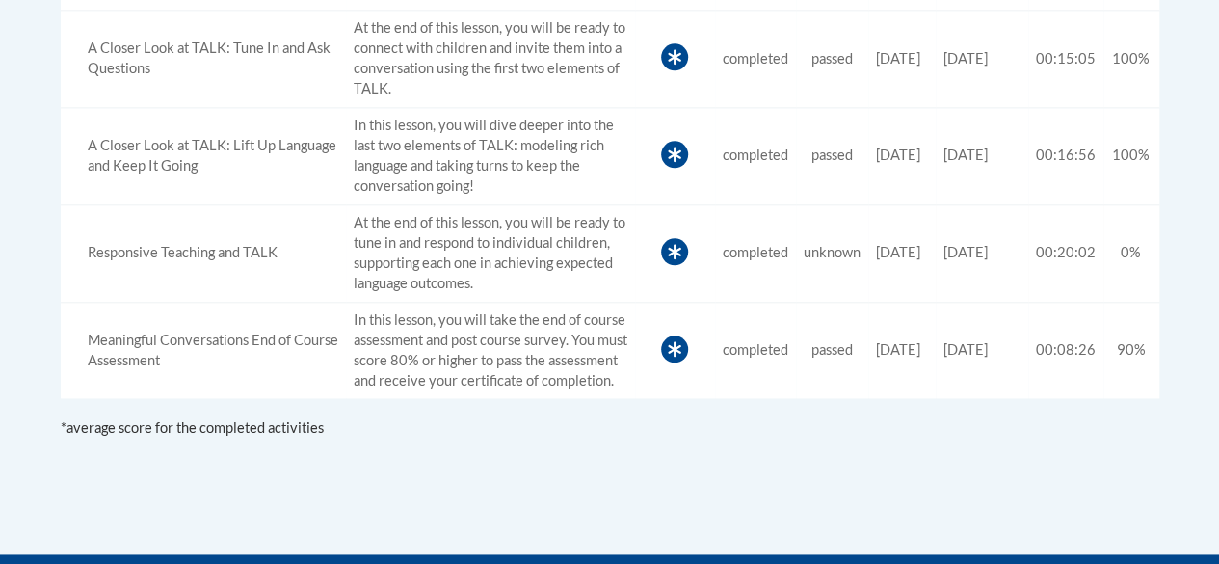
click at [661, 250] on icon at bounding box center [674, 251] width 27 height 27
drag, startPoint x: 466, startPoint y: 250, endPoint x: 220, endPoint y: 257, distance: 246.8
click at [220, 257] on tr "Responsive Teaching and TALK At the end of this lesson, you will be ready to tu…" at bounding box center [610, 252] width 1098 height 97
click at [220, 257] on div "Responsive Teaching and TALK" at bounding box center [203, 253] width 270 height 20
drag, startPoint x: 235, startPoint y: 245, endPoint x: 970, endPoint y: 202, distance: 736.3
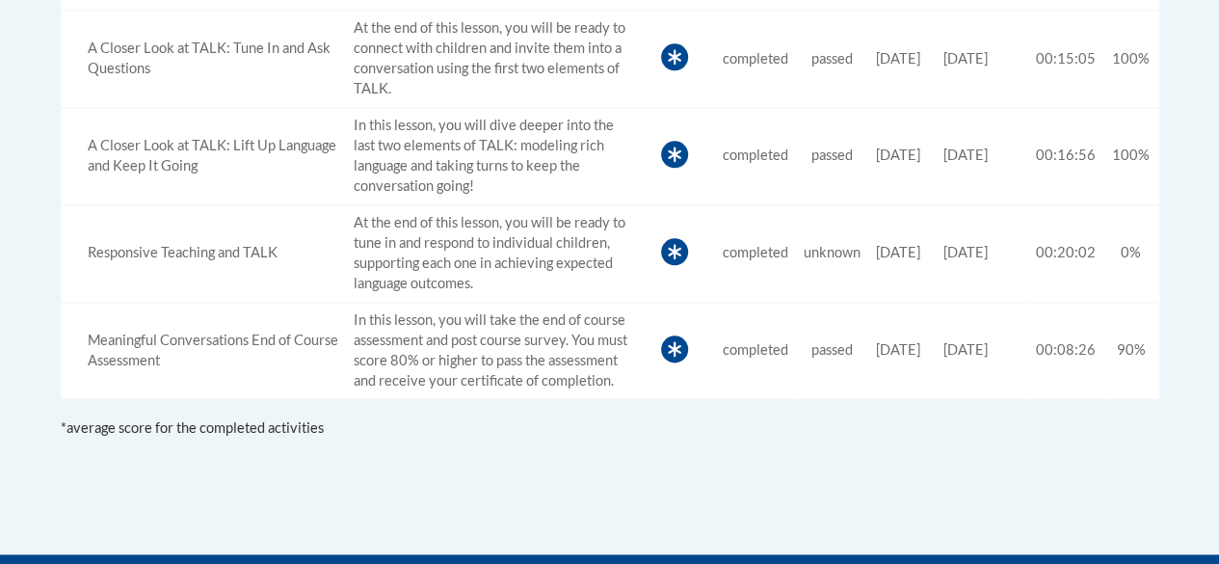
click at [970, 204] on tr "Responsive Teaching and TALK At the end of this lesson, you will be ready to tu…" at bounding box center [610, 252] width 1098 height 97
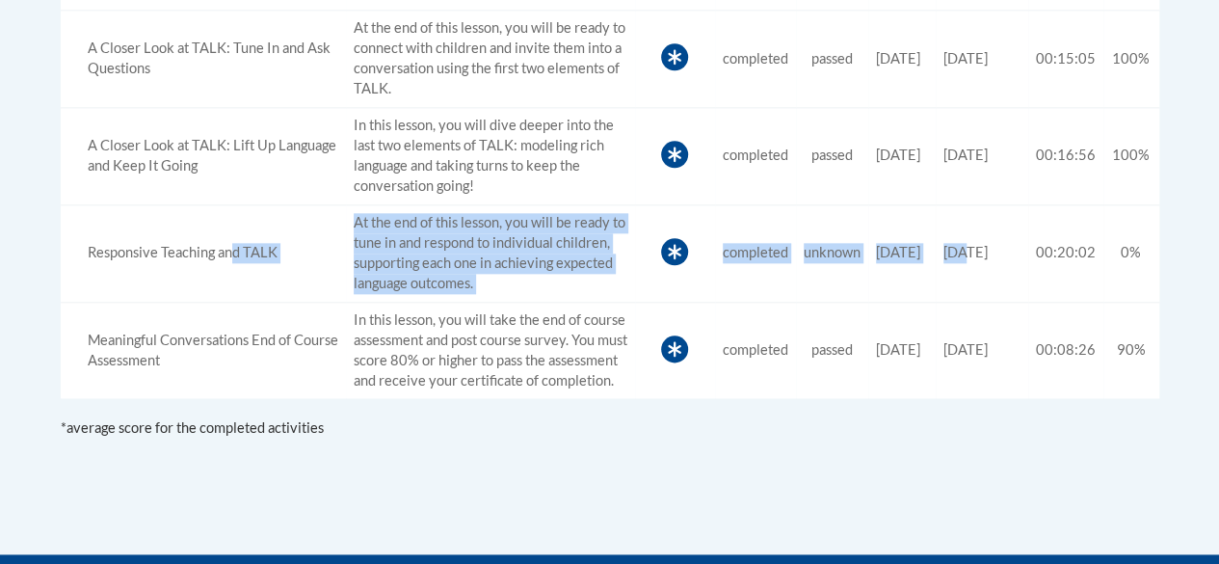
click at [957, 288] on td "Date Completed [DATE]" at bounding box center [981, 252] width 92 height 97
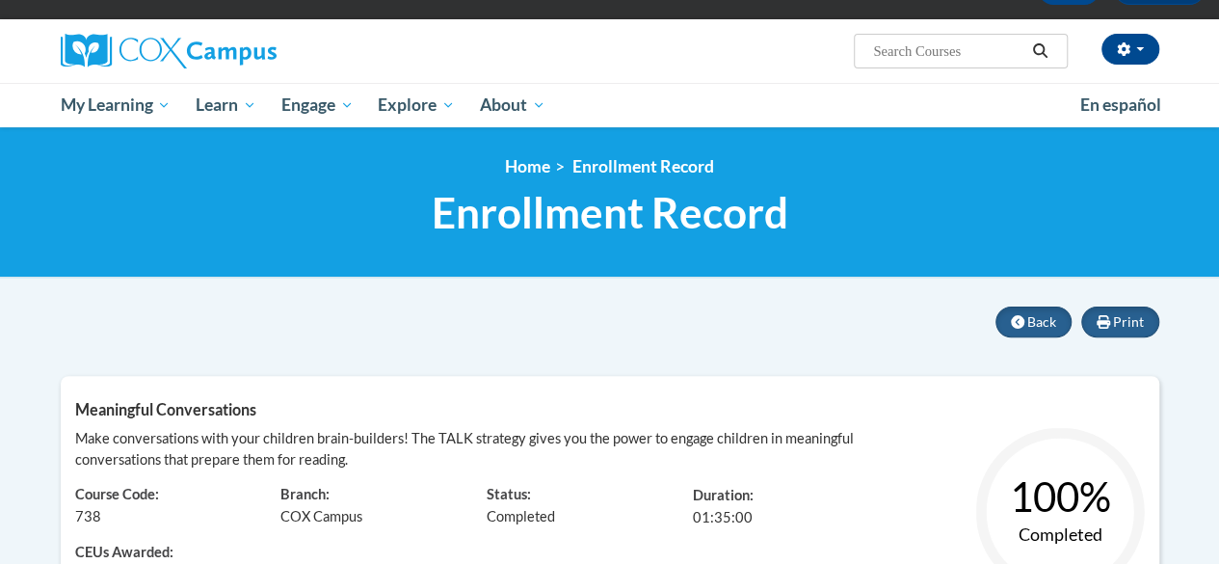
scroll to position [123, 0]
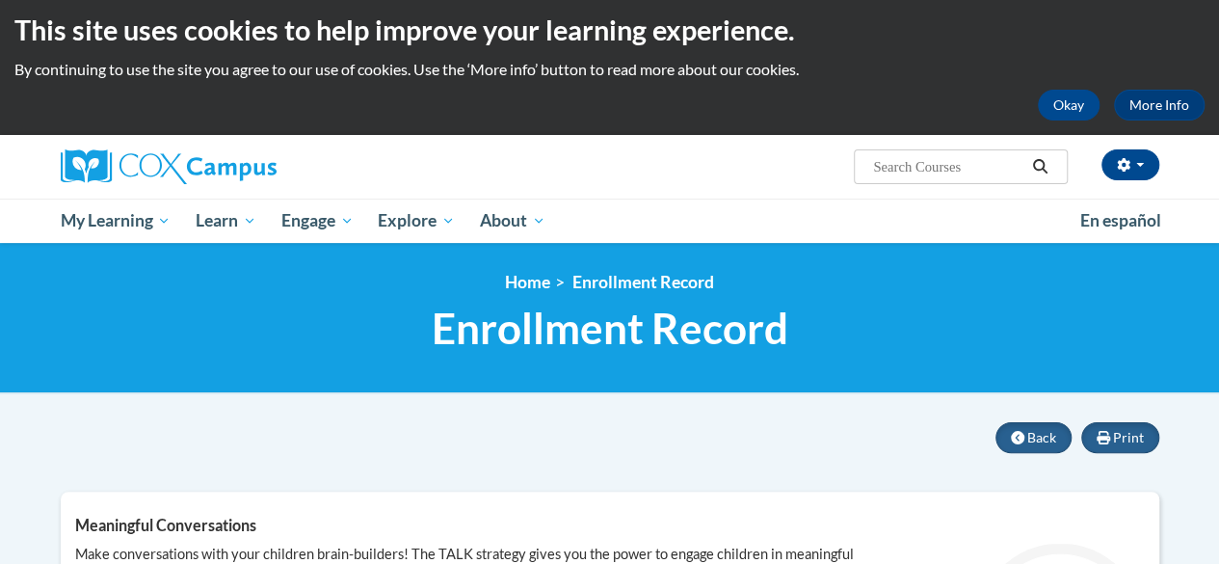
scroll to position [12, 0]
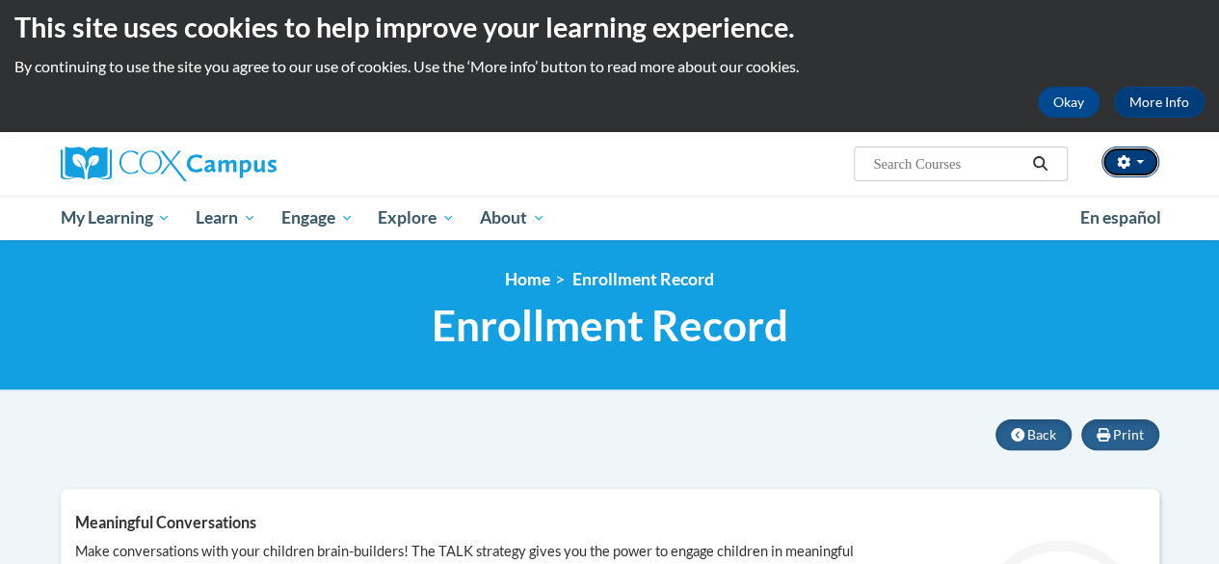
click at [1144, 153] on button "button" at bounding box center [1130, 161] width 58 height 31
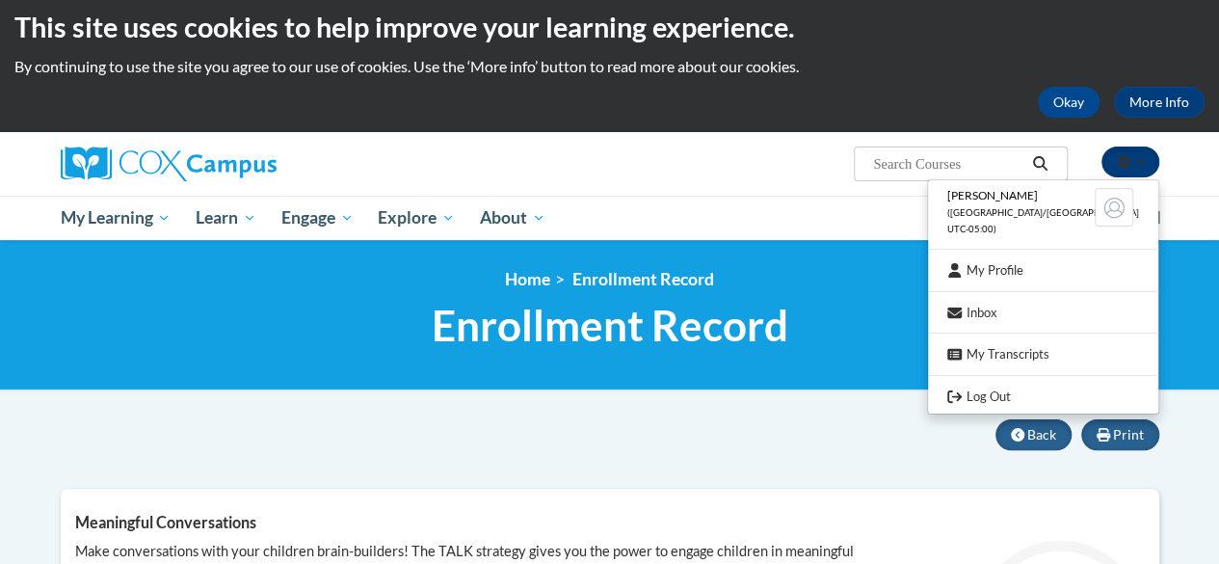
click at [1144, 153] on button "button" at bounding box center [1130, 161] width 58 height 31
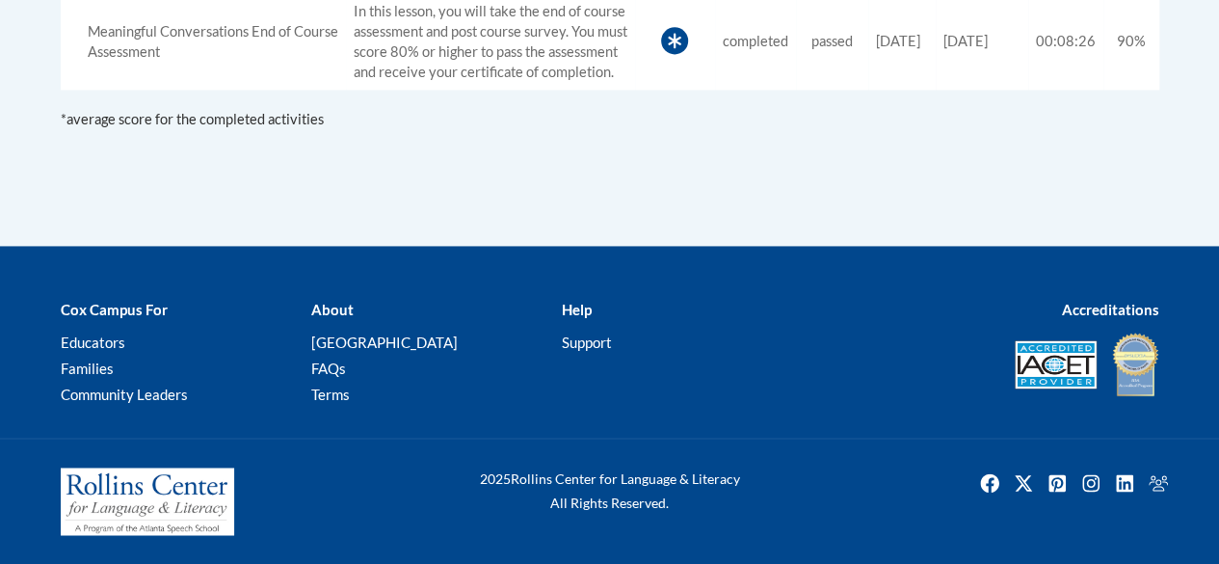
scroll to position [1356, 0]
click at [291, 122] on span "*average score for the completed activities" at bounding box center [192, 119] width 263 height 16
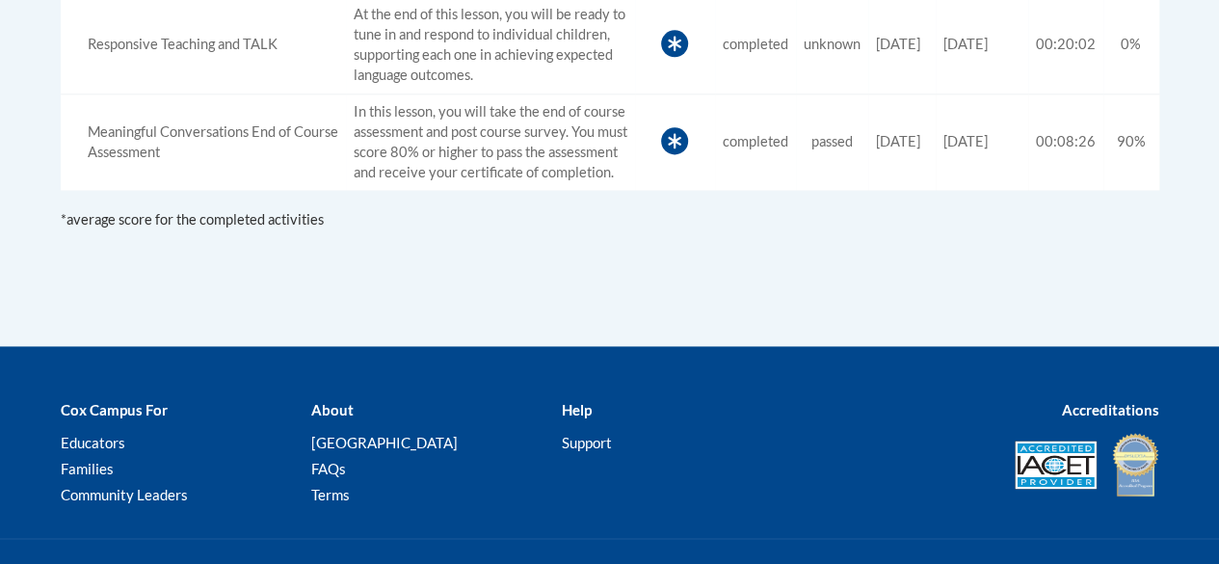
click at [661, 136] on icon at bounding box center [674, 140] width 27 height 27
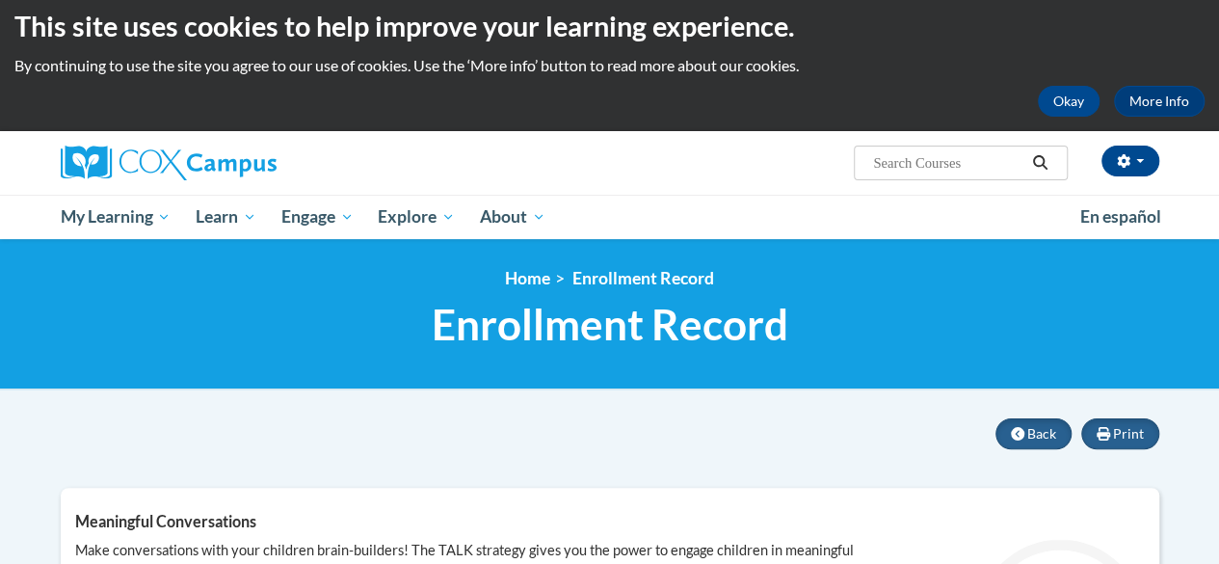
scroll to position [0, 0]
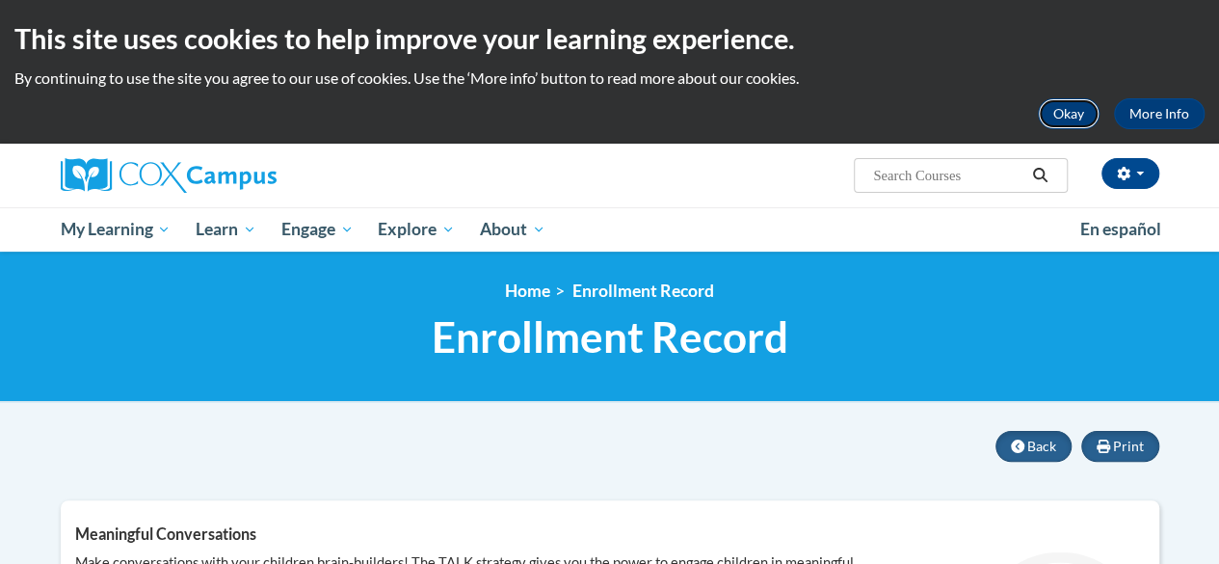
click at [1070, 113] on button "Okay" at bounding box center [1069, 113] width 62 height 31
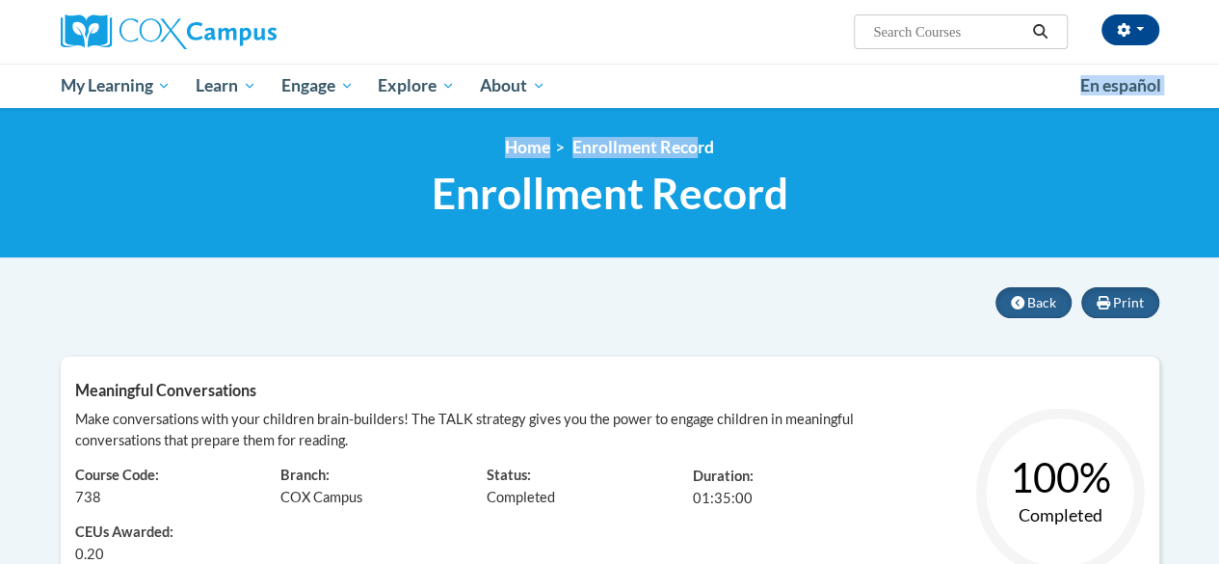
drag, startPoint x: 696, startPoint y: 145, endPoint x: 967, endPoint y: 109, distance: 274.1
click at [967, 109] on div "<en>My Learning</en><fr>New fr_My Learning</fr><it>New it_My Learning</it><de>N…" at bounding box center [609, 183] width 1219 height 150
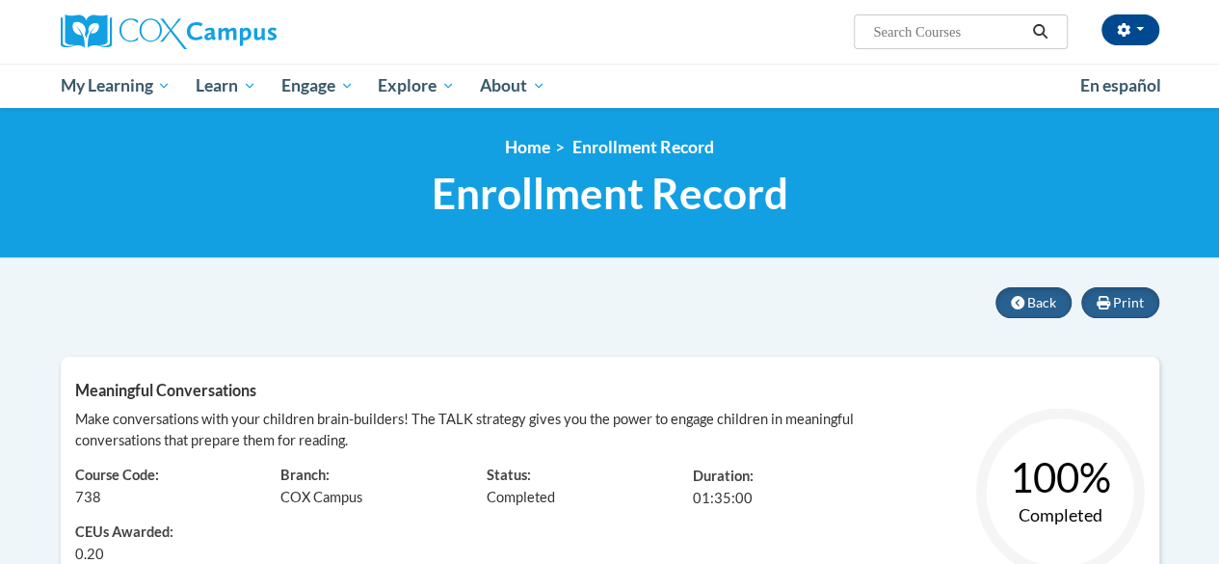
click at [987, 30] on input "Search..." at bounding box center [948, 31] width 154 height 23
click at [985, 38] on input "Search..." at bounding box center [948, 31] width 154 height 23
click at [1139, 27] on button "button" at bounding box center [1130, 29] width 58 height 31
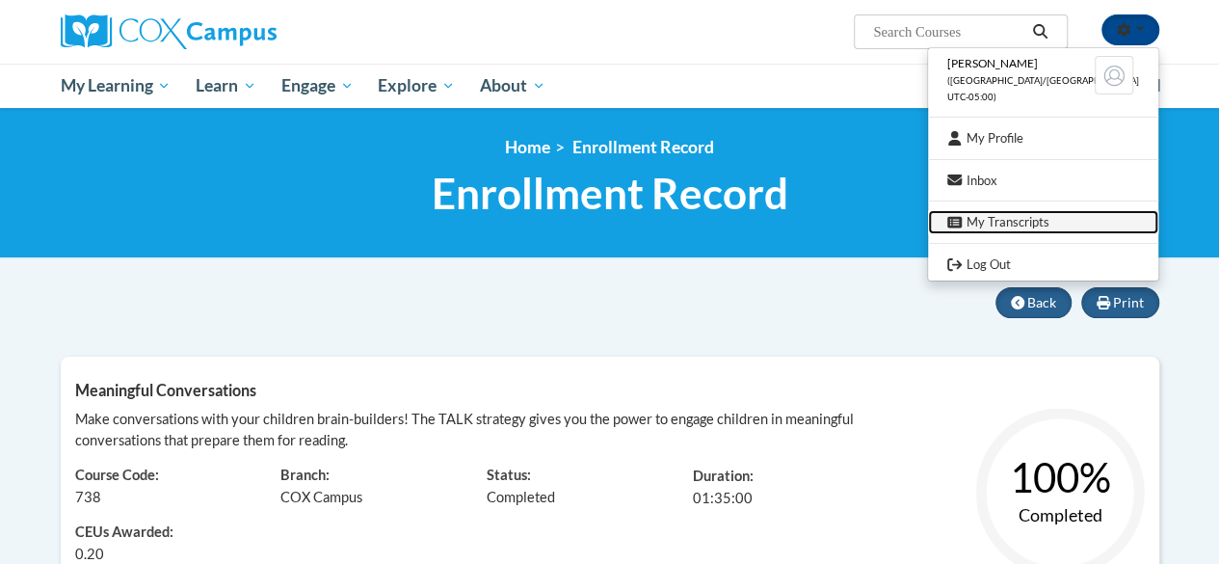
click at [1040, 218] on link "My Transcripts" at bounding box center [1043, 222] width 230 height 24
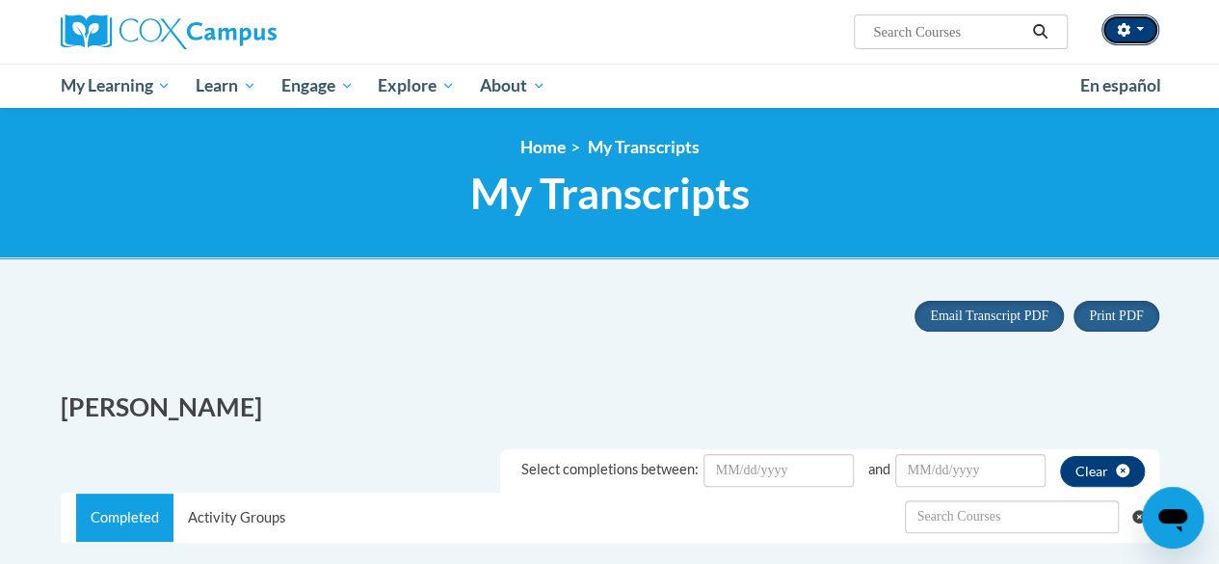
click at [1140, 27] on button "button" at bounding box center [1130, 29] width 58 height 31
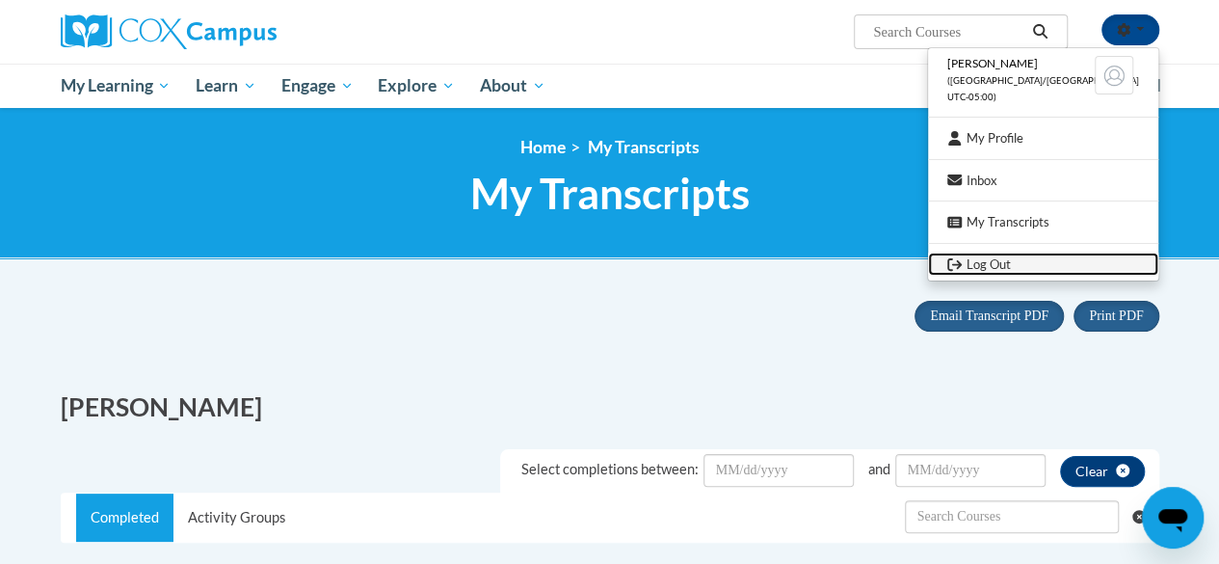
click at [1029, 259] on link "Log Out" at bounding box center [1043, 264] width 230 height 24
